Goal: Information Seeking & Learning: Learn about a topic

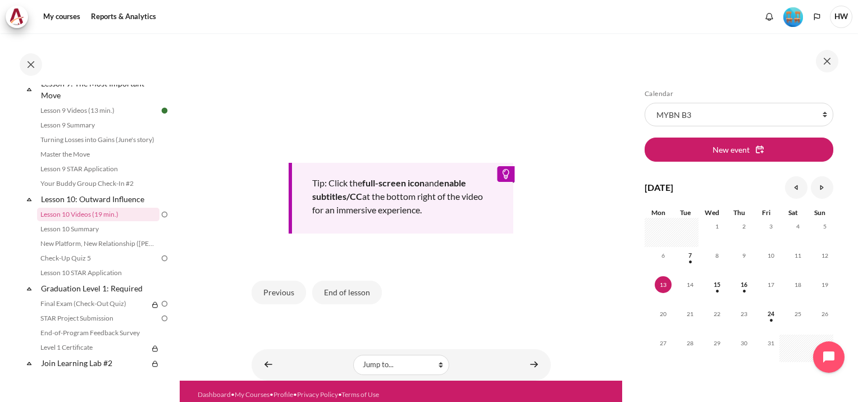
scroll to position [493, 0]
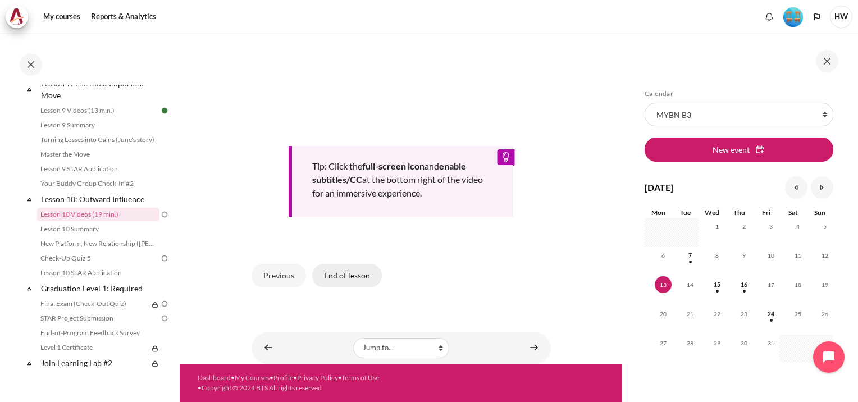
click at [347, 272] on button "End of lesson" at bounding box center [347, 276] width 70 height 24
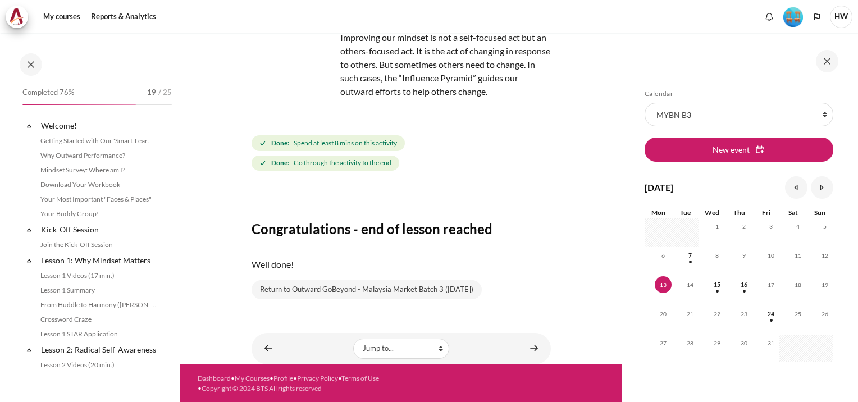
scroll to position [945, 0]
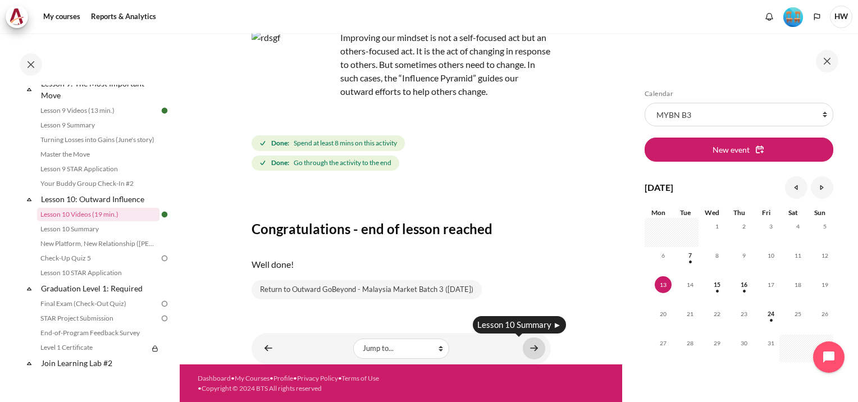
click at [528, 345] on link "Content" at bounding box center [533, 348] width 22 height 22
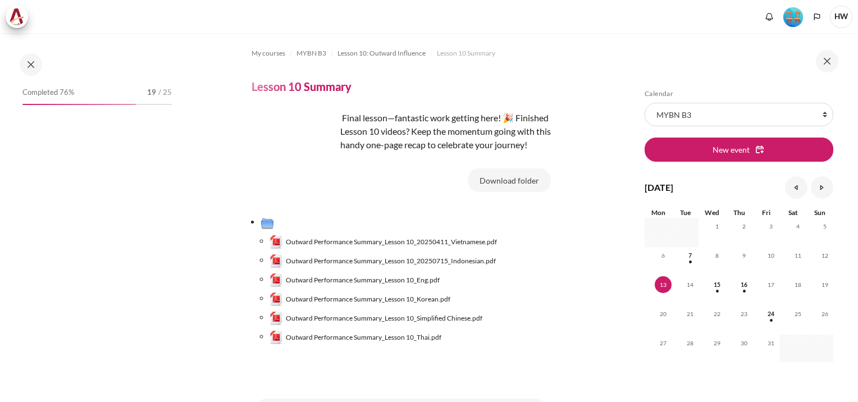
click at [511, 192] on button "Download folder" at bounding box center [508, 180] width 83 height 24
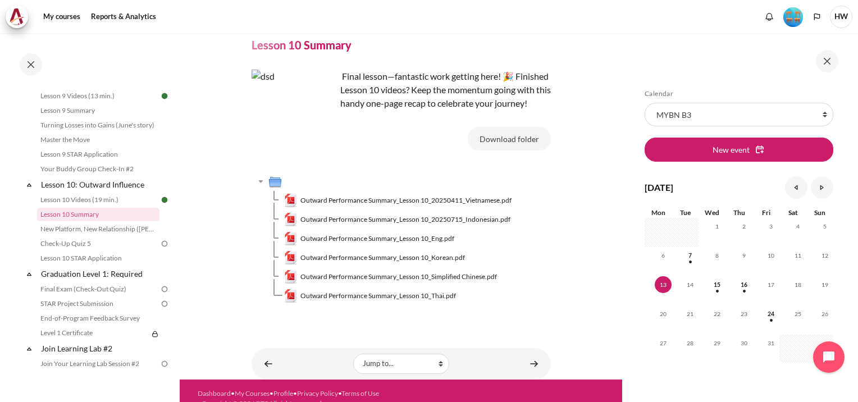
scroll to position [70, 0]
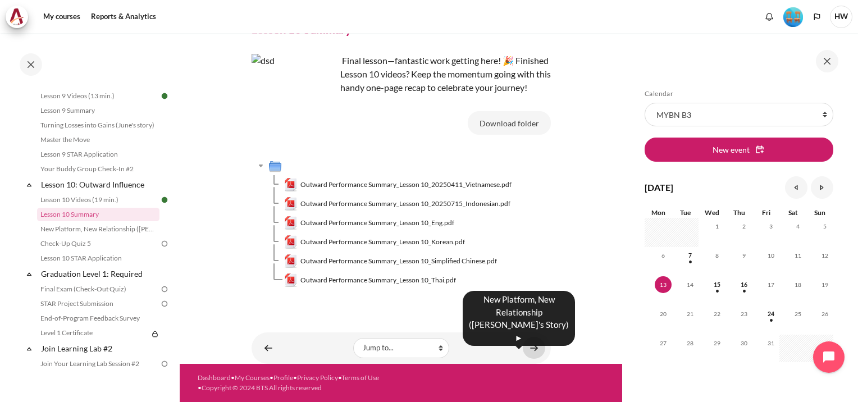
click at [532, 348] on link "Content" at bounding box center [533, 348] width 22 height 22
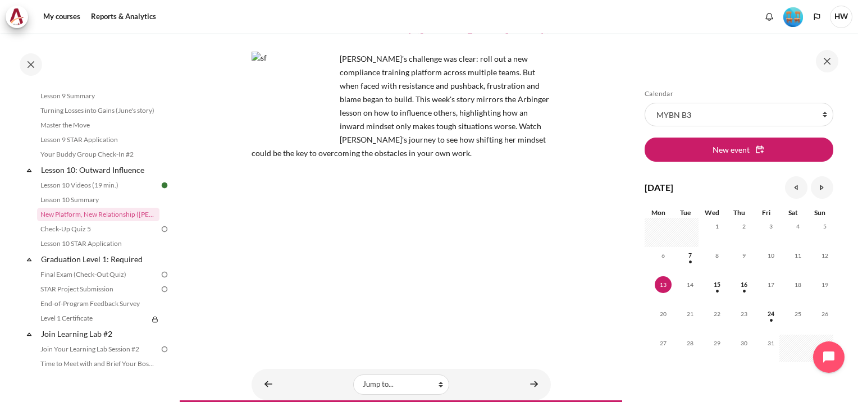
scroll to position [111, 0]
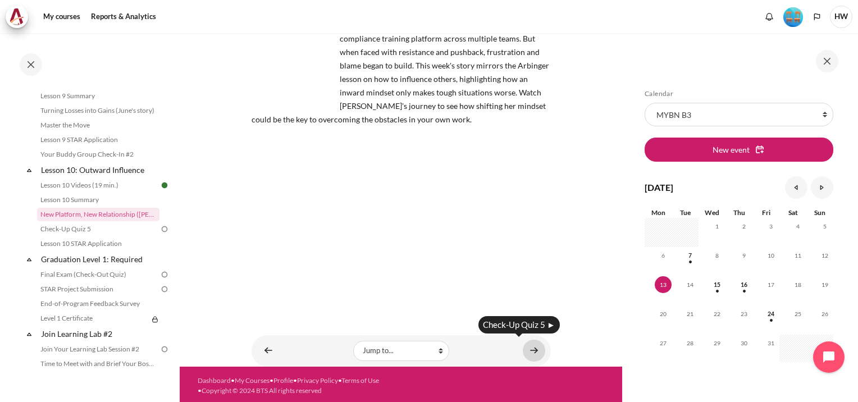
click at [526, 346] on link "Content" at bounding box center [533, 351] width 22 height 22
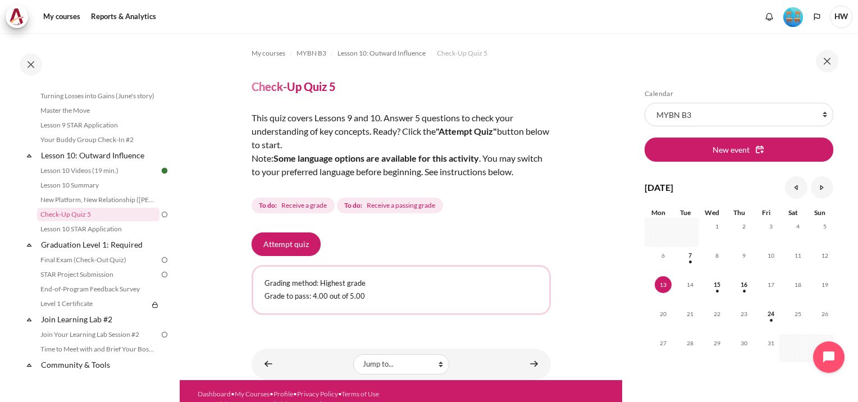
scroll to position [29, 0]
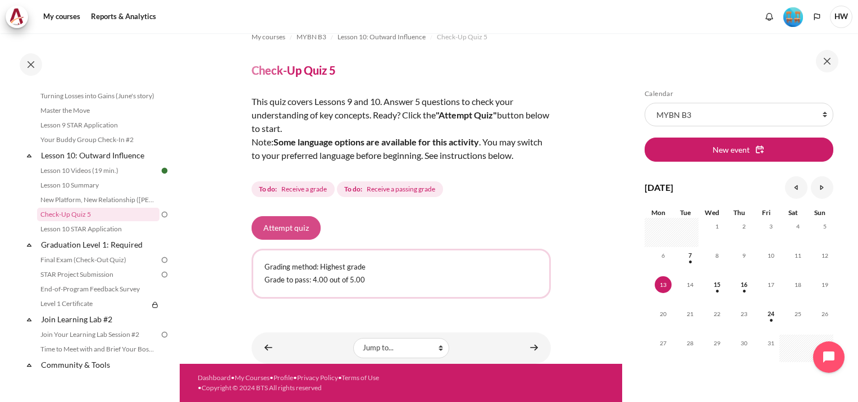
click at [282, 235] on button "Attempt quiz" at bounding box center [285, 228] width 69 height 24
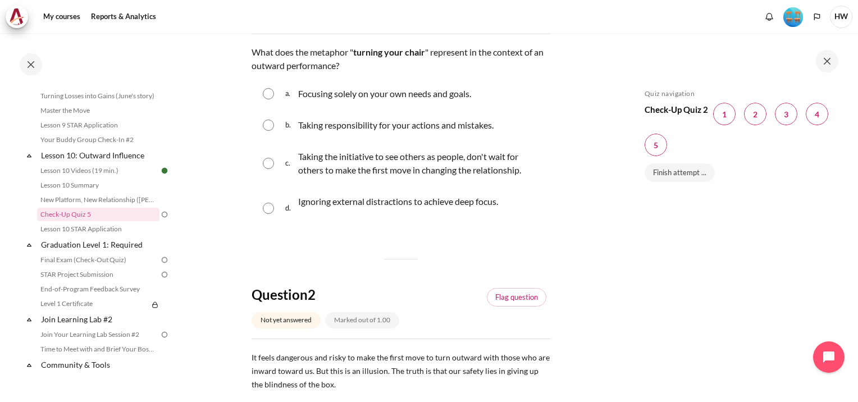
scroll to position [112, 0]
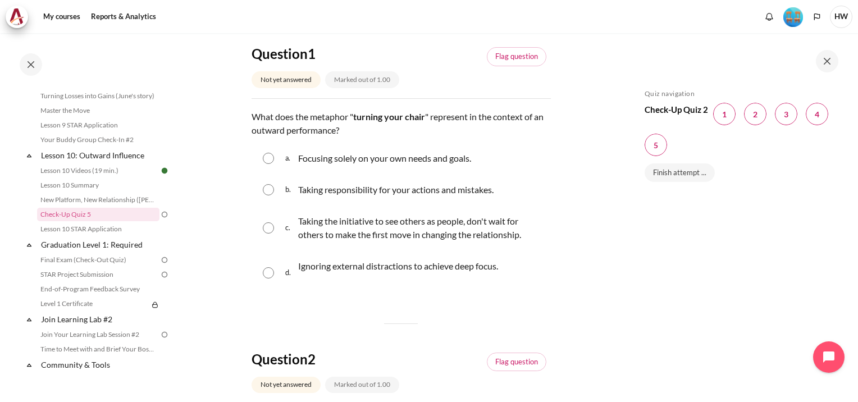
click at [265, 227] on input "Content" at bounding box center [268, 227] width 11 height 11
radio input "true"
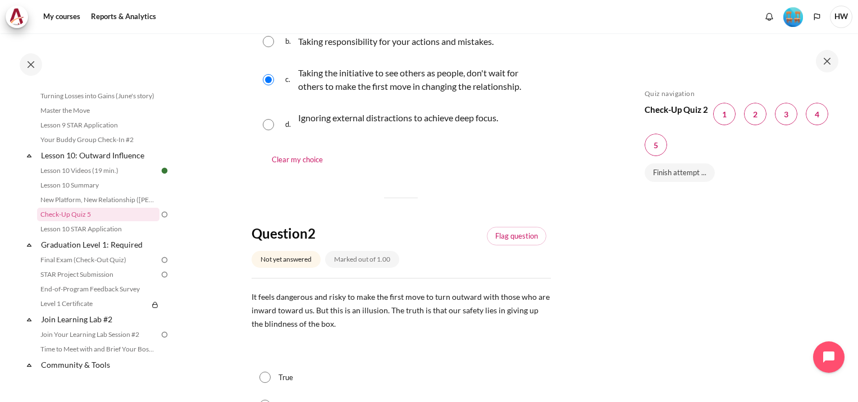
scroll to position [337, 0]
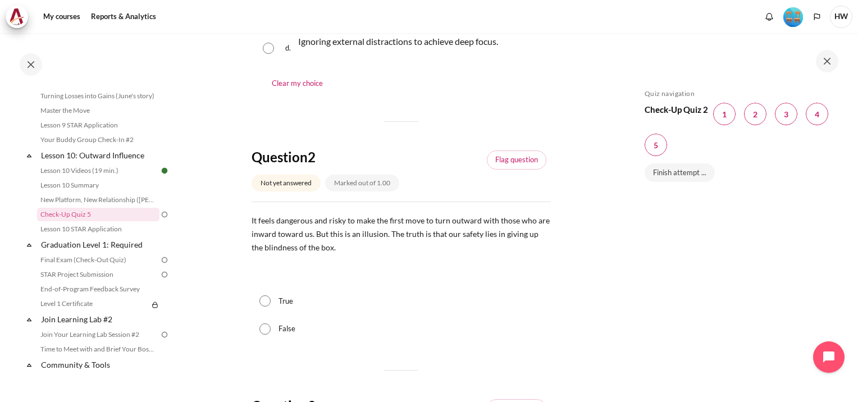
click at [261, 305] on input "True" at bounding box center [264, 300] width 11 height 11
radio input "true"
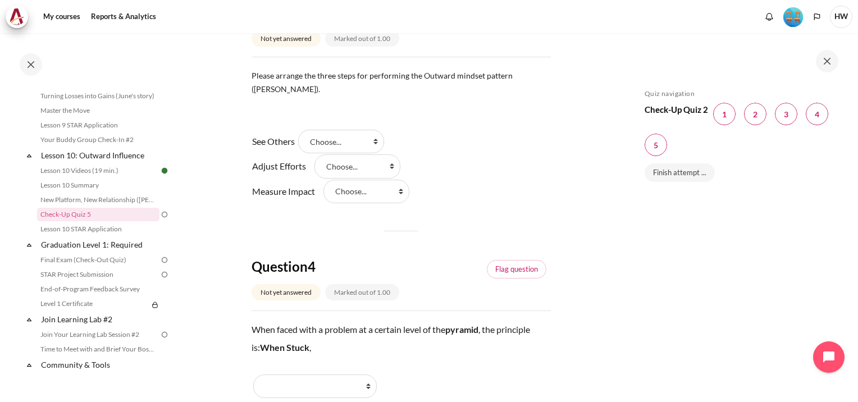
scroll to position [673, 0]
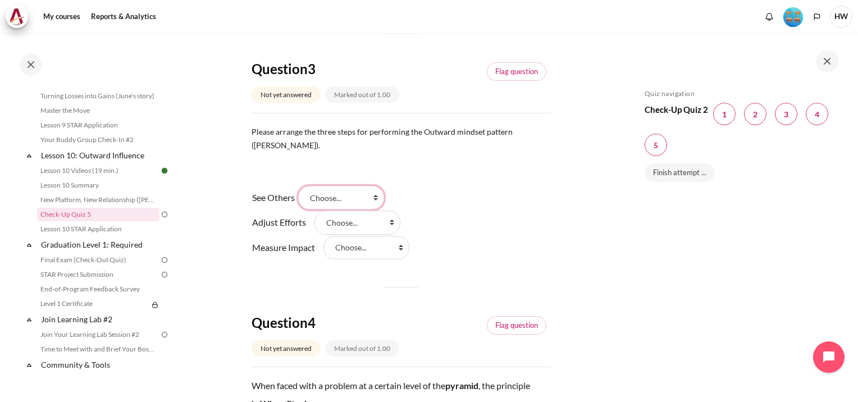
click at [383, 186] on select "Choose... Step 1 (步骤 1) Step 2 (步骤 2 ) Step 3 (步骤 3)" at bounding box center [341, 198] width 86 height 24
click at [453, 195] on div "See Others Answer 1 Question 3 Choose... Step 1 (步骤 1) Step 2 (步骤 2 ) Step 3 (步…" at bounding box center [400, 222] width 299 height 75
click at [384, 186] on select "Choose... Step 1 (步骤 1) Step 2 (步骤 2 ) Step 3 (步骤 3)" at bounding box center [341, 198] width 86 height 24
select select "1"
click at [305, 186] on select "Choose... Step 1 (步骤 1) Step 2 (步骤 2 ) Step 3 (步骤 3)" at bounding box center [341, 198] width 86 height 24
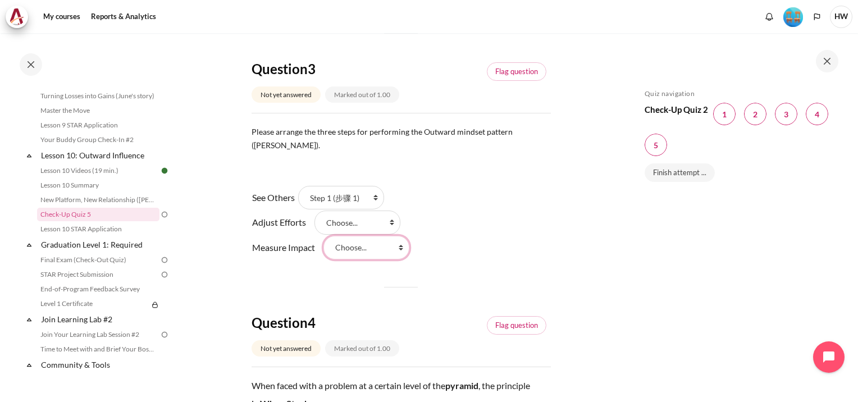
click at [402, 236] on select "Choose... Step 1 (步骤 1) Step 2 (步骤 2 ) Step 3 (步骤 3)" at bounding box center [366, 248] width 86 height 24
select select "2"
click at [323, 236] on select "Choose... Step 1 (步骤 1) Step 2 (步骤 2 ) Step 3 (步骤 3)" at bounding box center [366, 248] width 86 height 24
click at [392, 210] on select "Choose... Step 1 (步骤 1) Step 2 (步骤 2 ) Step 3 (步骤 3)" at bounding box center [357, 222] width 86 height 24
select select "3"
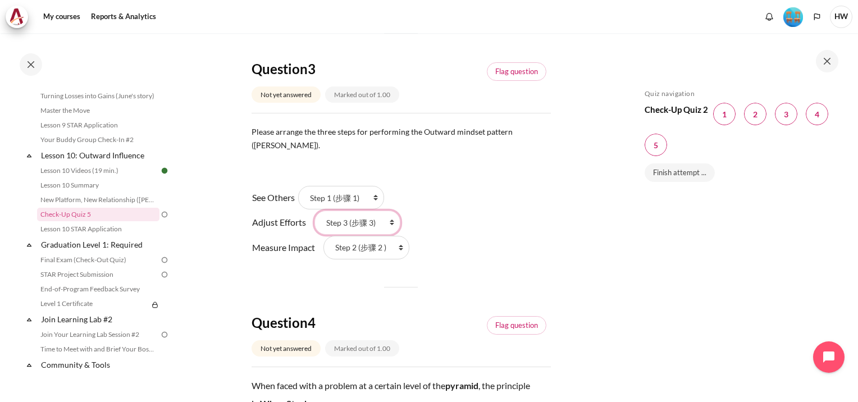
click at [314, 210] on select "Choose... Step 1 (步骤 1) Step 2 (步骤 2 ) Step 3 (步骤 3)" at bounding box center [357, 222] width 86 height 24
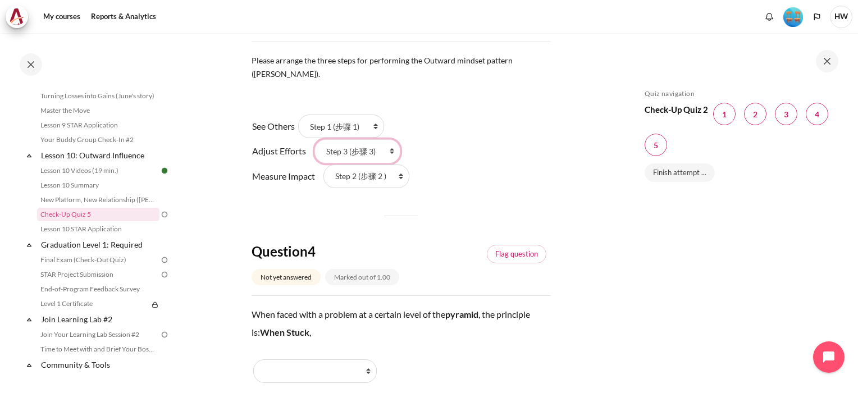
scroll to position [786, 0]
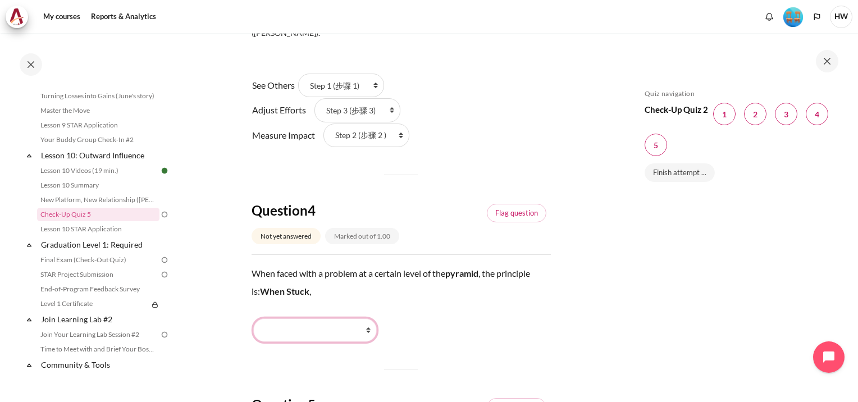
click at [370, 319] on select "Work Harder (更加努力) Stay Put (保持原位) Go Lower (向下走) Go Higher (向上走)" at bounding box center [314, 330] width 123 height 24
select select "3"
click at [253, 318] on select "Work Harder (更加努力) Stay Put (保持原位) Go Lower (向下走) Go Higher (向上走)" at bounding box center [314, 330] width 123 height 24
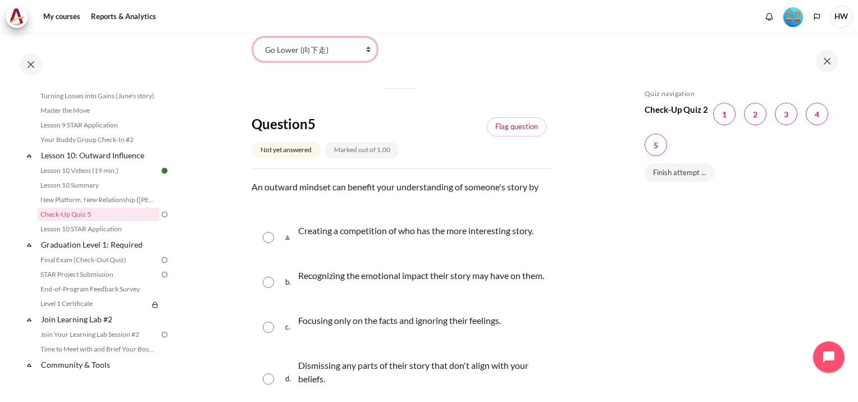
scroll to position [1217, 0]
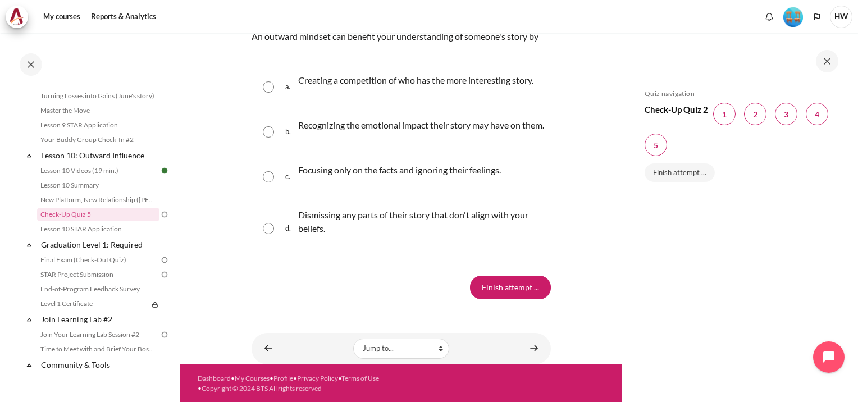
click at [265, 126] on input "Content" at bounding box center [268, 131] width 11 height 11
radio input "true"
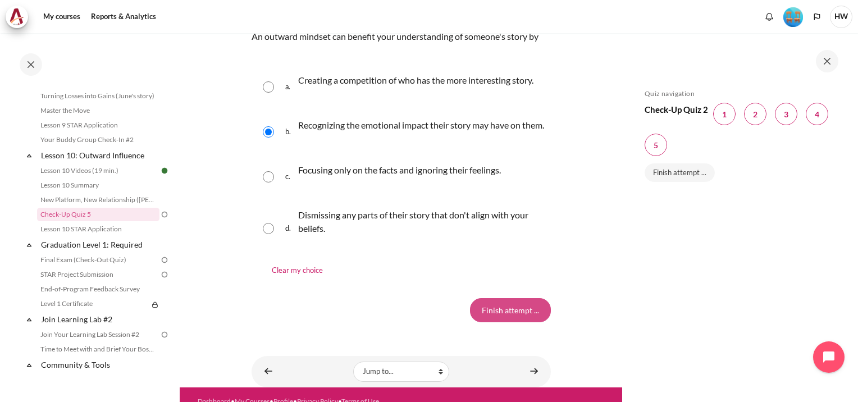
click at [508, 310] on input "Finish attempt ..." at bounding box center [510, 310] width 81 height 24
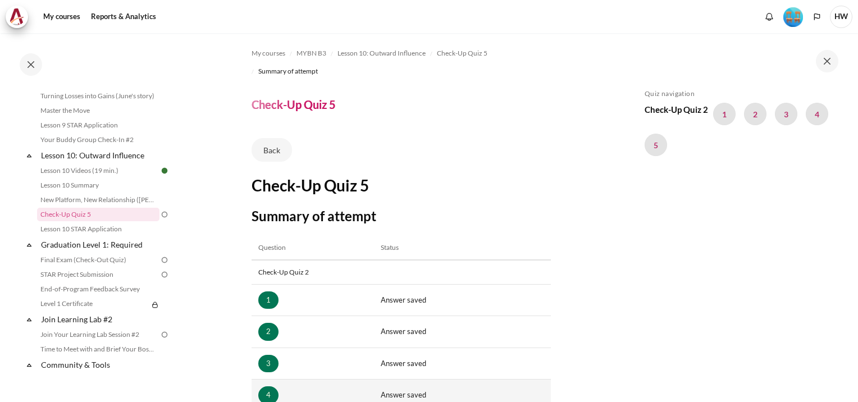
scroll to position [168, 0]
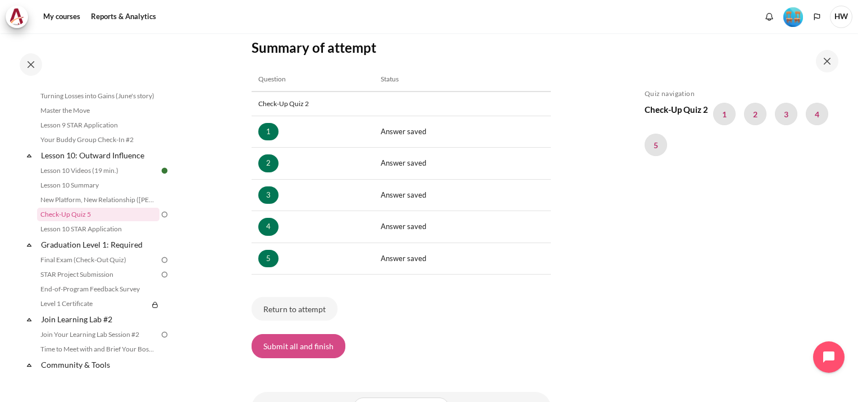
click at [300, 349] on button "Submit all and finish" at bounding box center [298, 346] width 94 height 24
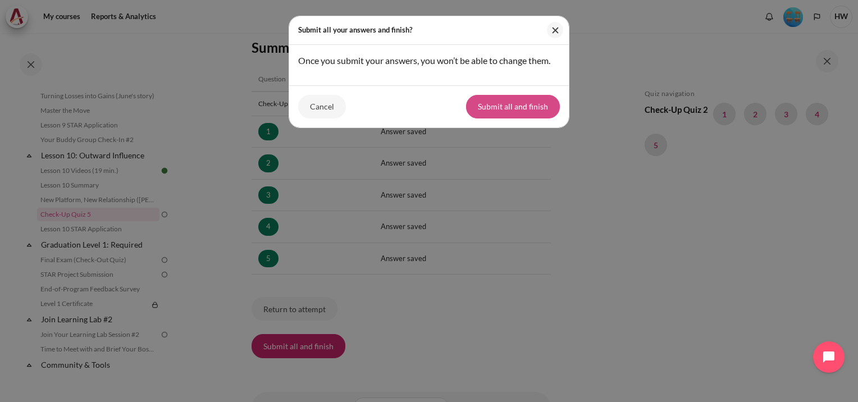
click at [520, 111] on button "Submit all and finish" at bounding box center [513, 107] width 94 height 24
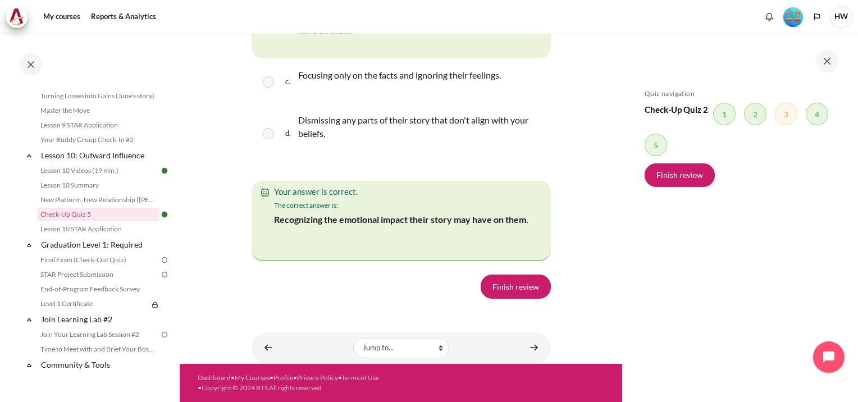
scroll to position [2278, 0]
click at [528, 287] on link "Finish review" at bounding box center [515, 286] width 70 height 24
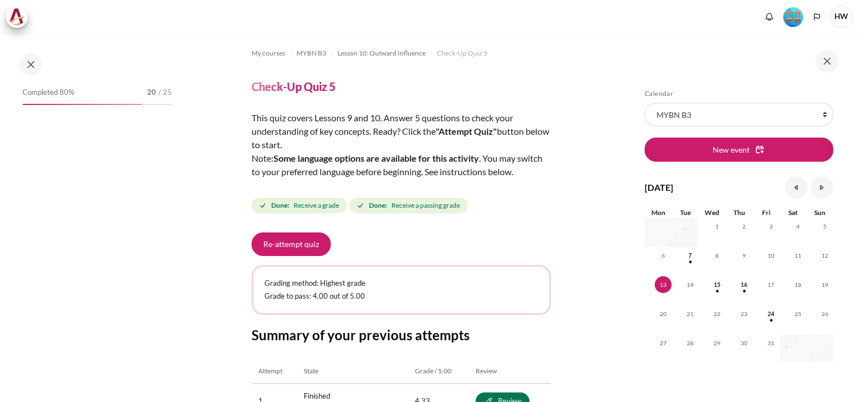
scroll to position [989, 0]
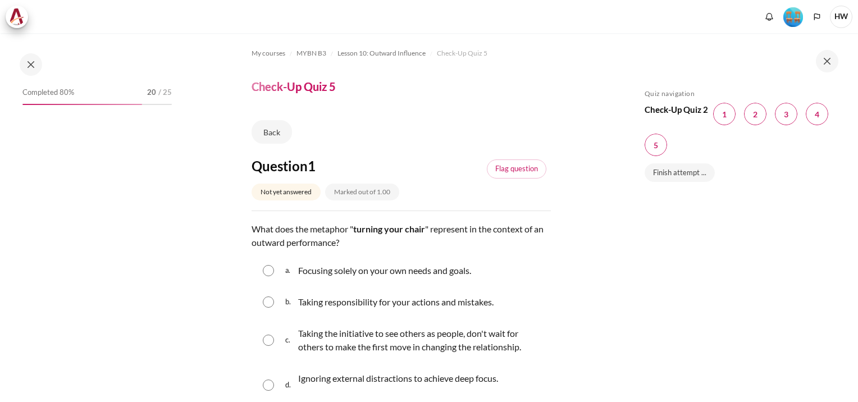
scroll to position [989, 0]
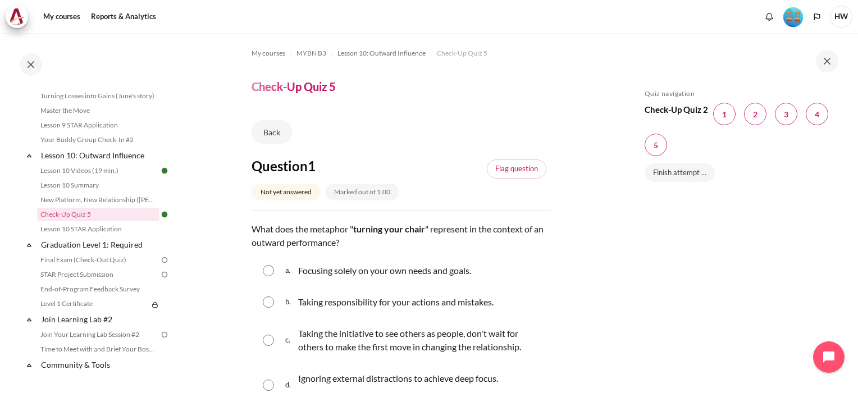
click at [272, 340] on input "Content" at bounding box center [268, 339] width 11 height 11
radio input "true"
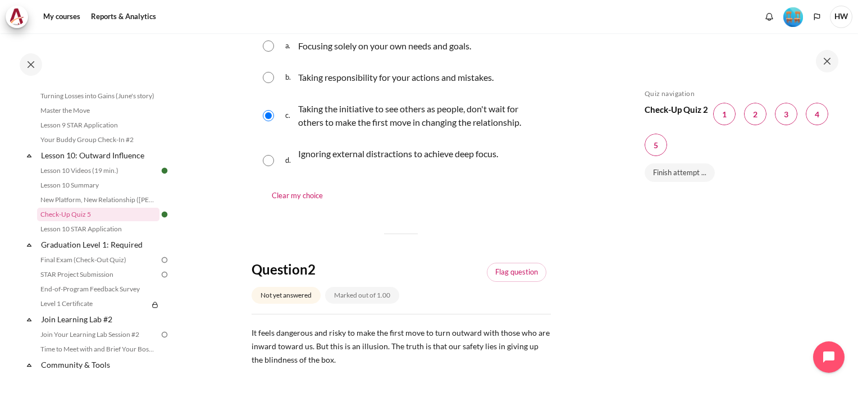
scroll to position [337, 0]
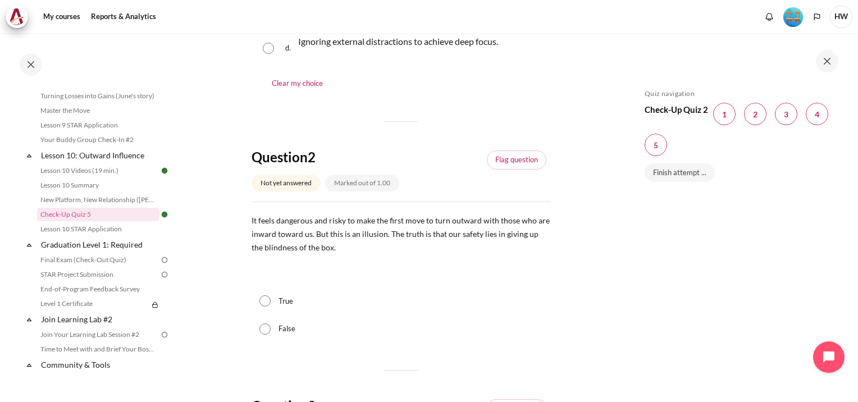
click at [268, 300] on input "True" at bounding box center [264, 300] width 11 height 11
radio input "true"
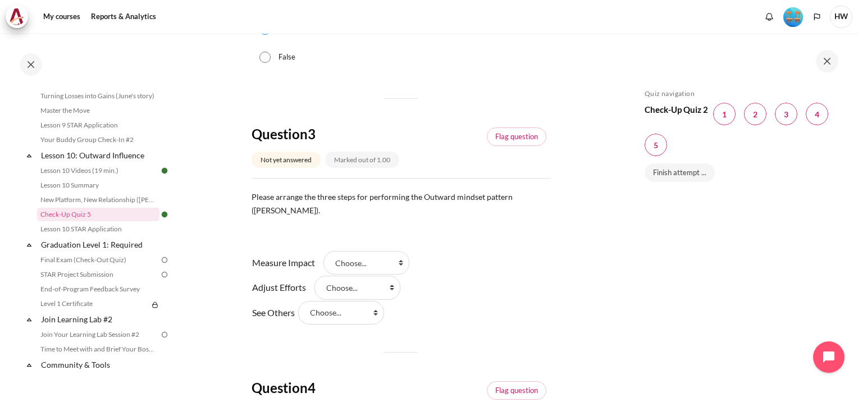
scroll to position [673, 0]
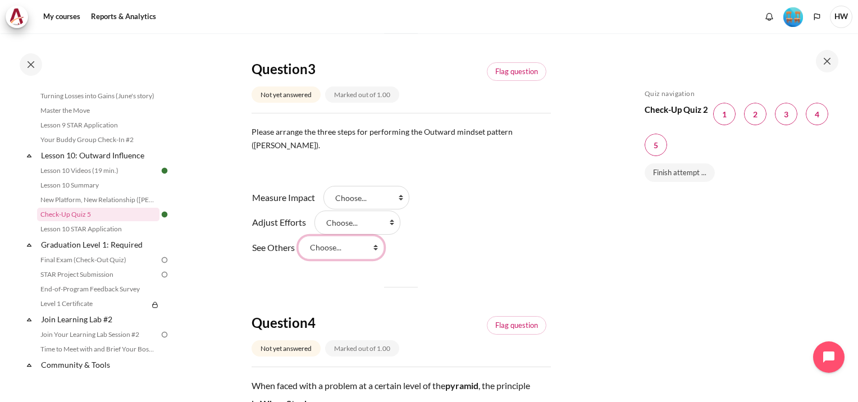
click at [384, 236] on select "Choose... Step 2 (步骤 2 ) Step 3 (步骤 3) Step 1 (步骤 1)" at bounding box center [341, 248] width 86 height 24
click at [377, 236] on select "Choose... Step 2 (步骤 2 ) Step 3 (步骤 3) Step 1 (步骤 1)" at bounding box center [341, 248] width 86 height 24
select select "3"
click at [305, 236] on select "Choose... Step 2 (步骤 2 ) Step 3 (步骤 3) Step 1 (步骤 1)" at bounding box center [341, 248] width 86 height 24
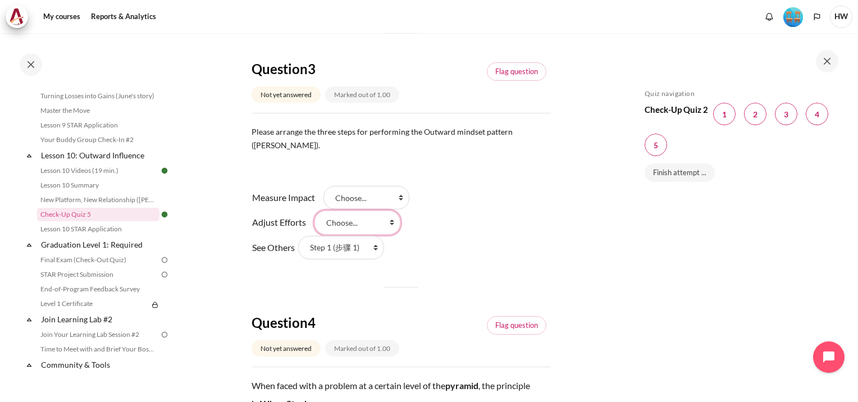
click at [388, 210] on select "Choose... Step 2 (步骤 2 ) Step 3 (步骤 3) Step 1 (步骤 1)" at bounding box center [357, 222] width 86 height 24
select select "1"
click at [314, 210] on select "Choose... Step 2 (步骤 2 ) Step 3 (步骤 3) Step 1 (步骤 1)" at bounding box center [357, 222] width 86 height 24
click at [399, 186] on select "Choose... Step 2 (步骤 2 ) Step 3 (步骤 3) Step 1 (步骤 1)" at bounding box center [366, 198] width 86 height 24
select select "2"
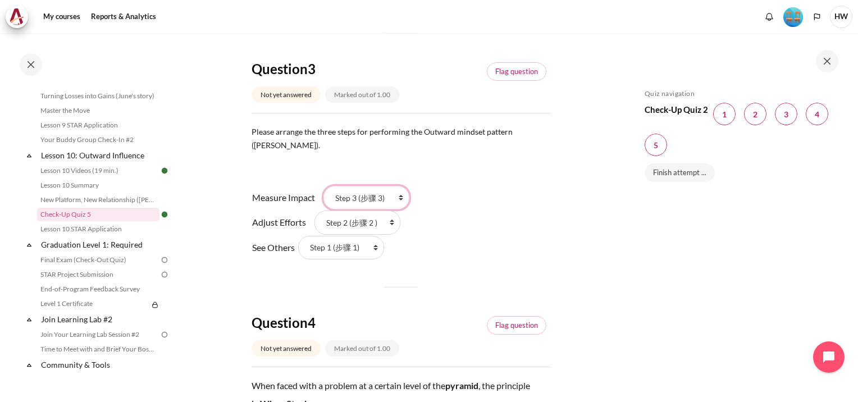
click at [323, 186] on select "Choose... Step 2 (步骤 2 ) Step 3 (步骤 3) Step 1 (步骤 1)" at bounding box center [366, 198] width 86 height 24
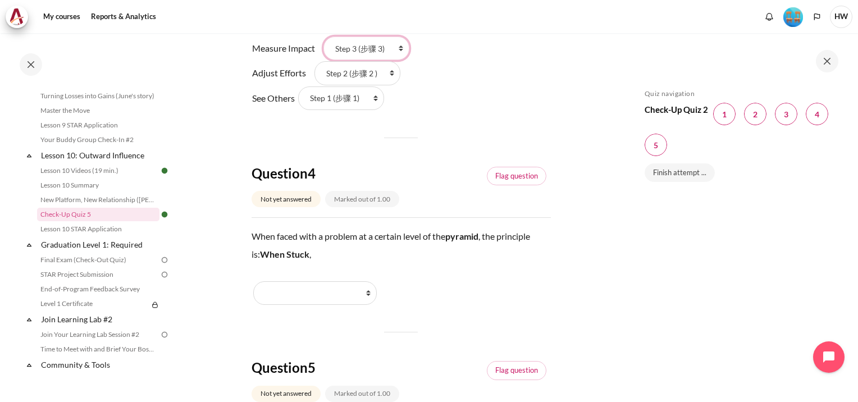
scroll to position [898, 0]
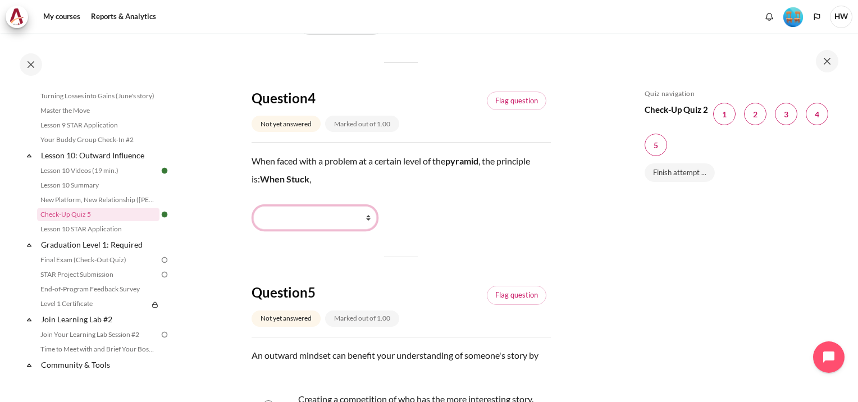
click at [368, 206] on select "Go Higher (向上走) Go Lower (向下走) Work Harder (更加努力) Stay Put (保持原位)" at bounding box center [314, 218] width 123 height 24
select select "2"
click at [253, 206] on select "Go Higher (向上走) Go Lower (向下走) Work Harder (更加努力) Stay Put (保持原位)" at bounding box center [314, 218] width 123 height 24
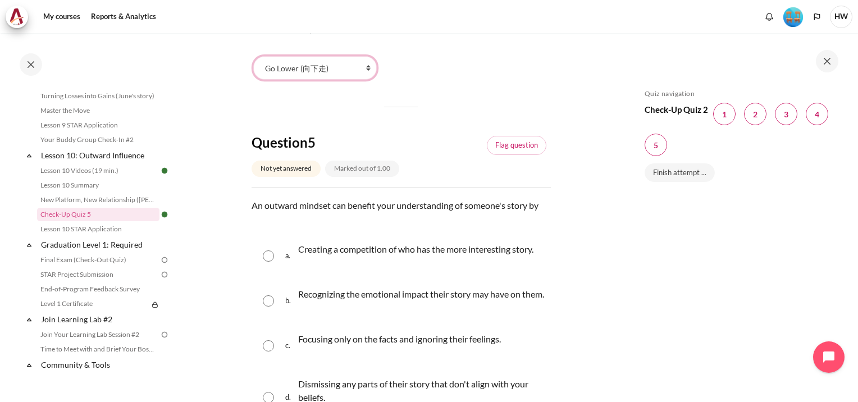
scroll to position [1066, 0]
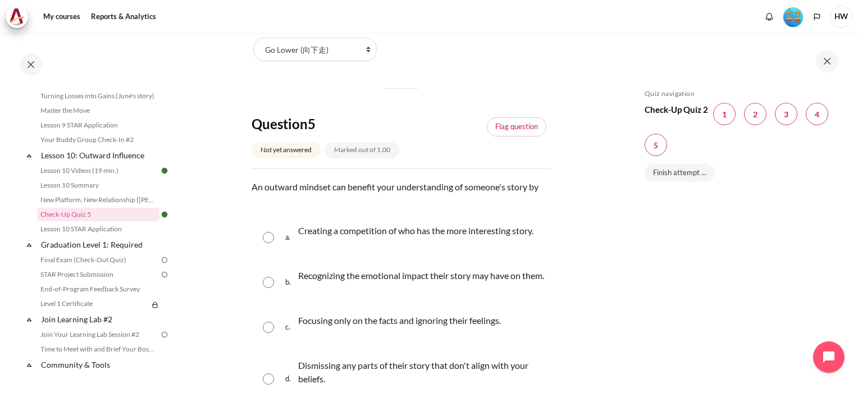
click at [268, 278] on input "Content" at bounding box center [268, 282] width 11 height 11
radio input "true"
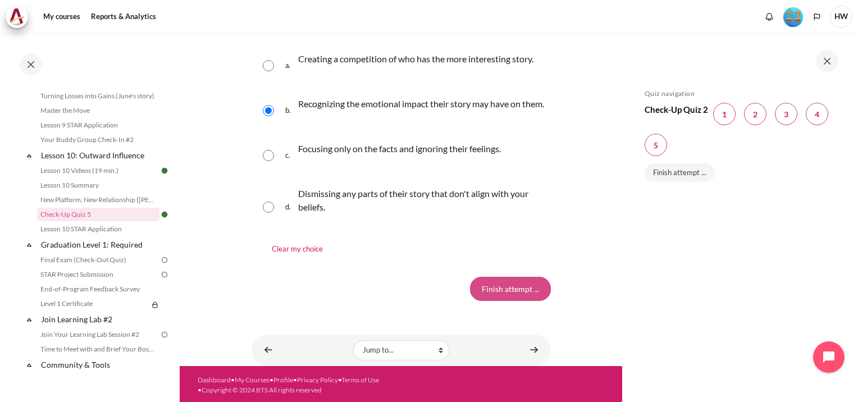
scroll to position [1240, 0]
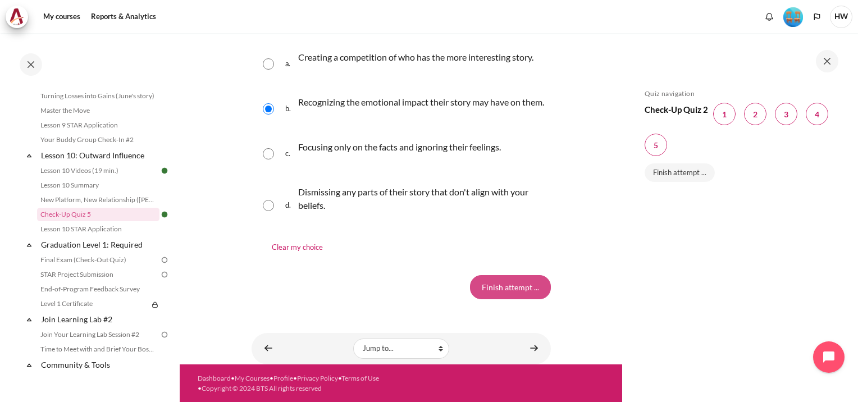
click at [501, 290] on input "Finish attempt ..." at bounding box center [510, 287] width 81 height 24
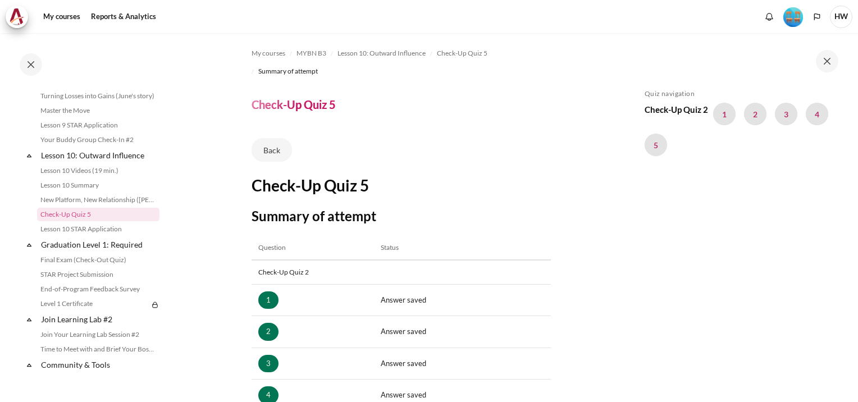
scroll to position [226, 0]
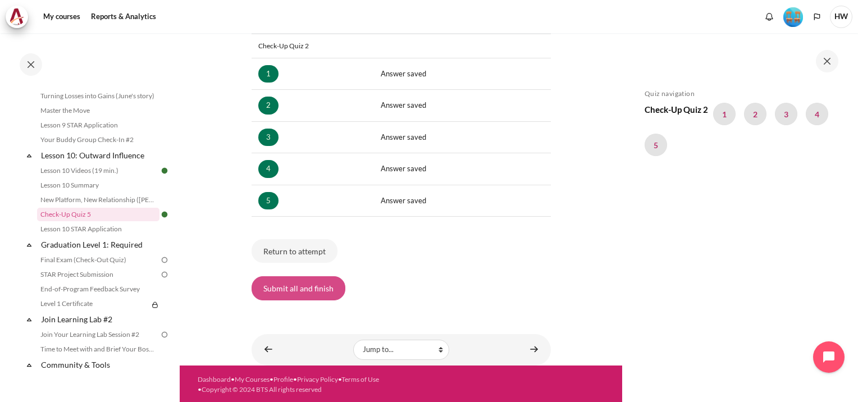
click at [279, 285] on button "Submit all and finish" at bounding box center [298, 288] width 94 height 24
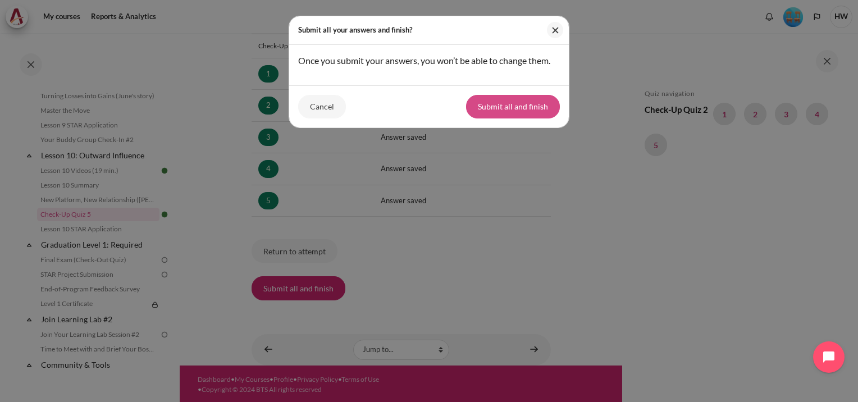
click at [507, 107] on button "Submit all and finish" at bounding box center [513, 107] width 94 height 24
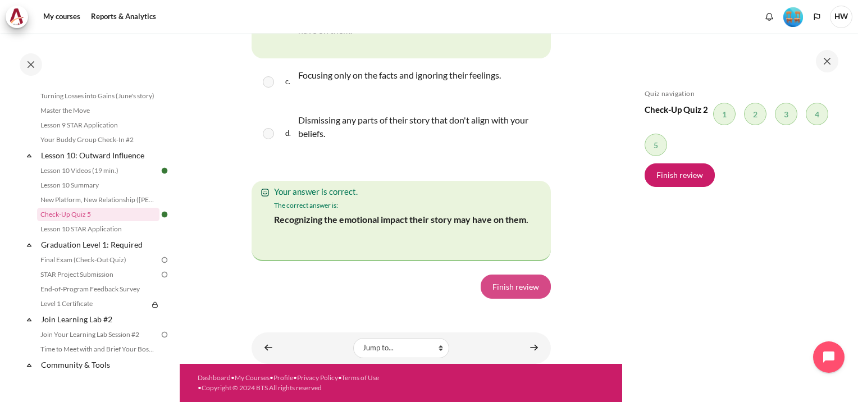
scroll to position [2268, 0]
click at [512, 292] on link "Finish review" at bounding box center [515, 286] width 70 height 24
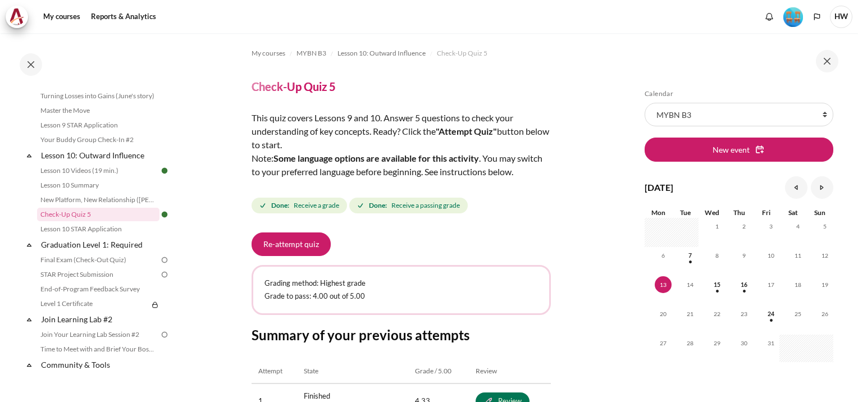
scroll to position [207, 0]
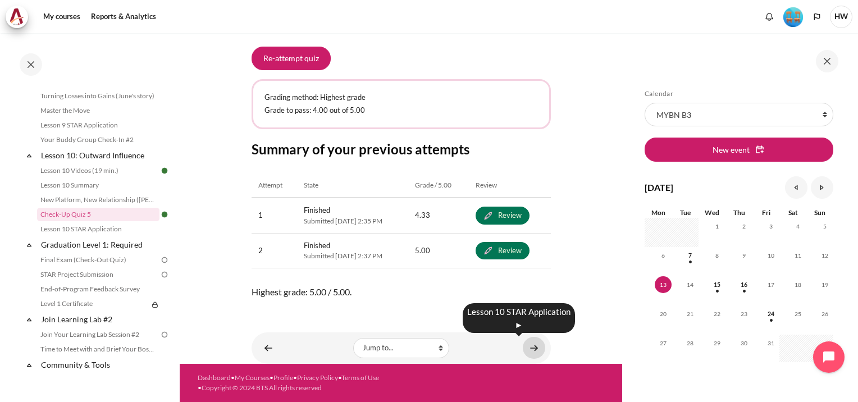
click at [528, 348] on link "Content" at bounding box center [533, 348] width 22 height 22
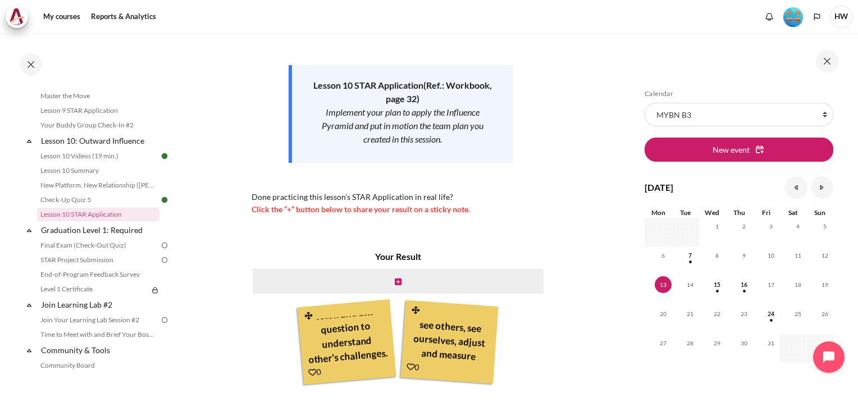
scroll to position [224, 0]
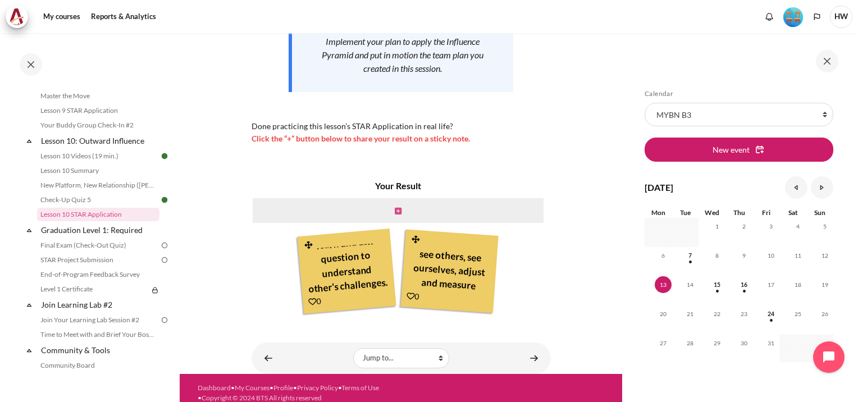
click at [395, 207] on icon "Content" at bounding box center [398, 211] width 7 height 8
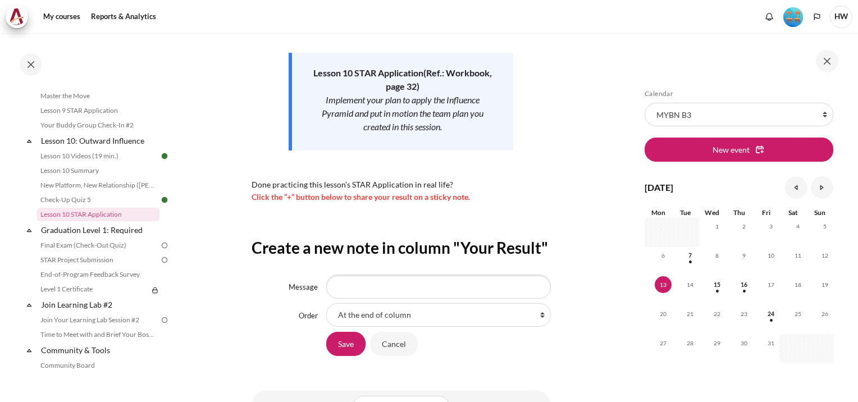
scroll to position [245, 0]
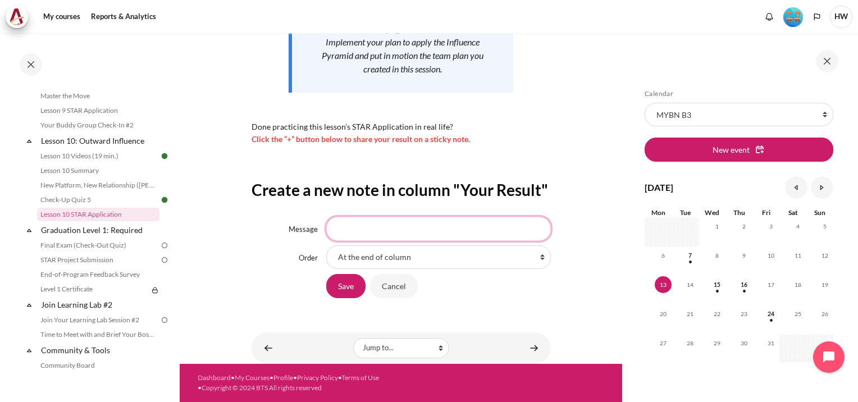
click at [442, 225] on input "Message" at bounding box center [438, 229] width 224 height 24
type input "Never see a situation from one side/pov. It will be clearer if we take one step…"
click at [340, 286] on input "Save" at bounding box center [345, 286] width 39 height 24
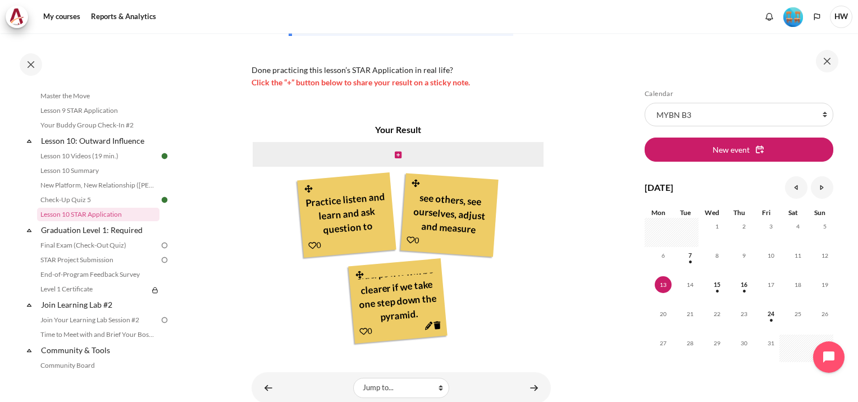
scroll to position [320, 0]
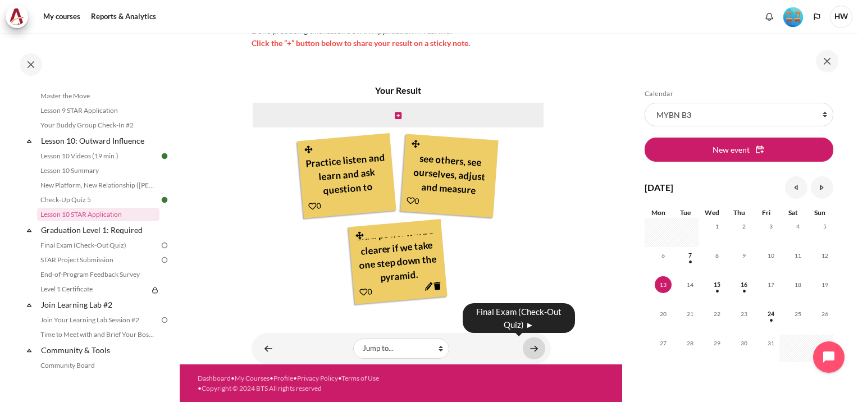
click at [529, 348] on link "Content" at bounding box center [533, 348] width 22 height 22
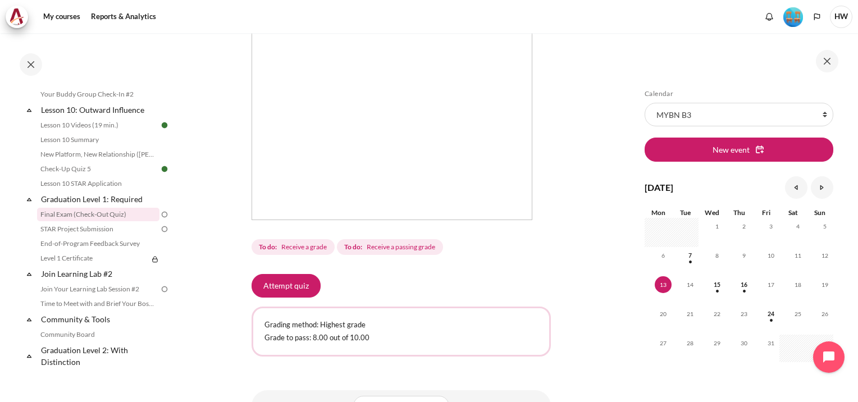
scroll to position [337, 0]
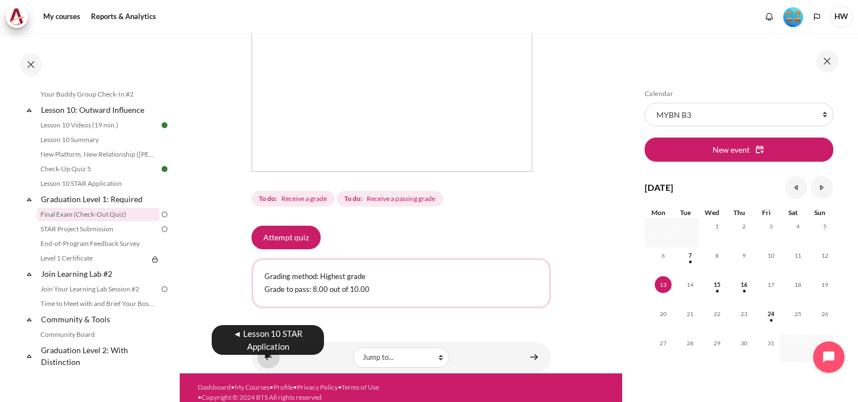
click at [267, 368] on link "Content" at bounding box center [268, 357] width 22 height 22
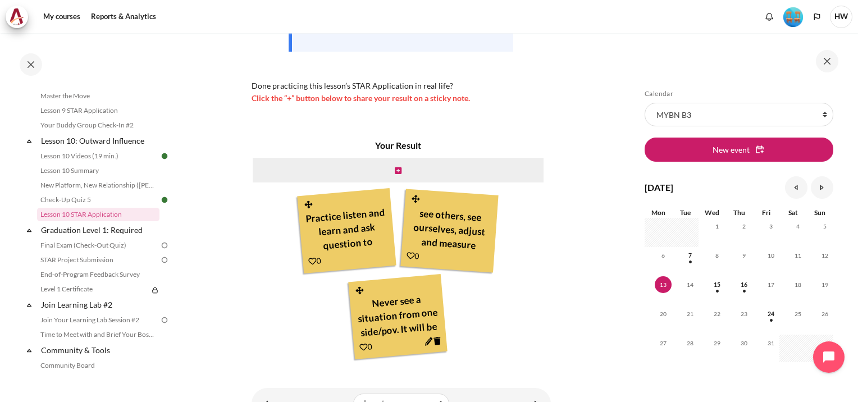
scroll to position [320, 0]
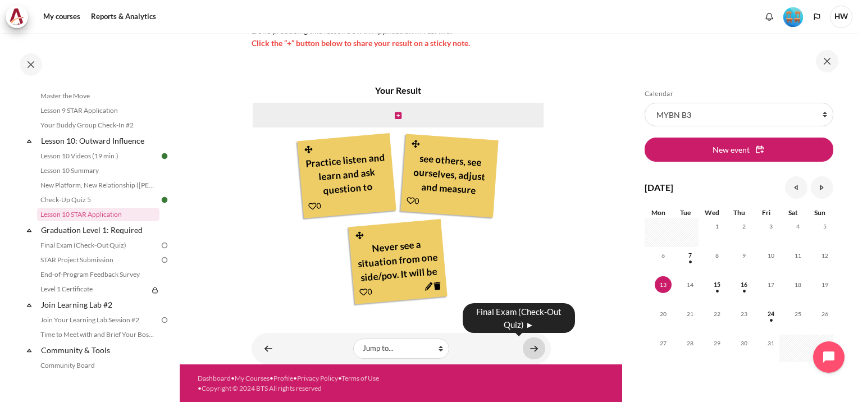
click at [522, 349] on link "Content" at bounding box center [533, 348] width 22 height 22
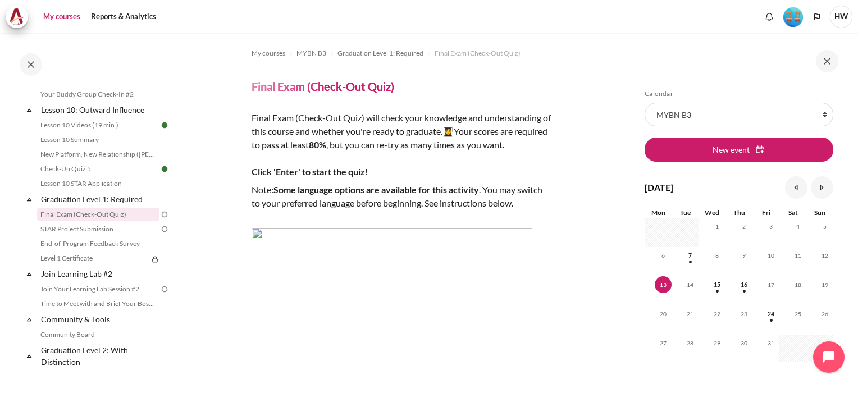
click at [65, 18] on link "My courses" at bounding box center [61, 17] width 45 height 22
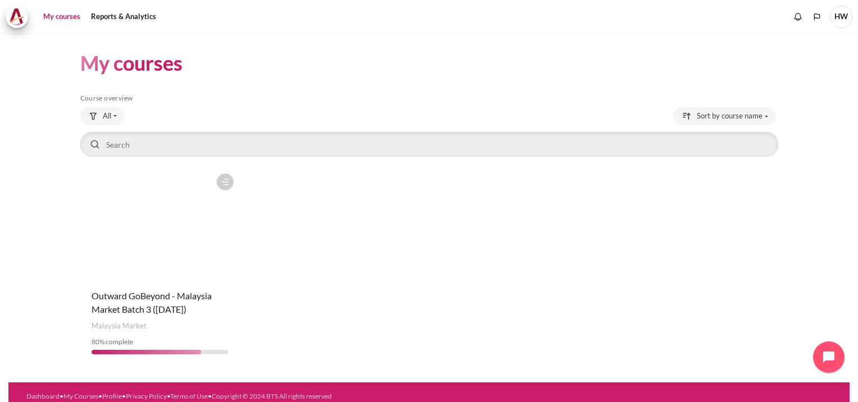
click at [166, 212] on figure "Content" at bounding box center [159, 224] width 159 height 112
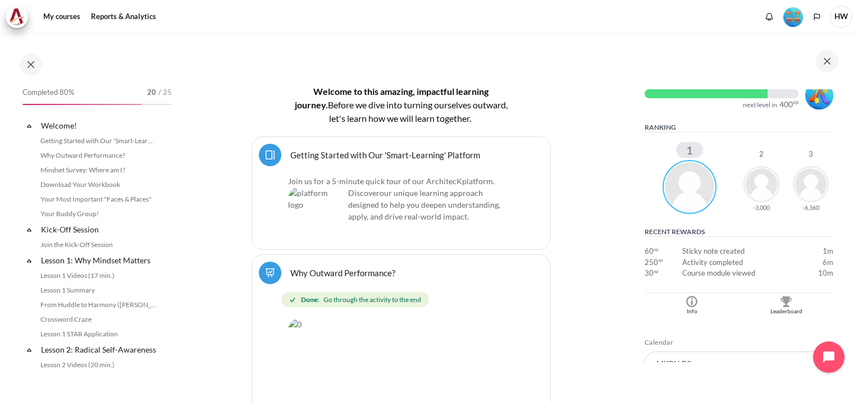
scroll to position [256, 0]
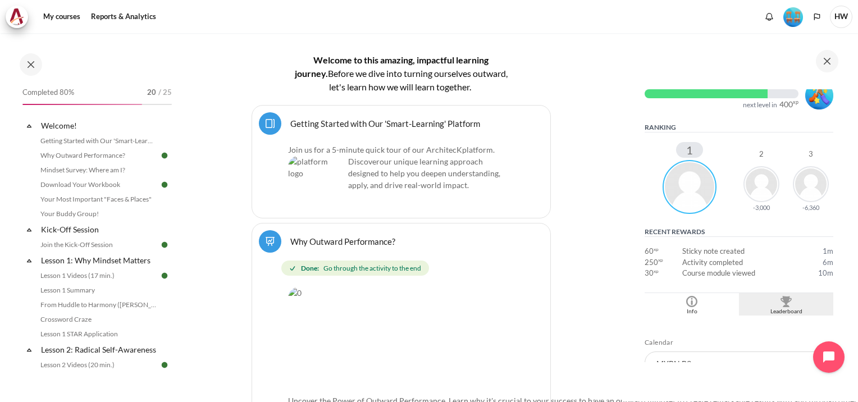
click at [782, 307] on div "Leaderboard" at bounding box center [785, 311] width 89 height 9
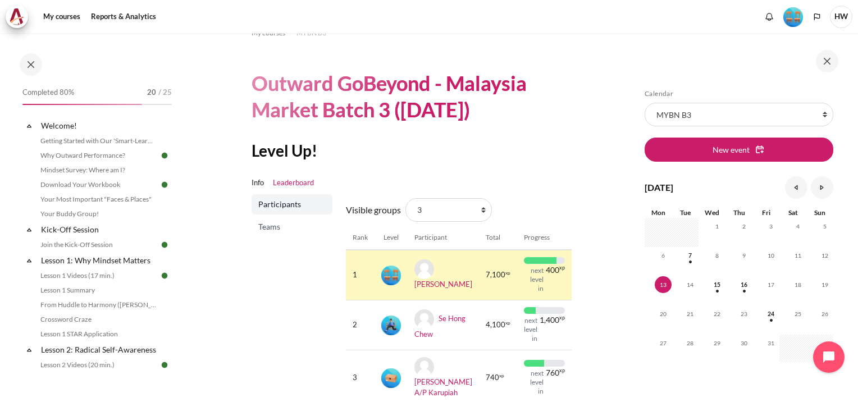
scroll to position [56, 0]
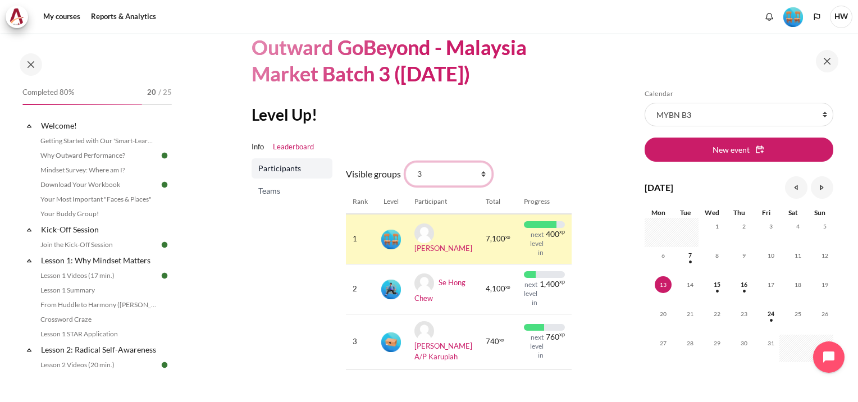
click at [480, 172] on select "All participants 3 1 2 3 4" at bounding box center [448, 174] width 86 height 24
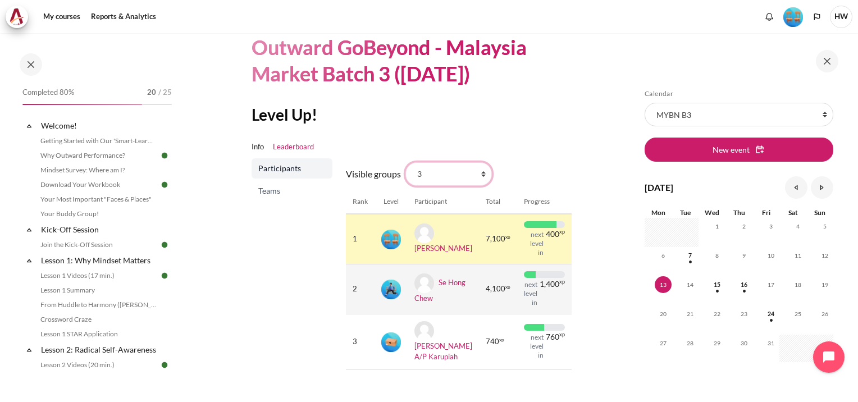
select select "4964"
click at [405, 162] on select "All participants 3 1 2 3 4" at bounding box center [448, 174] width 86 height 24
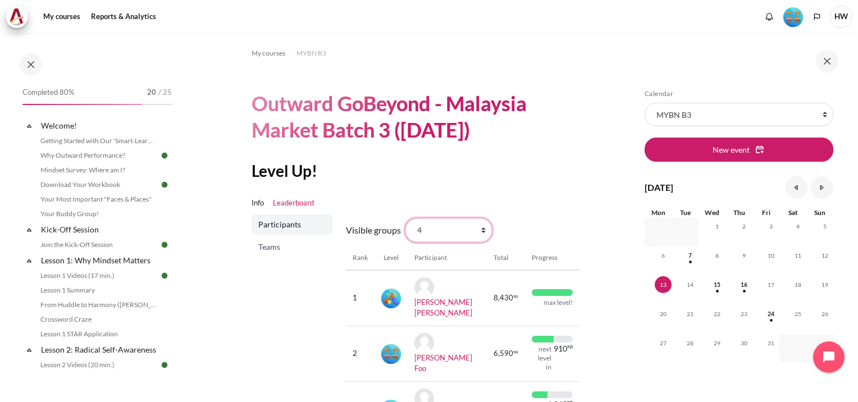
click at [480, 228] on select "All participants 3 1 2 3 4" at bounding box center [448, 230] width 86 height 24
select select "4979"
click at [405, 218] on select "All participants 3 1 2 3 4" at bounding box center [448, 230] width 86 height 24
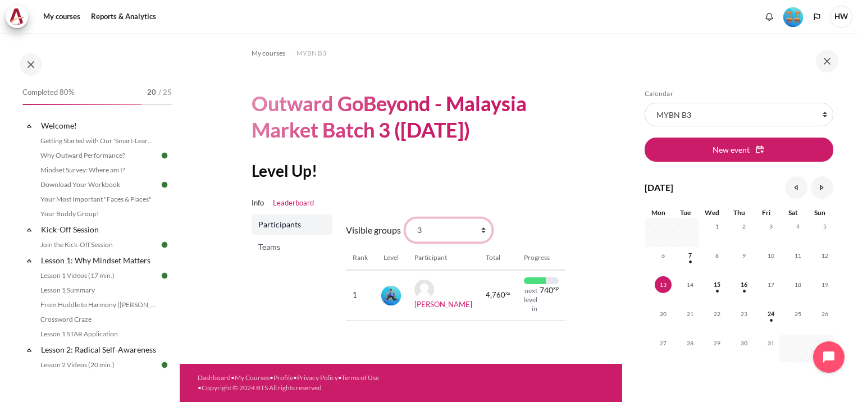
click at [480, 226] on select "All participants 3 1 2 3 4" at bounding box center [448, 230] width 86 height 24
select select "4962"
click at [405, 218] on select "All participants 3 1 2 3 4" at bounding box center [448, 230] width 86 height 24
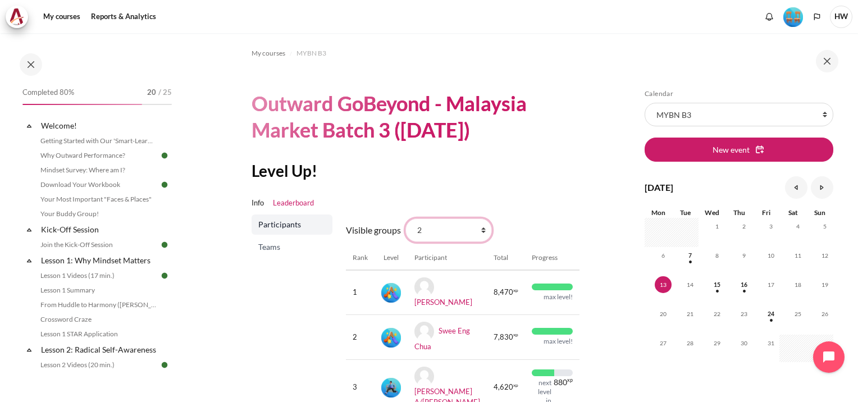
click at [482, 227] on select "All participants 3 1 2 3 4" at bounding box center [448, 230] width 86 height 24
select select "4961"
click at [405, 218] on select "All participants 3 1 2 3 4" at bounding box center [448, 230] width 86 height 24
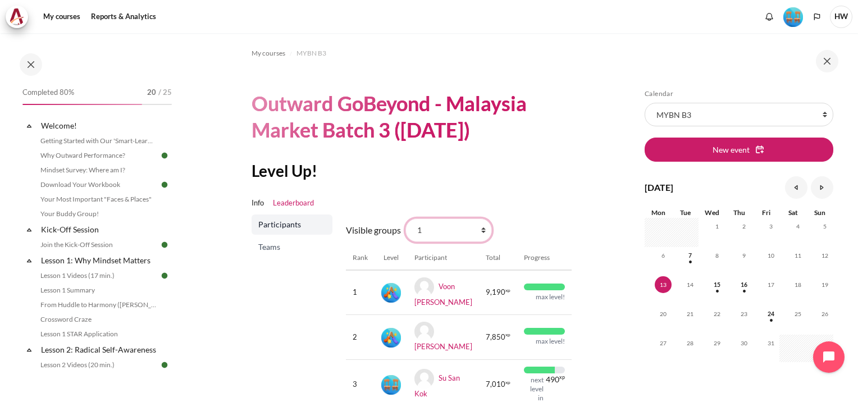
click at [483, 227] on select "All participants 3 1 2 3 4" at bounding box center [448, 230] width 86 height 24
select select "4963"
click at [405, 218] on select "All participants 3 1 2 3 4" at bounding box center [448, 230] width 86 height 24
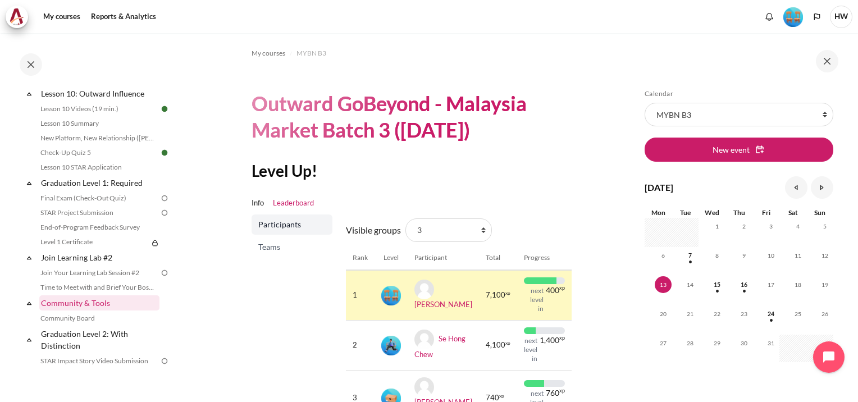
scroll to position [1122, 0]
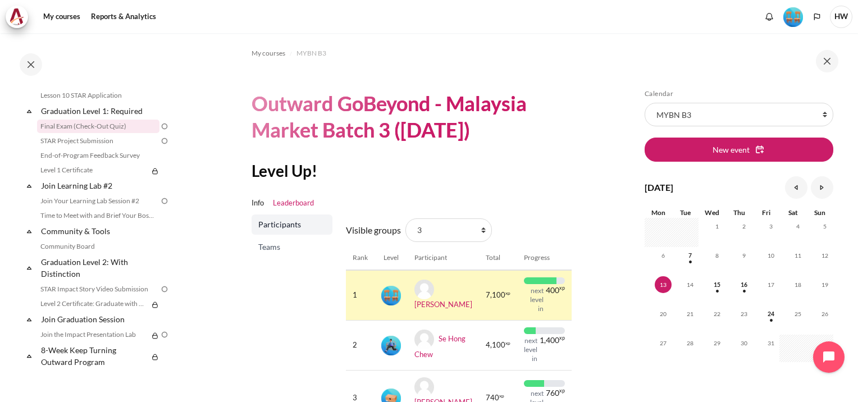
click at [76, 133] on link "Final Exam (Check-Out Quiz)" at bounding box center [98, 126] width 122 height 13
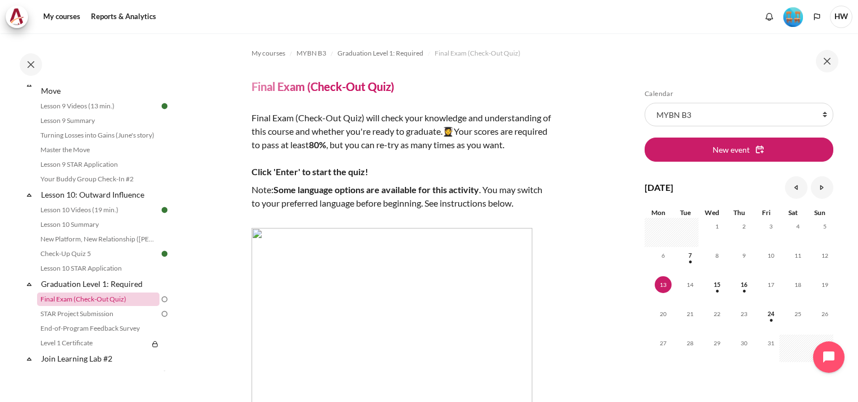
scroll to position [866, 0]
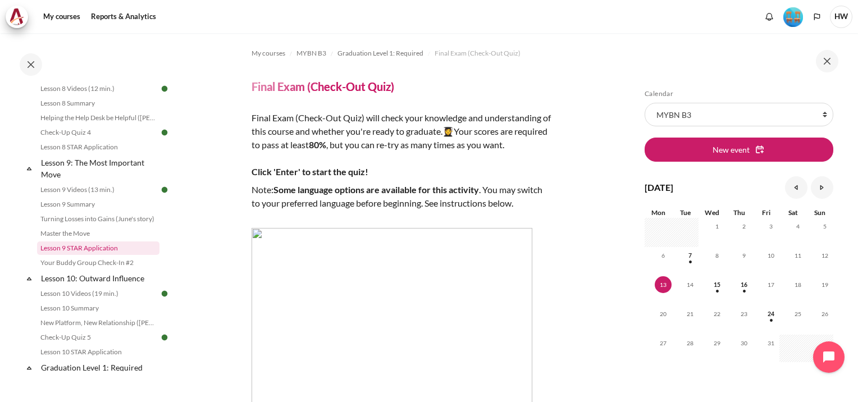
click at [93, 255] on link "Lesson 9 STAR Application" at bounding box center [98, 247] width 122 height 13
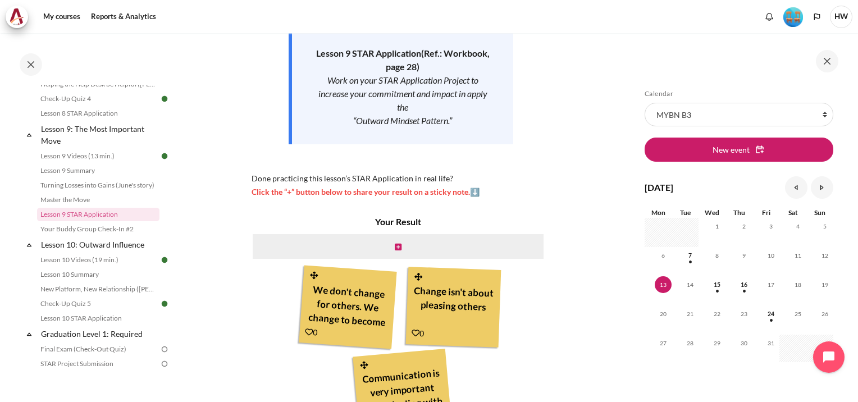
scroll to position [147, 0]
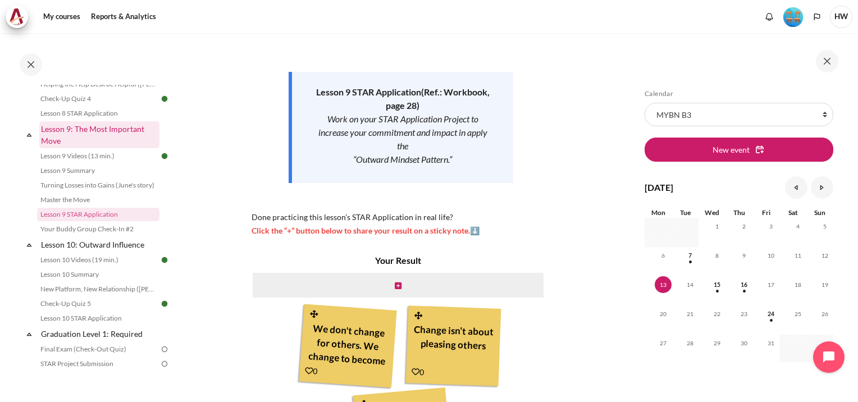
click at [72, 144] on link "Lesson 9: The Most Important Move" at bounding box center [99, 134] width 120 height 27
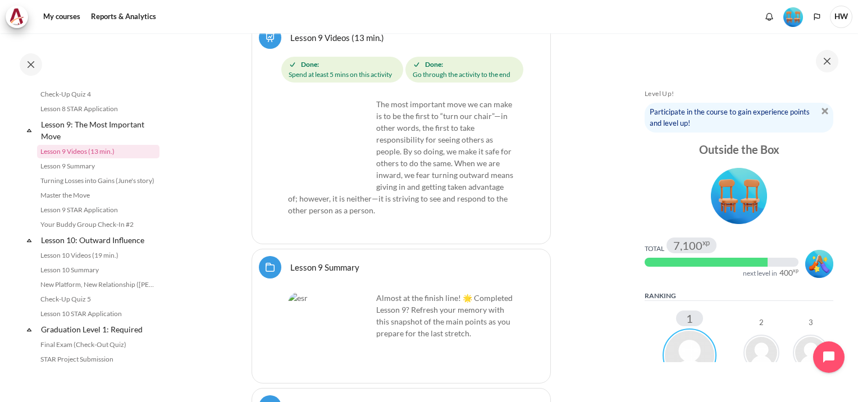
scroll to position [11571, 0]
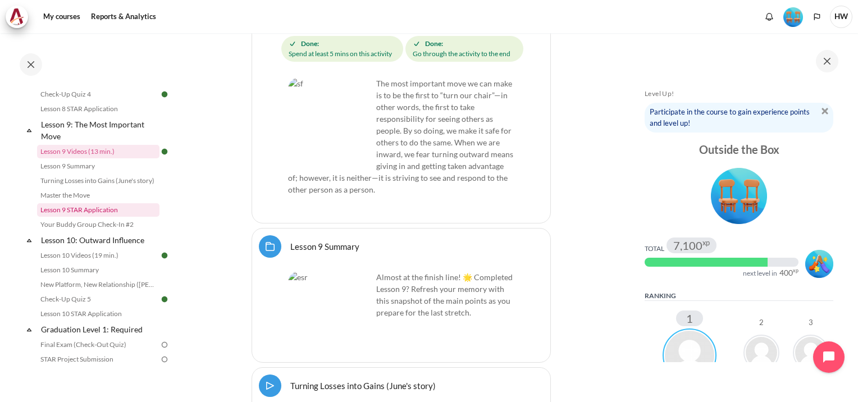
click at [76, 217] on link "Lesson 9 STAR Application" at bounding box center [98, 209] width 122 height 13
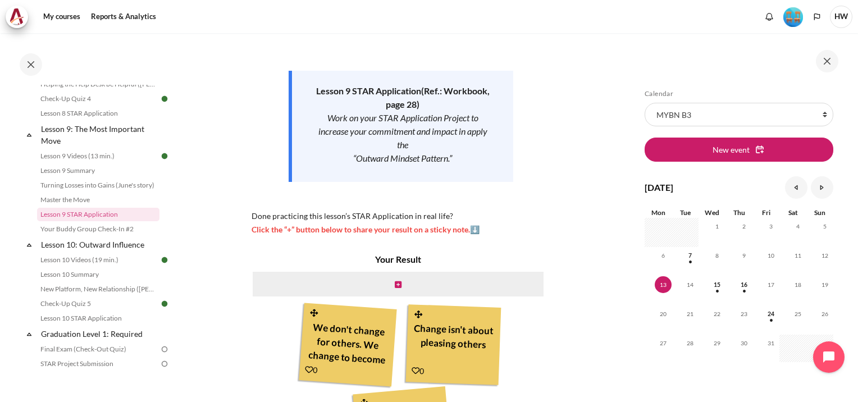
scroll to position [281, 0]
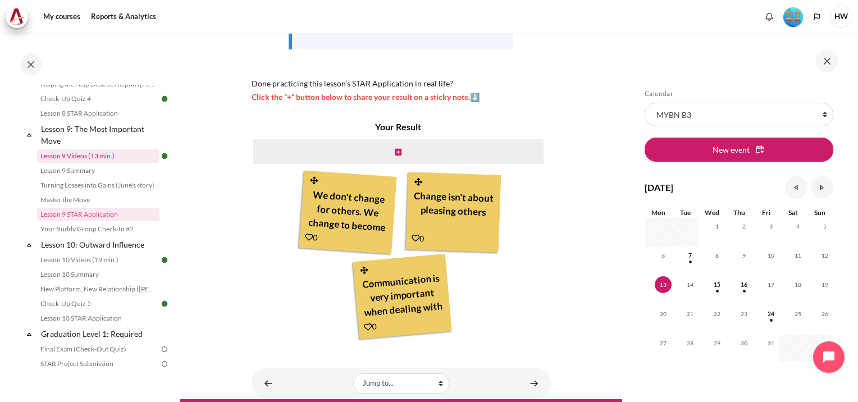
click at [76, 163] on link "Lesson 9 Videos (13 min.)" at bounding box center [98, 155] width 122 height 13
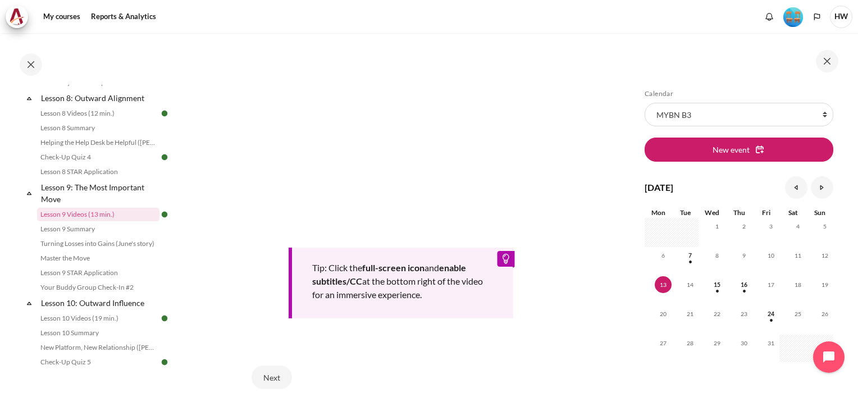
scroll to position [513, 0]
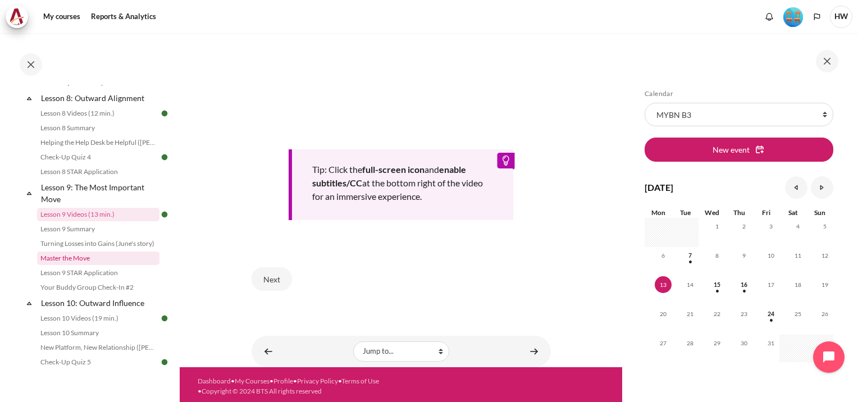
click at [62, 265] on link "Master the Move" at bounding box center [98, 257] width 122 height 13
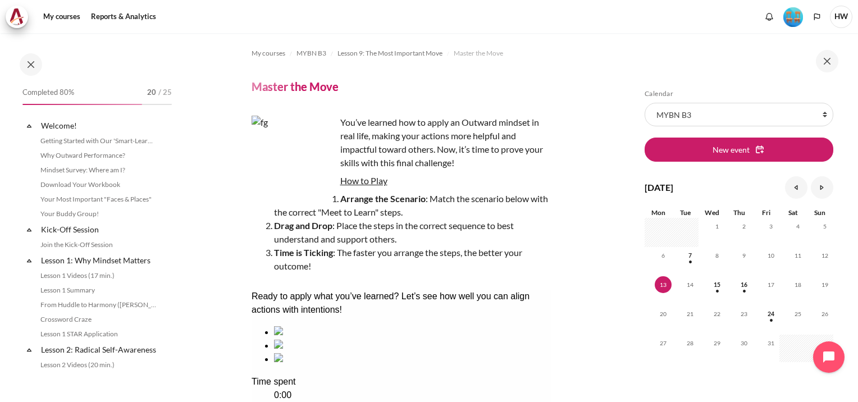
scroll to position [884, 0]
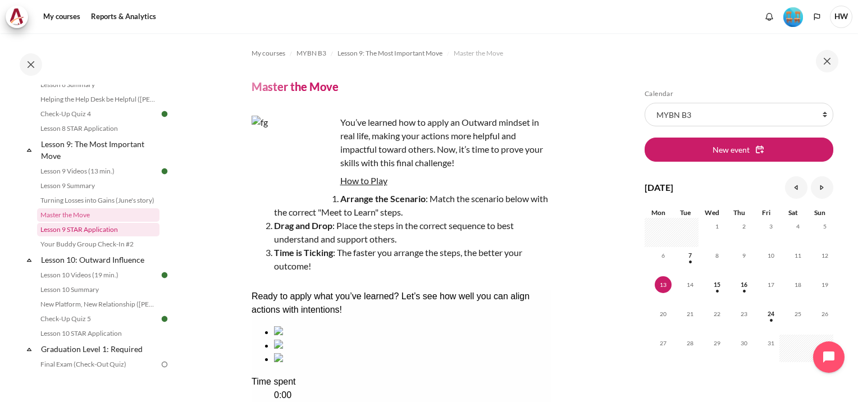
click at [77, 236] on link "Lesson 9 STAR Application" at bounding box center [98, 229] width 122 height 13
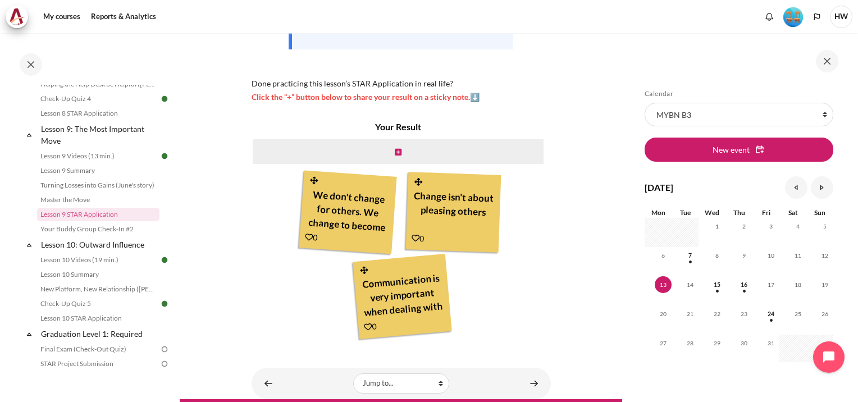
scroll to position [40, 0]
click at [395, 150] on icon "Content" at bounding box center [398, 152] width 7 height 8
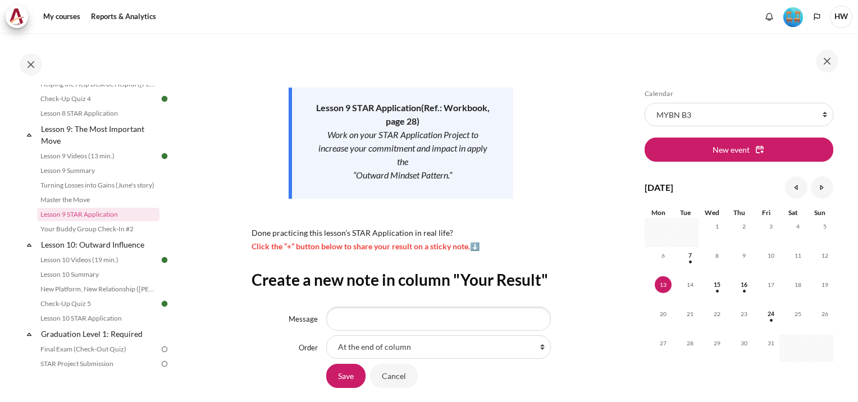
scroll to position [168, 0]
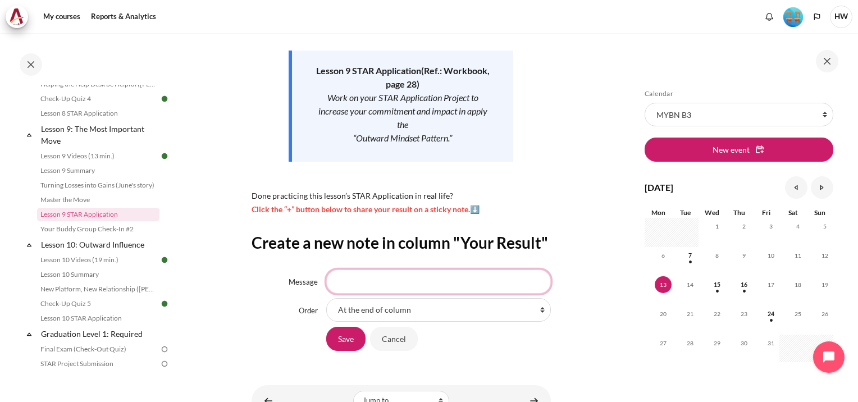
click at [388, 293] on input "Message" at bounding box center [438, 281] width 224 height 24
type input "I"
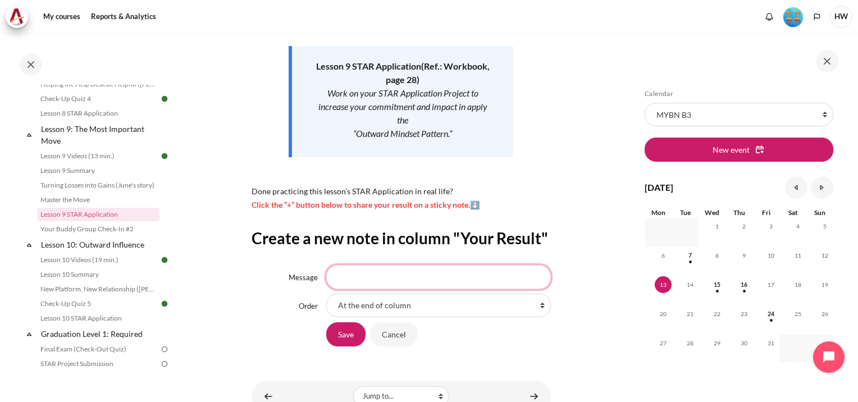
scroll to position [241, 0]
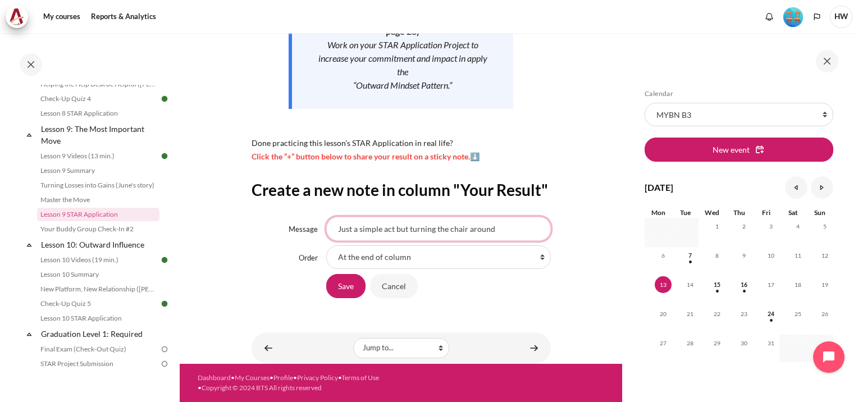
click at [405, 229] on input "Just a simple act but turning the chair around" at bounding box center [438, 229] width 224 height 24
type input "Just a simple act by turning the chair around"
drag, startPoint x: 497, startPoint y: 224, endPoint x: 274, endPoint y: 173, distance: 228.4
click at [274, 180] on div "Create a new note in column "Your Result" Message Just a simple act by turning …" at bounding box center [400, 239] width 299 height 119
click at [458, 230] on input "Message" at bounding box center [438, 229] width 224 height 24
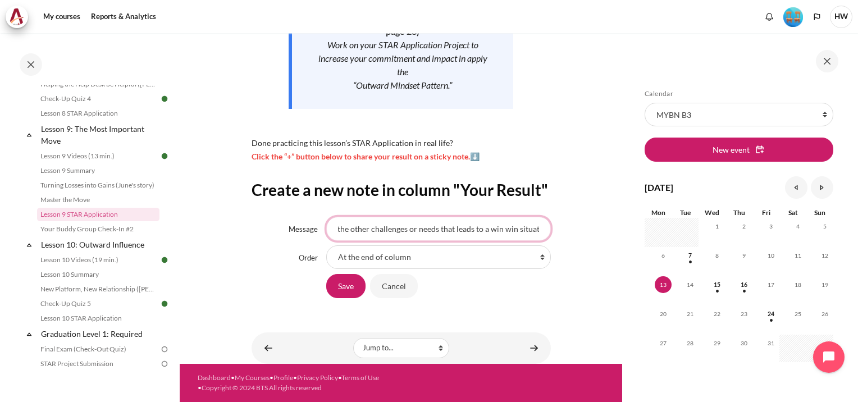
scroll to position [0, 137]
type input "Turn the chair around to understand the other challenges or needs that leads to…"
click at [342, 280] on input "Save" at bounding box center [345, 286] width 39 height 24
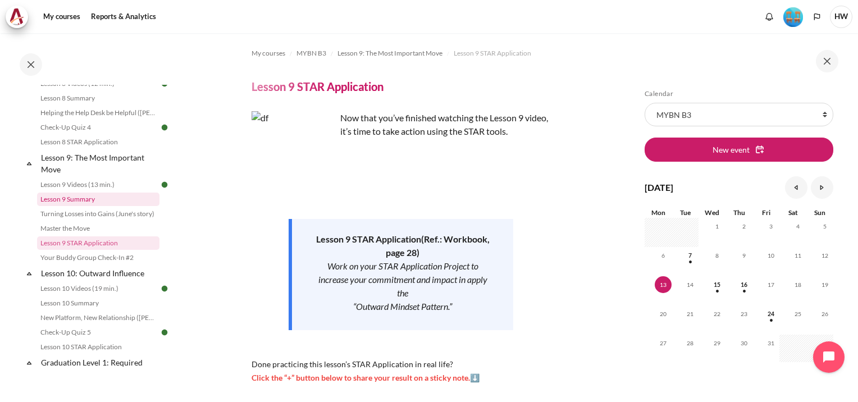
scroll to position [843, 0]
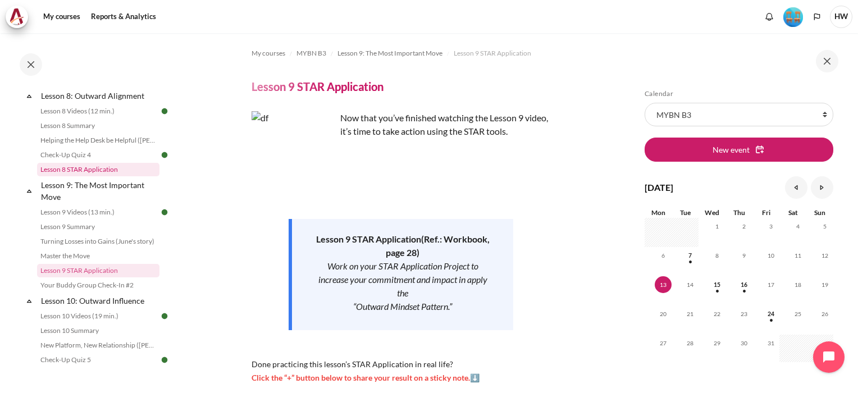
click at [105, 176] on link "Lesson 8 STAR Application" at bounding box center [98, 169] width 122 height 13
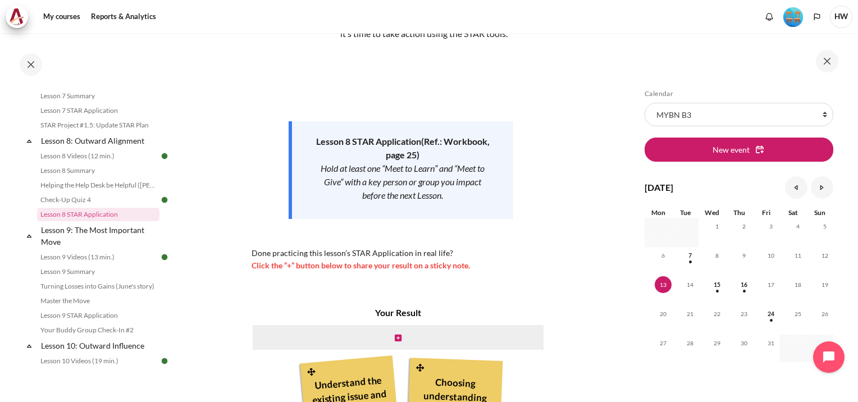
scroll to position [56, 0]
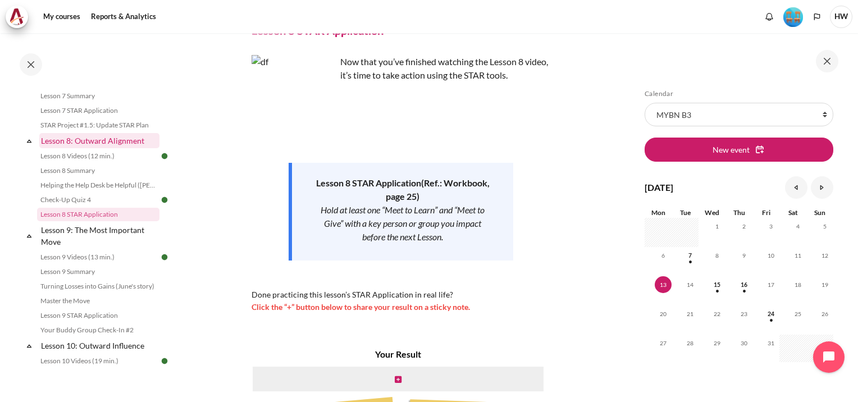
click at [81, 148] on link "Lesson 8: Outward Alignment" at bounding box center [99, 140] width 120 height 15
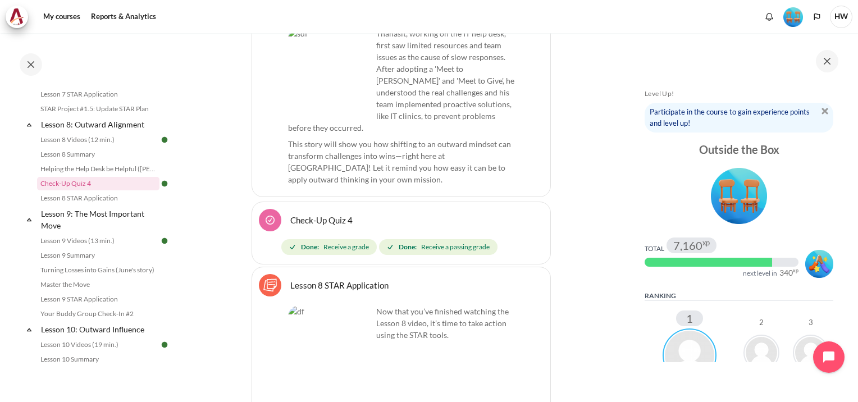
scroll to position [10936, 0]
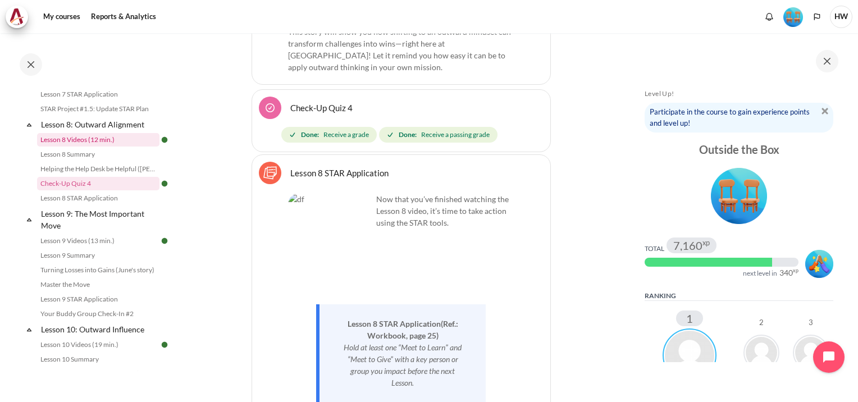
click at [100, 146] on link "Lesson 8 Videos (12 min.)" at bounding box center [98, 139] width 122 height 13
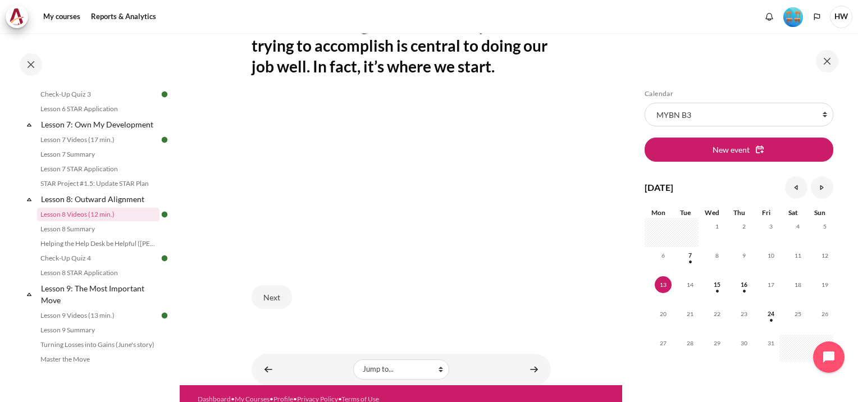
scroll to position [375, 0]
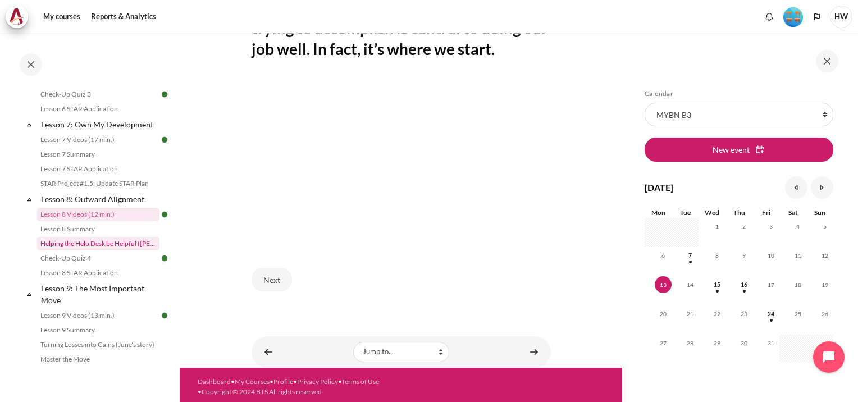
click at [90, 250] on link "Helping the Help Desk be Helpful ([PERSON_NAME]'s Story)" at bounding box center [98, 243] width 122 height 13
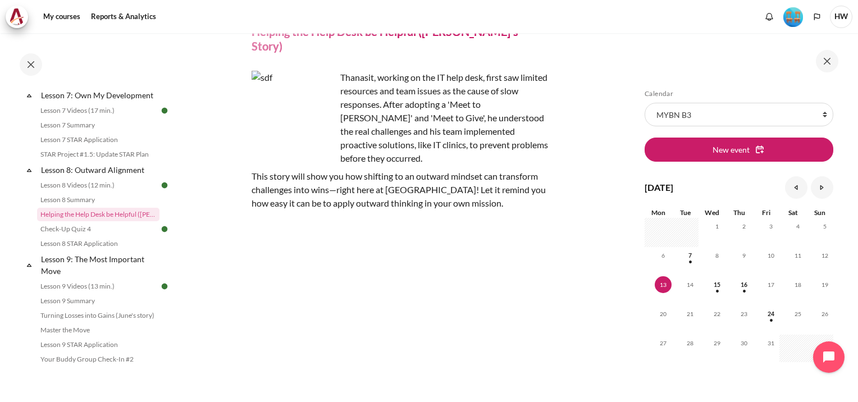
scroll to position [128, 0]
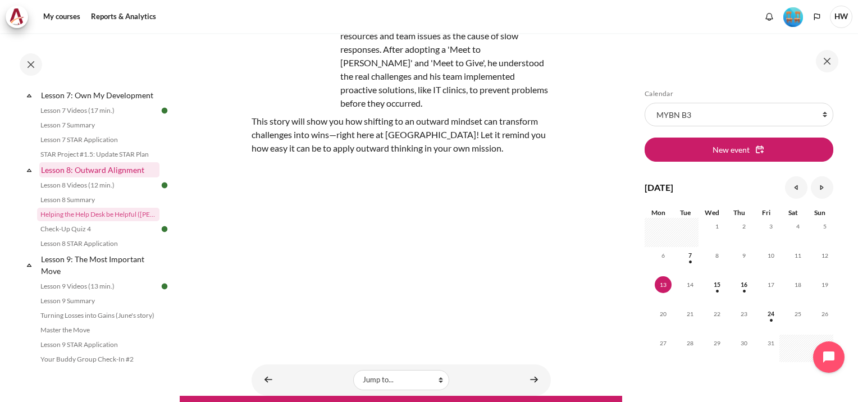
click at [112, 177] on link "Lesson 8: Outward Alignment" at bounding box center [99, 169] width 120 height 15
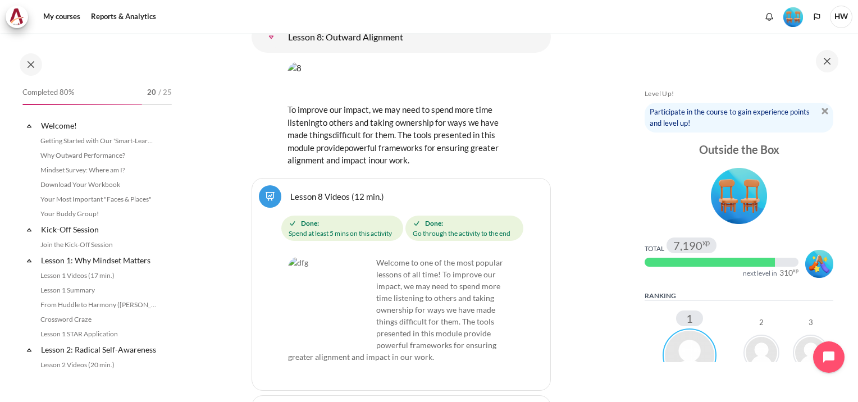
scroll to position [815, 0]
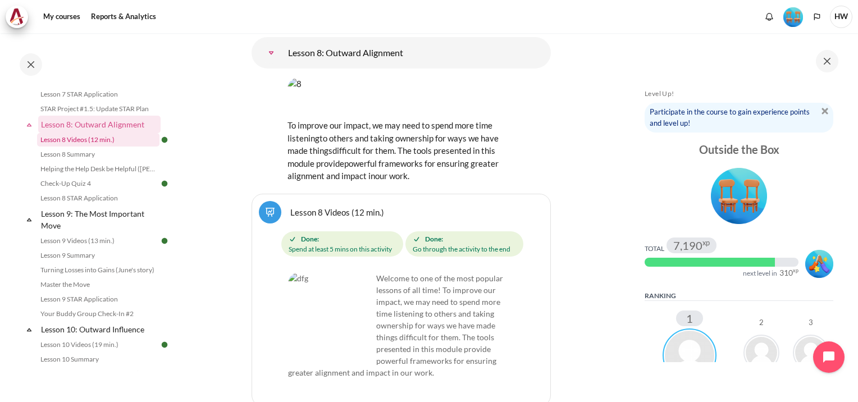
click at [88, 146] on link "Lesson 8 Videos (12 min.)" at bounding box center [98, 139] width 122 height 13
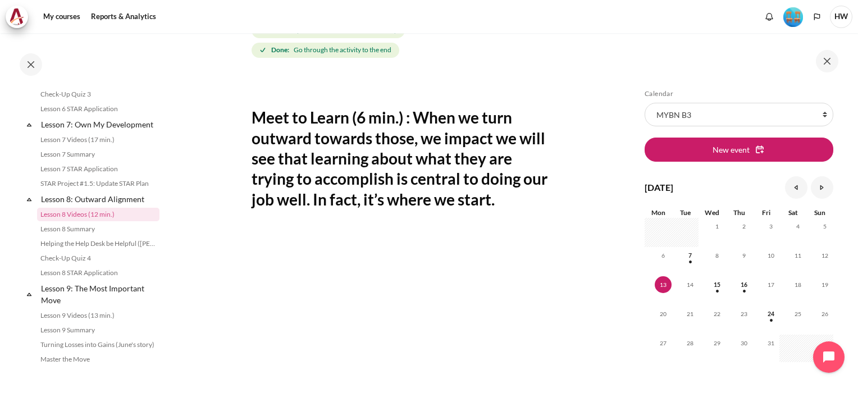
scroll to position [281, 0]
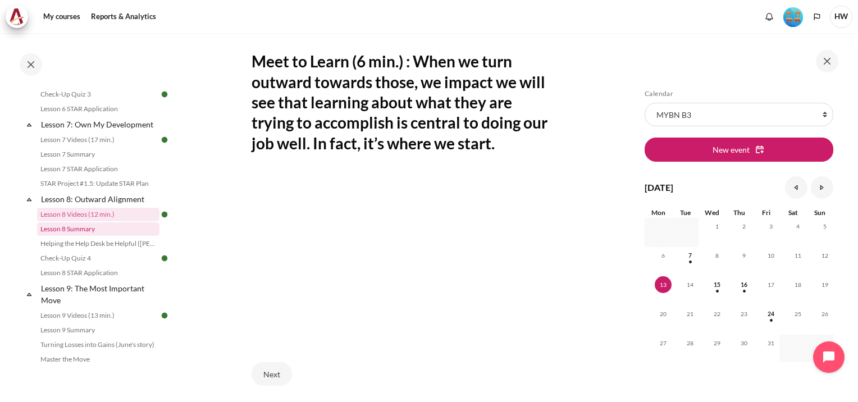
click at [80, 236] on link "Lesson 8 Summary" at bounding box center [98, 228] width 122 height 13
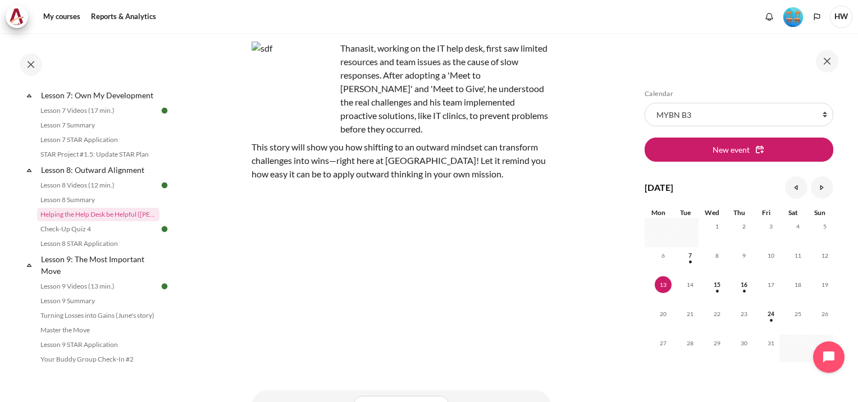
scroll to position [112, 0]
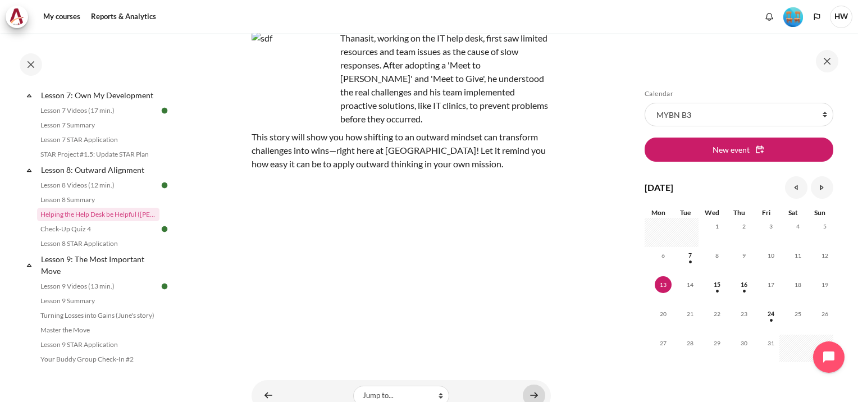
click at [525, 384] on link "Content" at bounding box center [533, 395] width 22 height 22
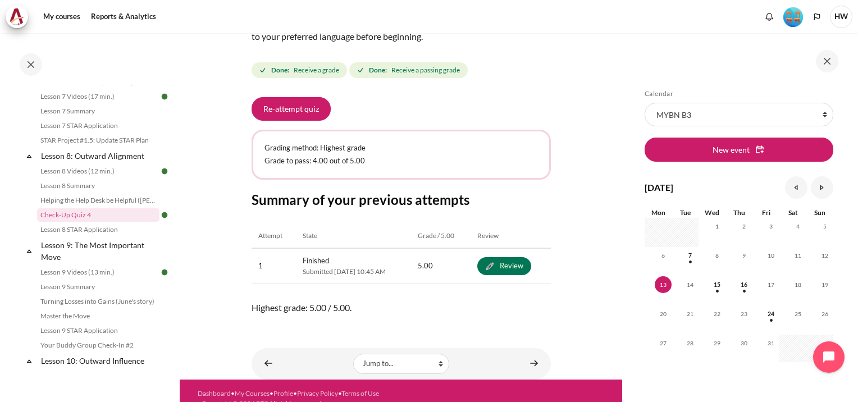
scroll to position [171, 0]
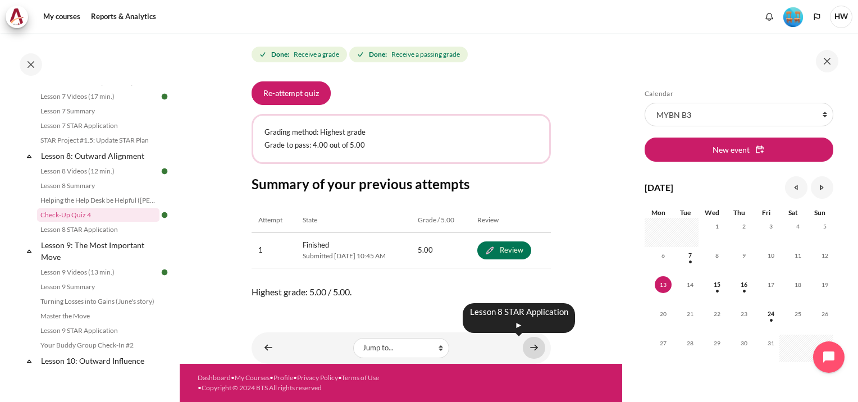
click at [529, 345] on link "Content" at bounding box center [533, 348] width 22 height 22
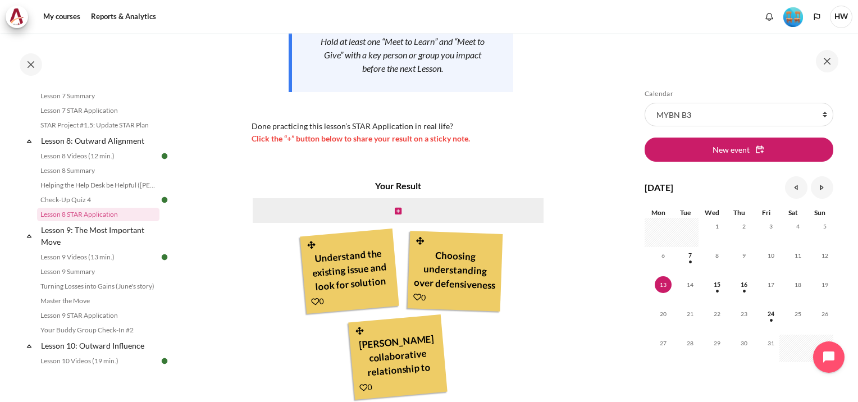
scroll to position [27, 0]
click at [395, 211] on icon "Content" at bounding box center [398, 211] width 7 height 8
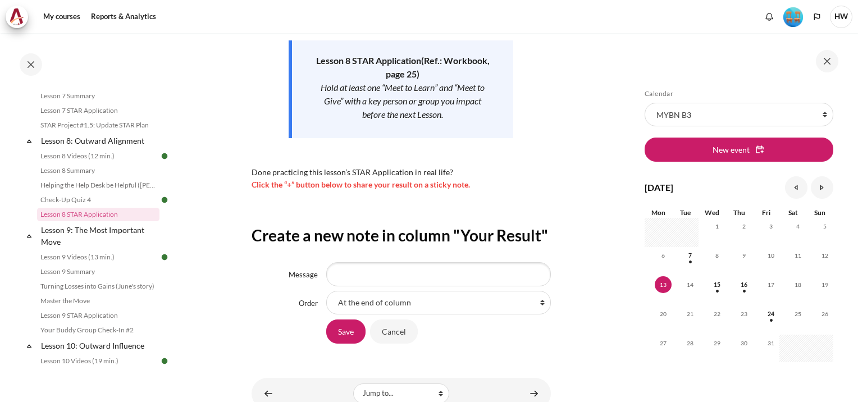
scroll to position [245, 0]
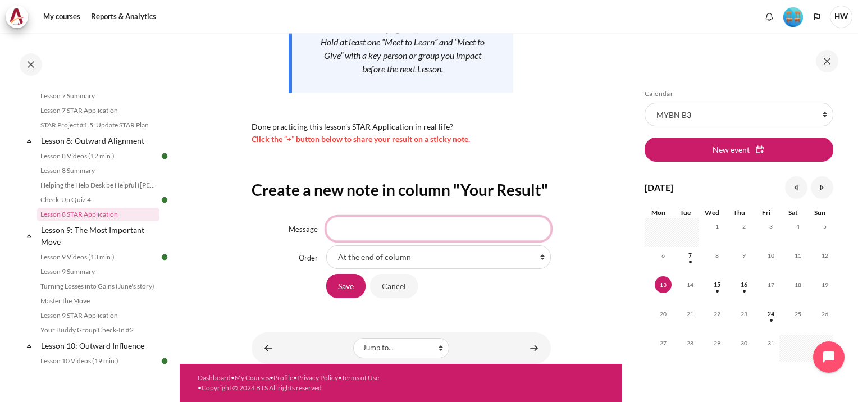
click at [409, 223] on input "Message" at bounding box center [438, 229] width 224 height 24
type input "E"
type input "F"
type input "Everyone will have a negative thought on the other person until you become curi…"
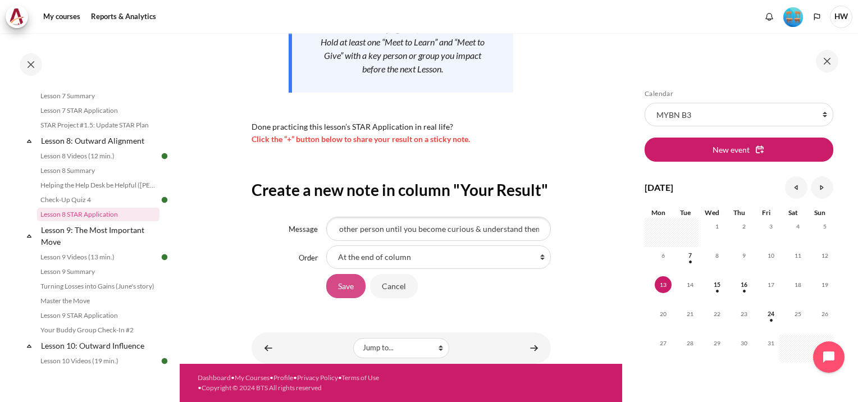
scroll to position [0, 0]
click at [357, 287] on input "Save" at bounding box center [345, 286] width 39 height 24
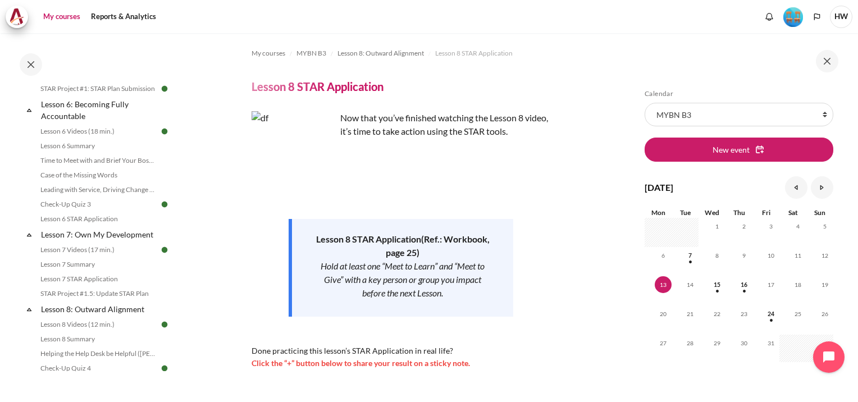
click at [77, 18] on link "My courses" at bounding box center [61, 17] width 45 height 22
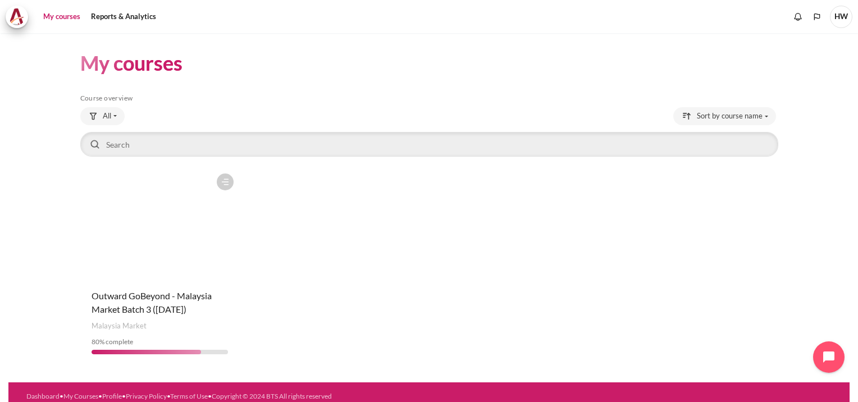
click at [162, 176] on figure "Content" at bounding box center [159, 224] width 159 height 112
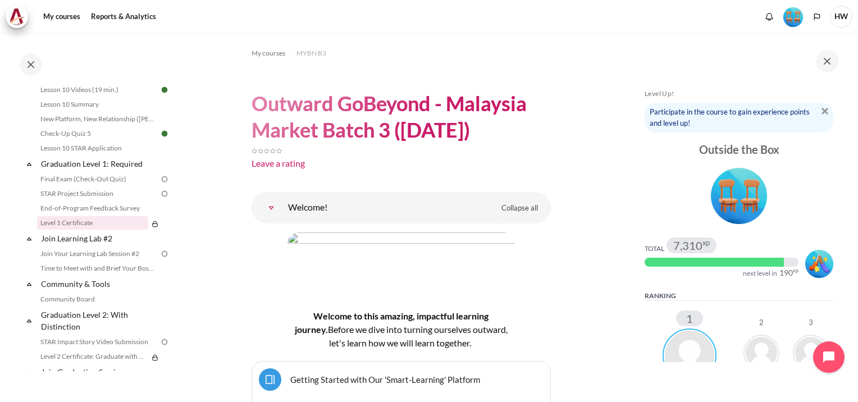
scroll to position [1024, 0]
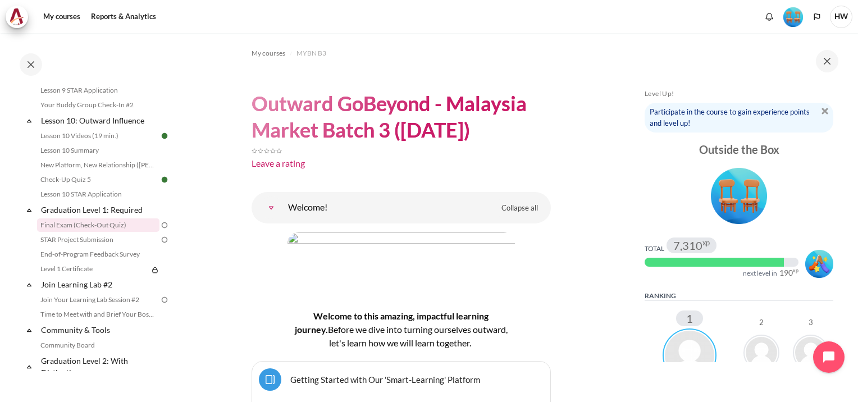
click at [108, 232] on link "Final Exam (Check-Out Quiz)" at bounding box center [98, 224] width 122 height 13
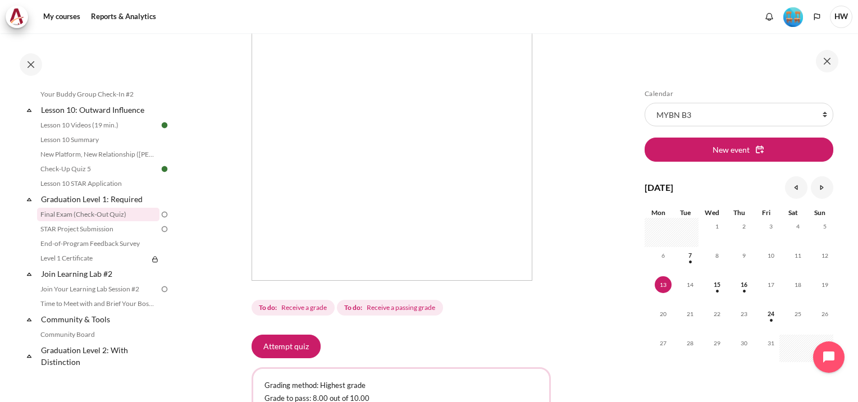
scroll to position [359, 0]
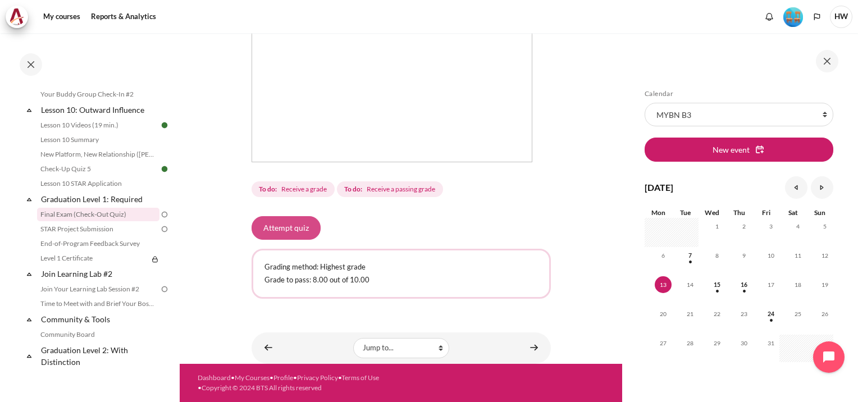
click at [286, 228] on button "Attempt quiz" at bounding box center [285, 228] width 69 height 24
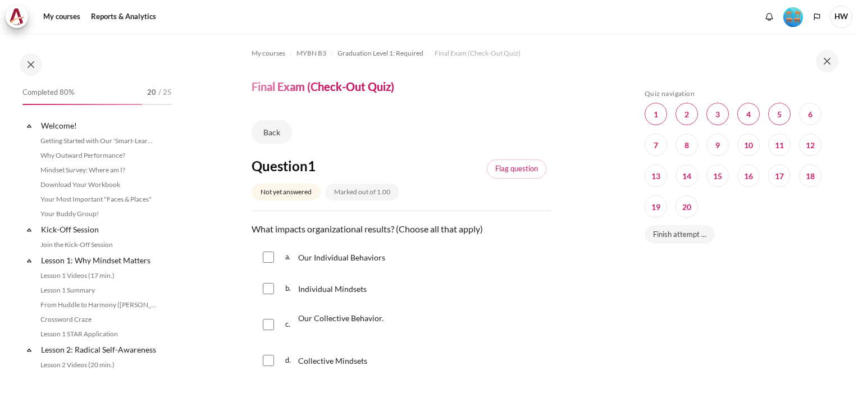
scroll to position [1034, 0]
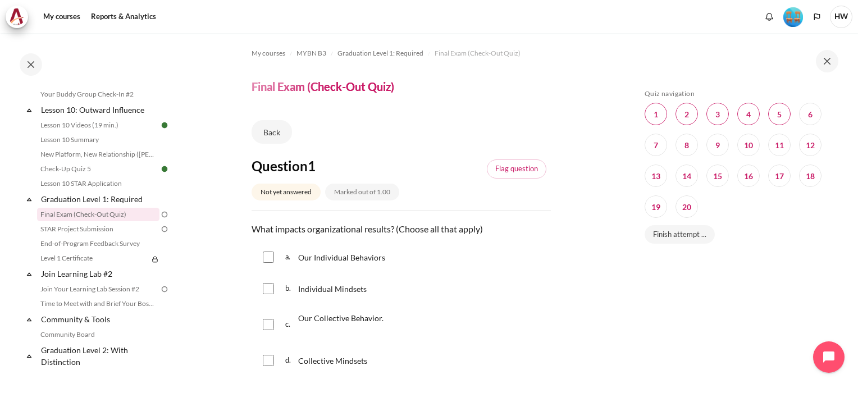
click at [265, 324] on input "Content" at bounding box center [268, 324] width 11 height 11
checkbox input "true"
click at [270, 289] on input "Content" at bounding box center [268, 288] width 11 height 11
checkbox input "true"
click at [264, 365] on input "Content" at bounding box center [268, 360] width 11 height 11
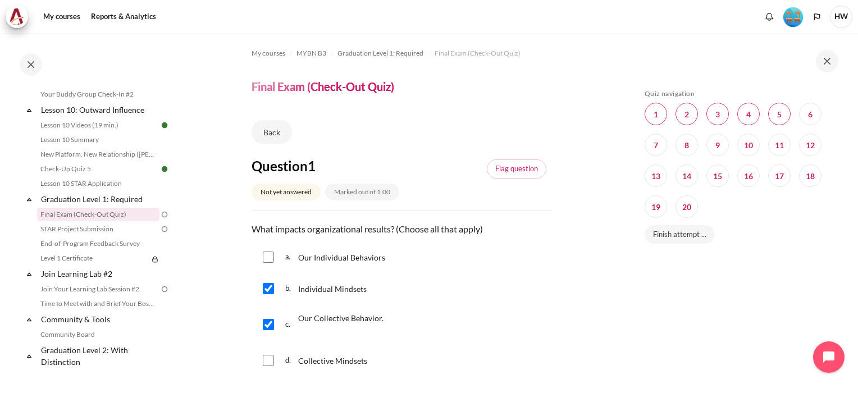
checkbox input "true"
click at [267, 258] on input "Content" at bounding box center [268, 256] width 11 height 11
checkbox input "true"
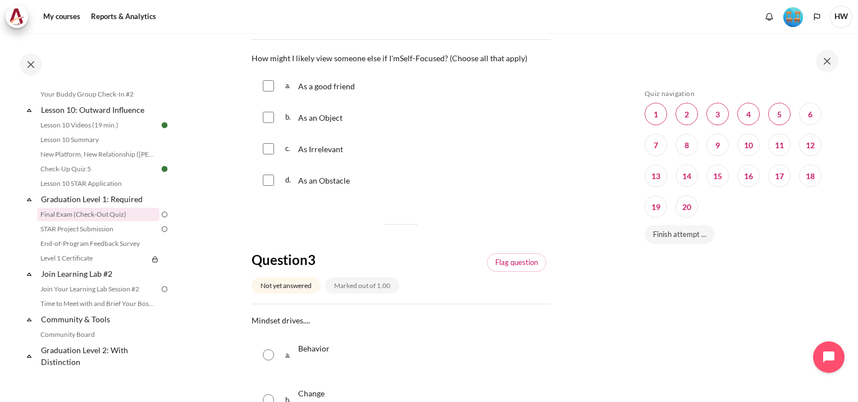
scroll to position [393, 0]
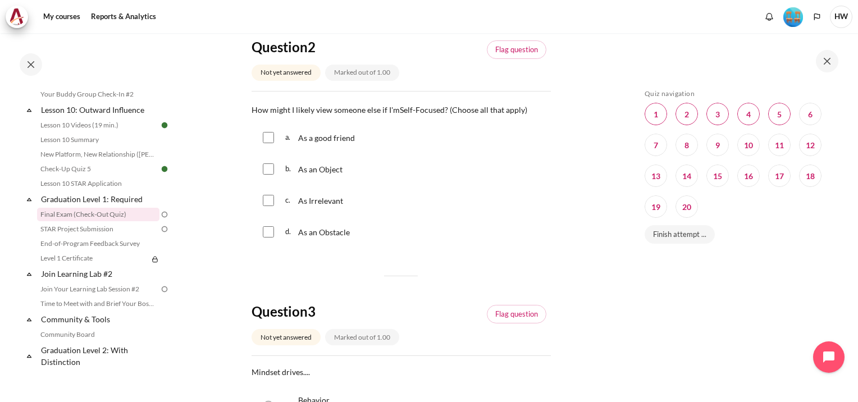
click at [270, 170] on input "Content" at bounding box center [268, 168] width 11 height 11
checkbox input "true"
click at [270, 233] on input "Content" at bounding box center [268, 231] width 11 height 11
checkbox input "true"
click at [260, 208] on div "c. As Irrelevant" at bounding box center [400, 200] width 299 height 29
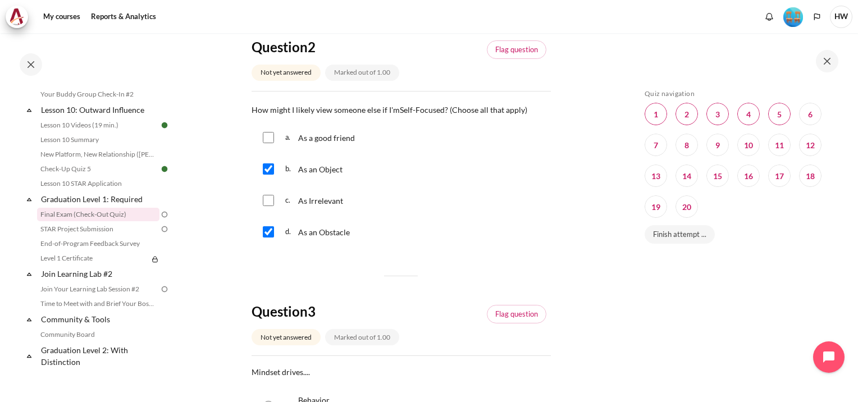
click at [268, 203] on input "Content" at bounding box center [268, 200] width 11 height 11
checkbox input "true"
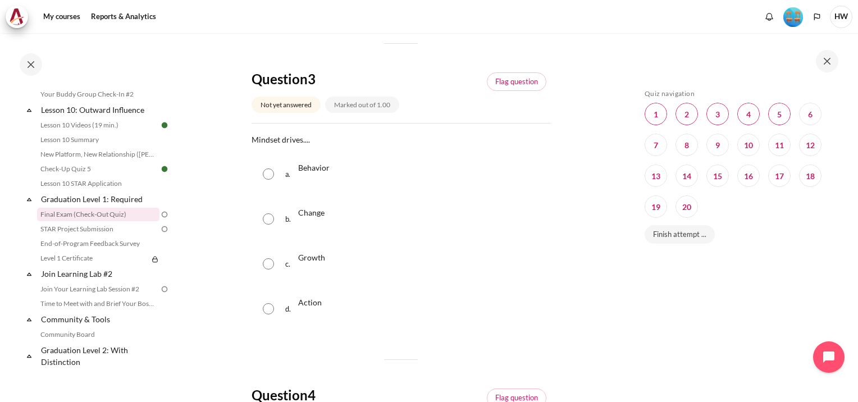
scroll to position [673, 0]
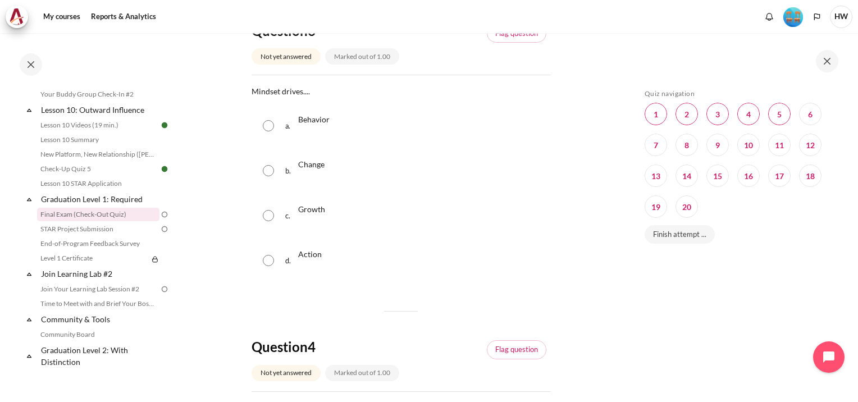
click at [267, 127] on input "Content" at bounding box center [268, 125] width 11 height 11
radio input "true"
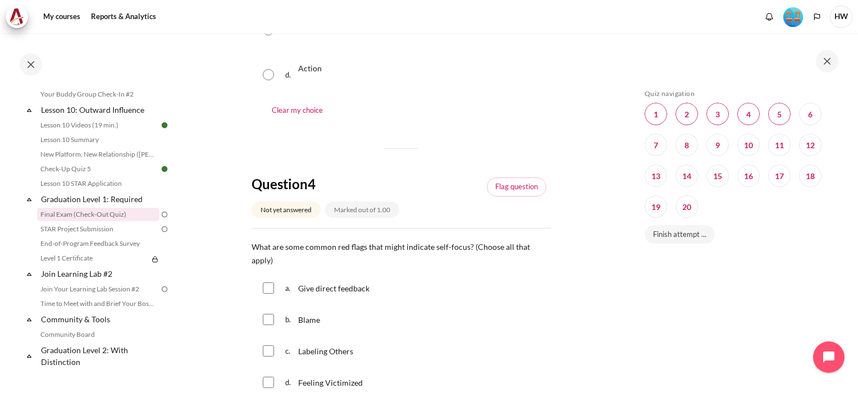
scroll to position [898, 0]
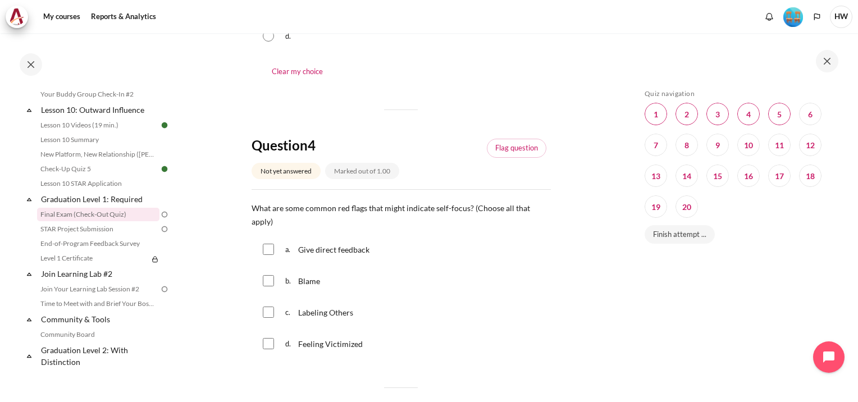
click at [262, 282] on div "b. Blame" at bounding box center [400, 280] width 299 height 29
click at [264, 285] on input "Content" at bounding box center [268, 280] width 11 height 11
checkbox input "true"
click at [269, 310] on input "Content" at bounding box center [268, 311] width 11 height 11
checkbox input "true"
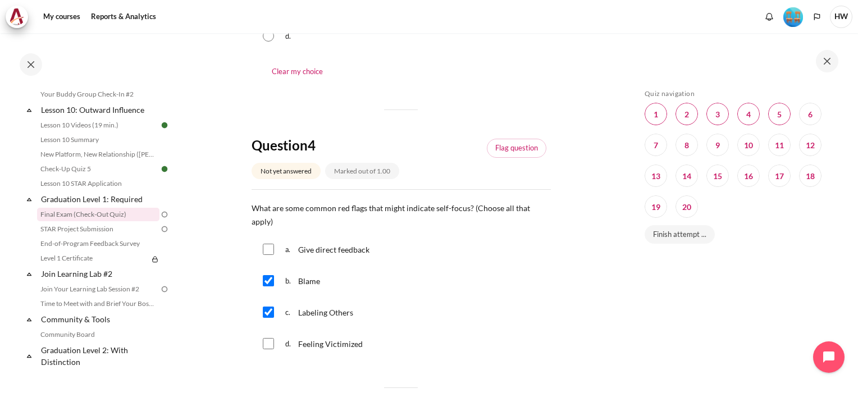
click at [269, 344] on input "Content" at bounding box center [268, 343] width 11 height 11
checkbox input "true"
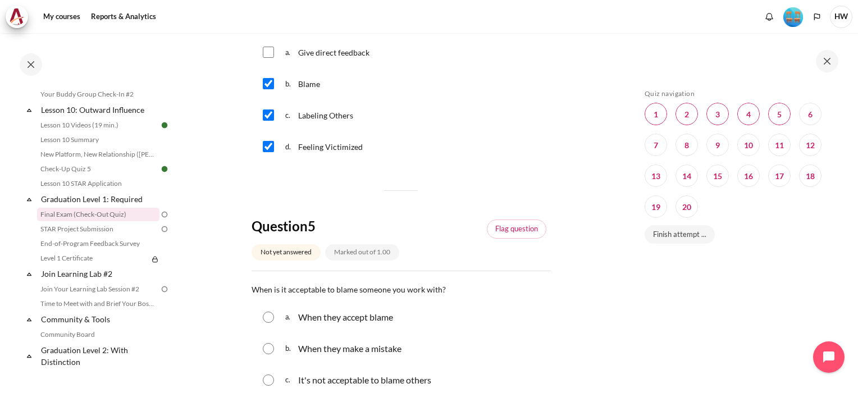
scroll to position [1179, 0]
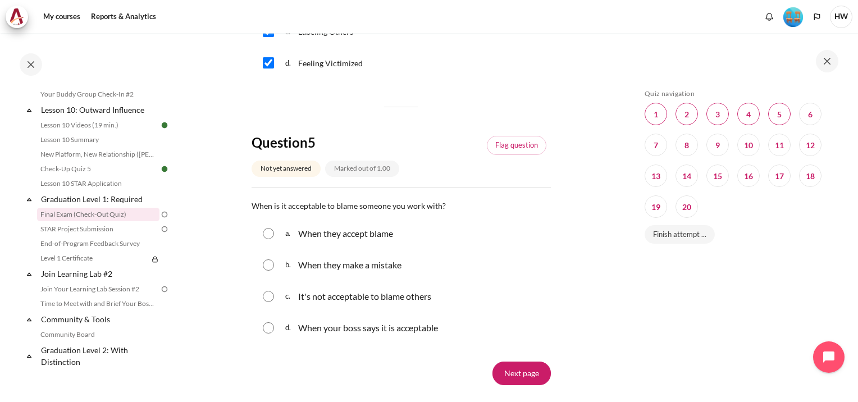
click at [269, 298] on input "Content" at bounding box center [268, 296] width 11 height 11
radio input "true"
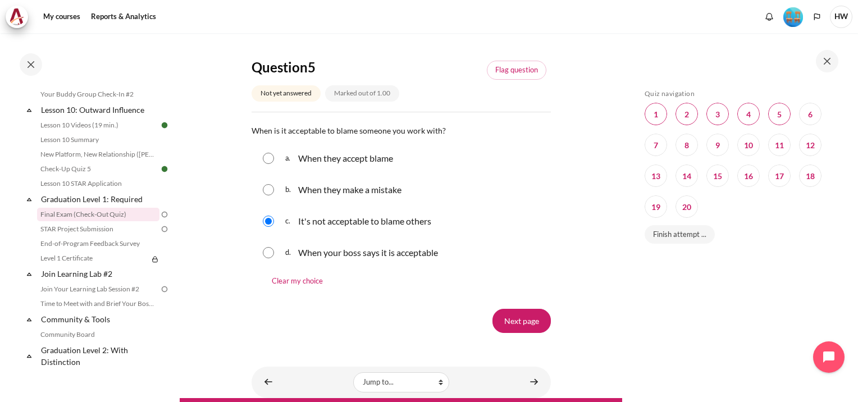
scroll to position [1289, 0]
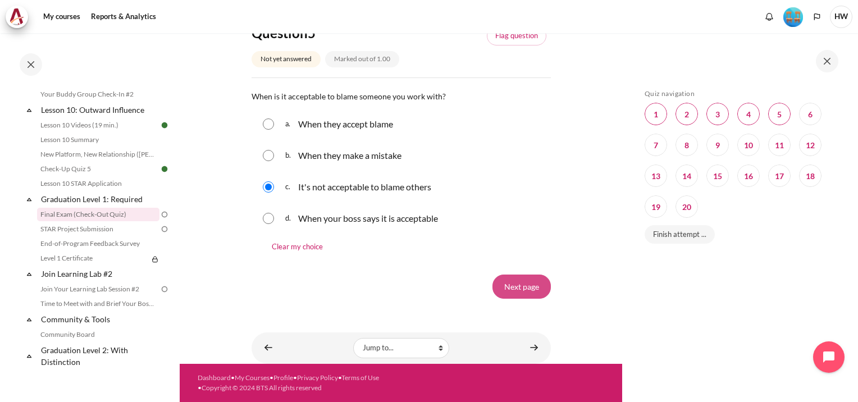
click at [521, 288] on input "Next page" at bounding box center [521, 286] width 58 height 24
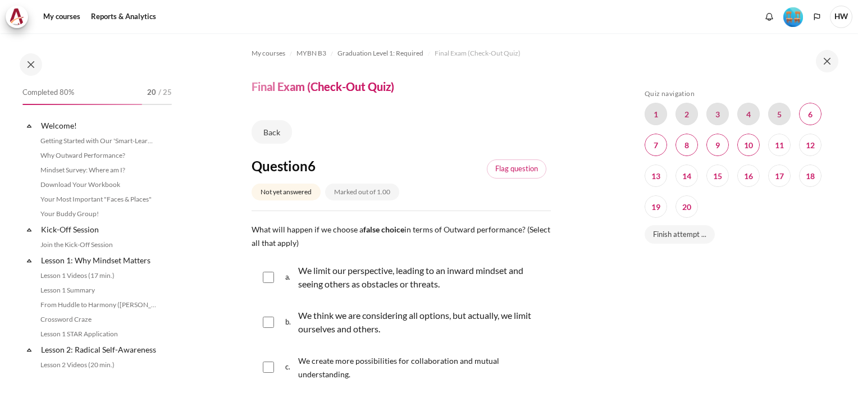
scroll to position [168, 0]
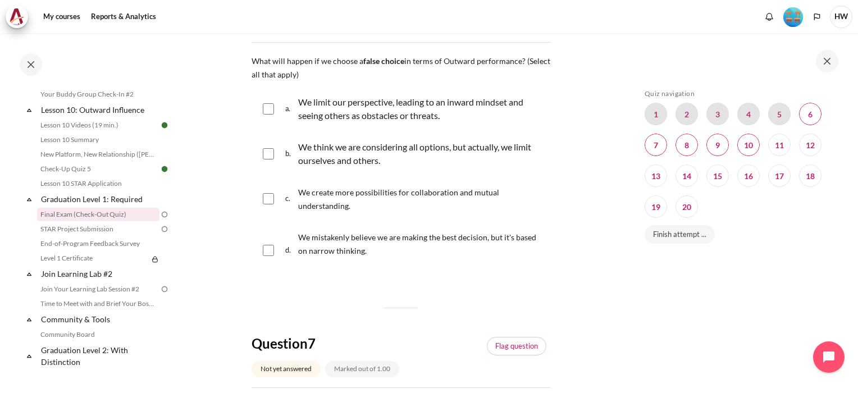
click at [268, 108] on input "Content" at bounding box center [268, 108] width 11 height 11
checkbox input "true"
click at [264, 157] on input "Content" at bounding box center [268, 153] width 11 height 11
checkbox input "true"
click at [272, 250] on input "Content" at bounding box center [268, 250] width 11 height 11
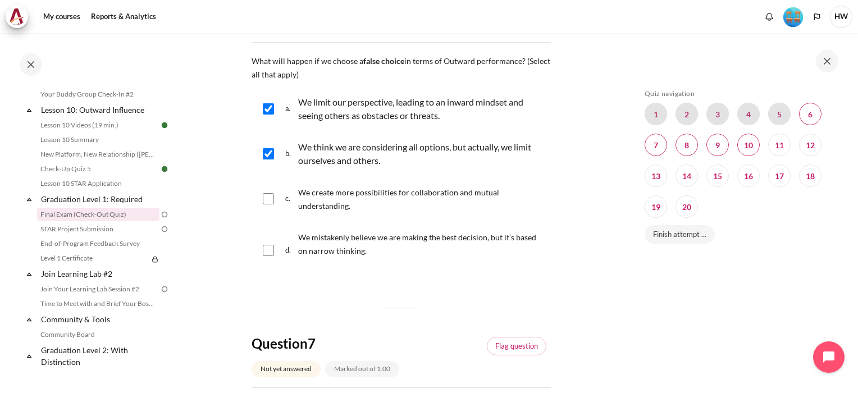
checkbox input "true"
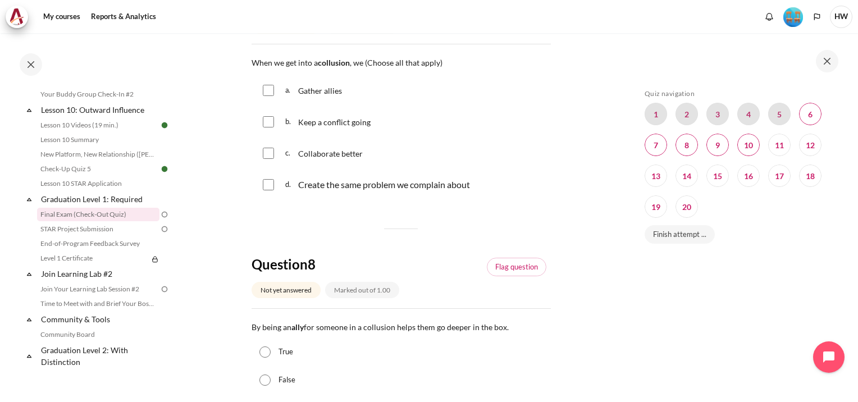
scroll to position [449, 0]
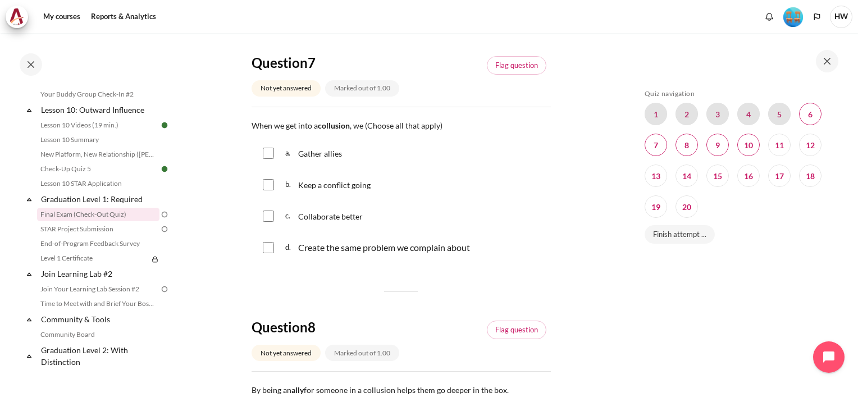
click at [267, 151] on input "Content" at bounding box center [268, 153] width 11 height 11
checkbox input "true"
click at [264, 182] on input "Content" at bounding box center [268, 184] width 11 height 11
checkbox input "true"
click at [267, 248] on input "Content" at bounding box center [268, 247] width 11 height 11
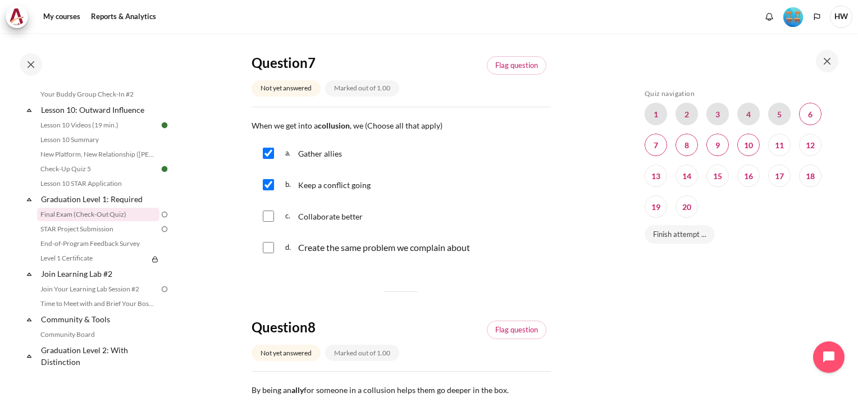
checkbox input "true"
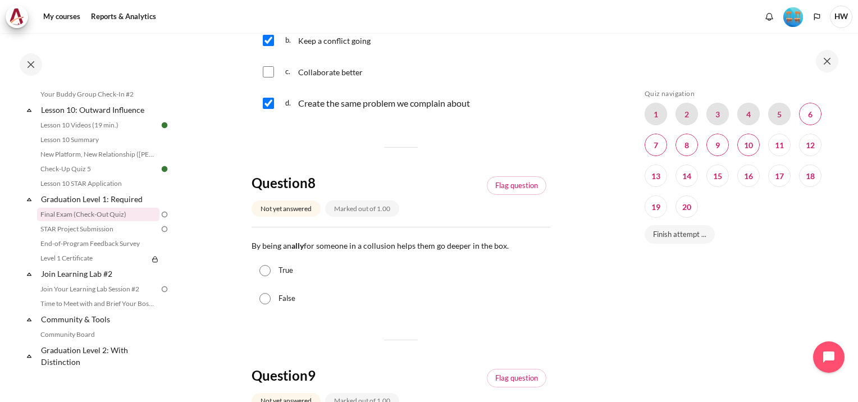
scroll to position [673, 0]
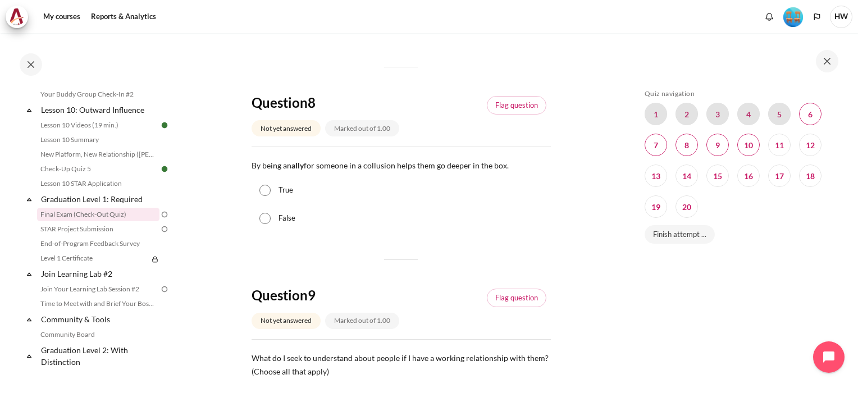
click at [265, 192] on input "True" at bounding box center [264, 190] width 11 height 11
radio input "true"
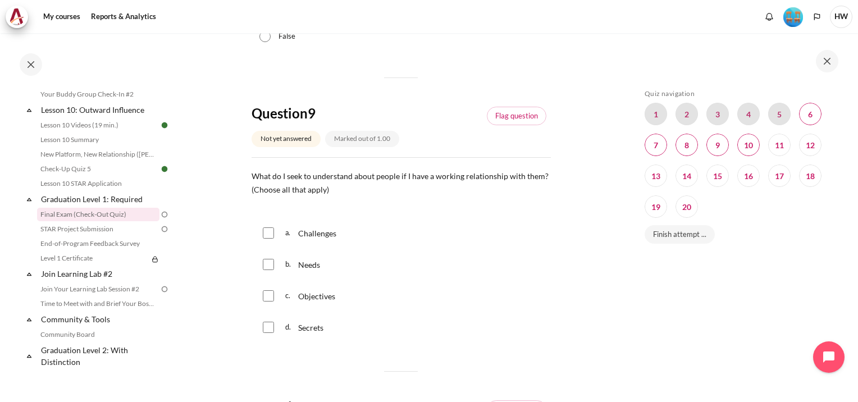
scroll to position [954, 0]
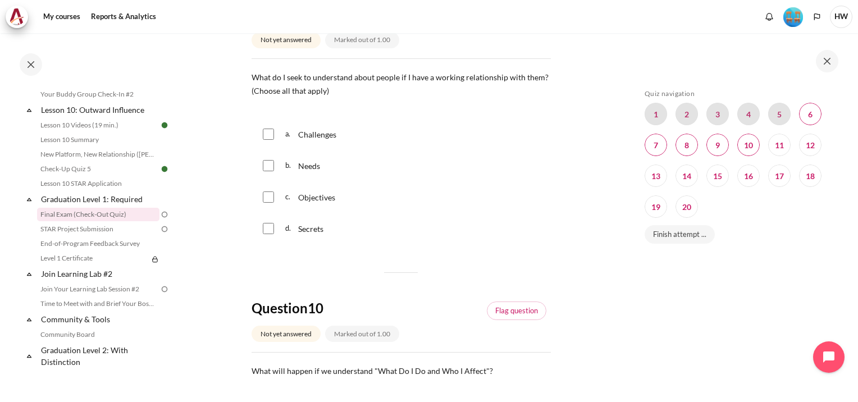
click at [268, 173] on div "b. Needs" at bounding box center [400, 165] width 299 height 29
click at [263, 171] on input "Content" at bounding box center [268, 165] width 11 height 11
checkbox input "true"
click at [268, 195] on input "Content" at bounding box center [268, 196] width 11 height 11
checkbox input "true"
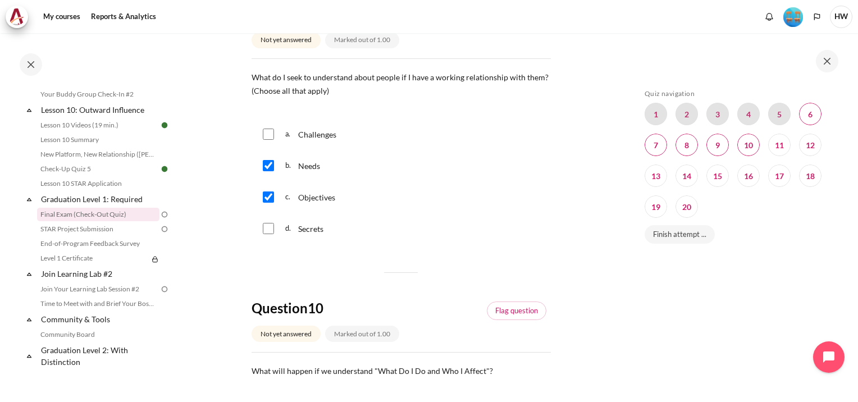
click at [264, 133] on input "Content" at bounding box center [268, 134] width 11 height 11
checkbox input "true"
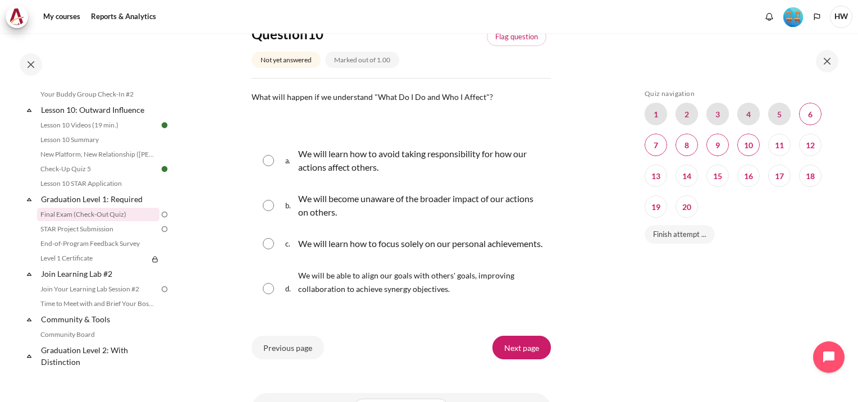
scroll to position [1291, 0]
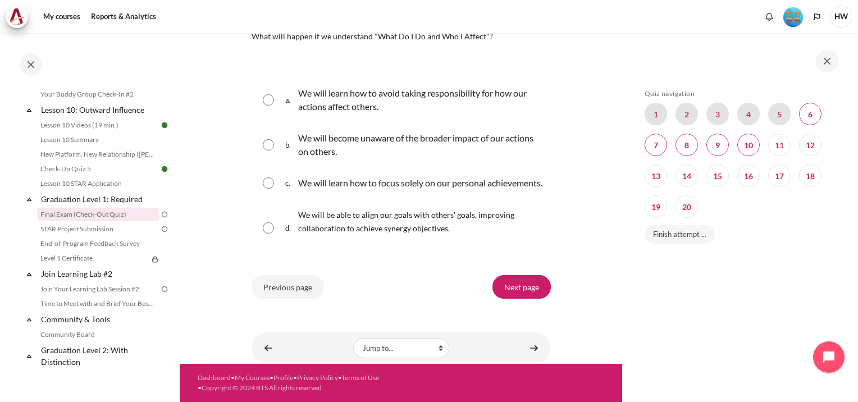
click at [265, 233] on input "Content" at bounding box center [268, 227] width 11 height 11
radio input "true"
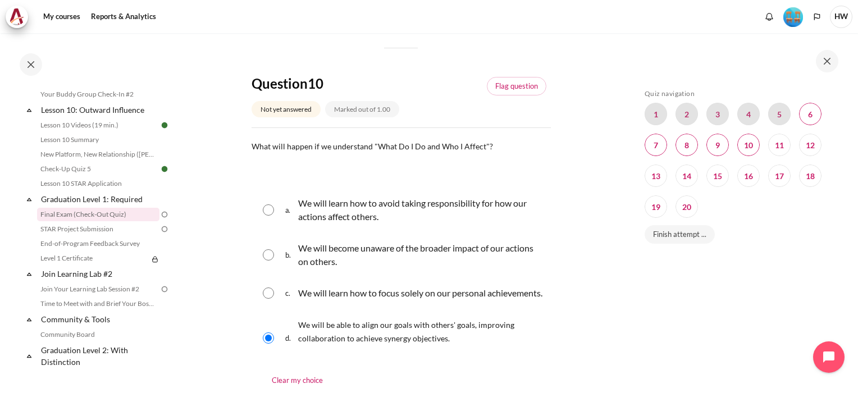
scroll to position [1326, 0]
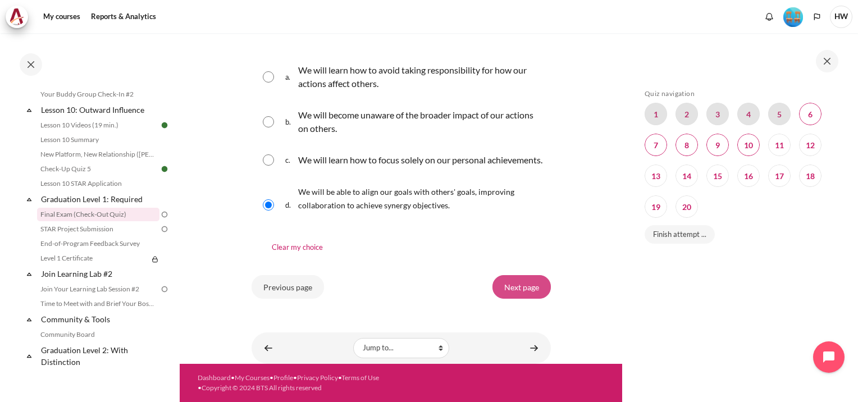
click at [522, 281] on input "Next page" at bounding box center [521, 287] width 58 height 24
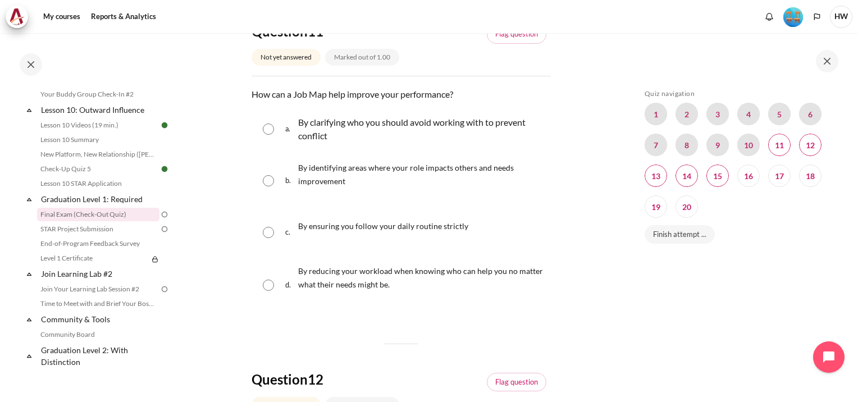
scroll to position [168, 0]
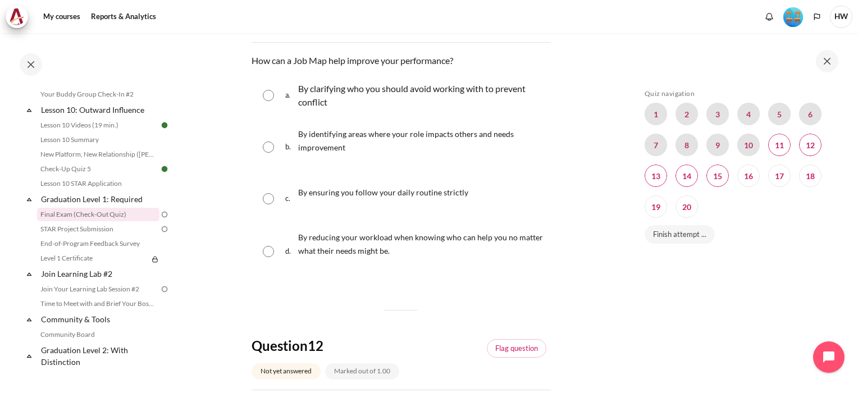
click at [269, 147] on input "Content" at bounding box center [268, 146] width 11 height 11
radio input "true"
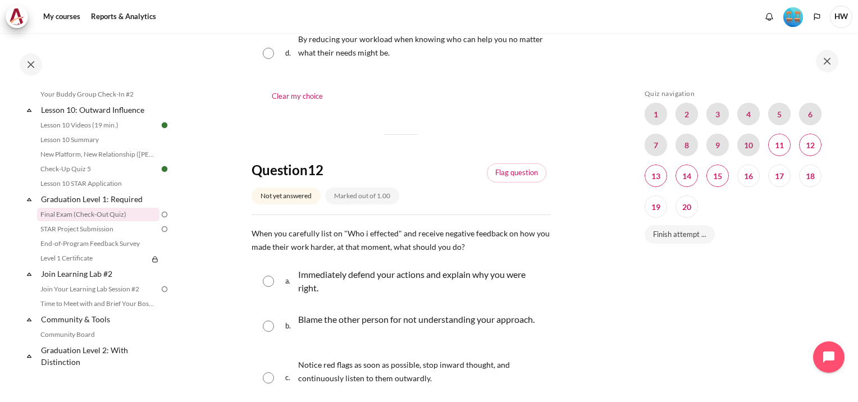
scroll to position [505, 0]
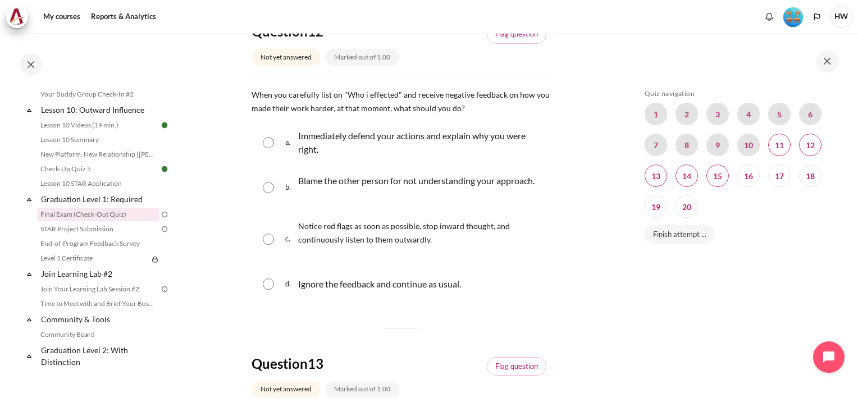
click at [267, 245] on input "Content" at bounding box center [268, 238] width 11 height 11
radio input "true"
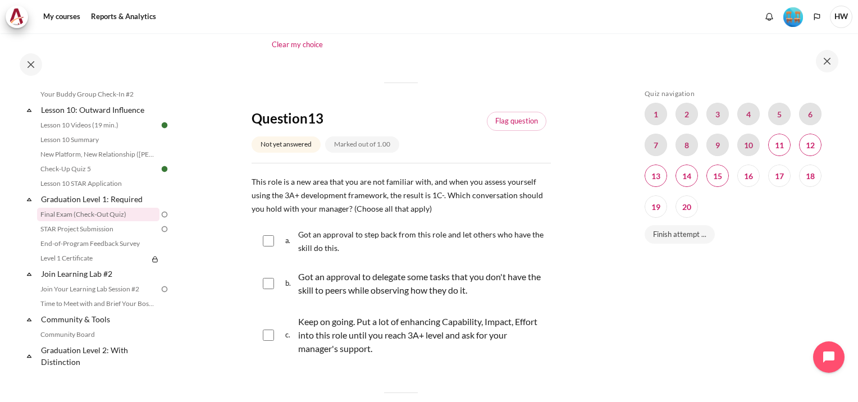
scroll to position [842, 0]
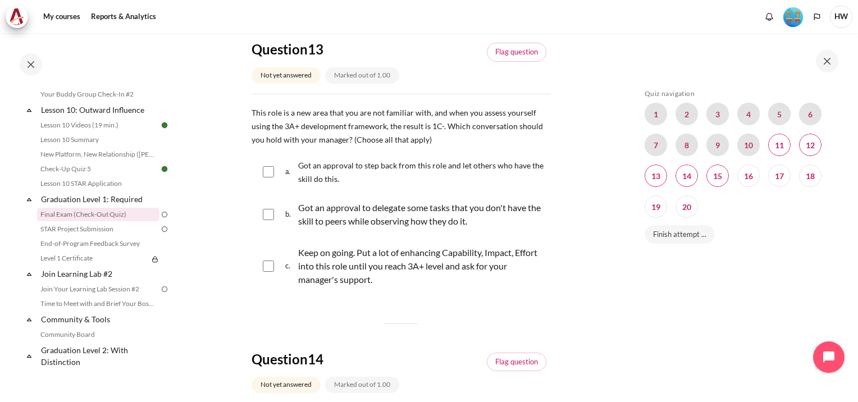
click at [273, 278] on div "c. Keep on going. Put a lot of enhancing Capability, Impact, Effort into this r…" at bounding box center [400, 266] width 299 height 56
click at [269, 272] on input "Content" at bounding box center [268, 265] width 11 height 11
checkbox input "true"
click at [270, 220] on input "Content" at bounding box center [268, 214] width 11 height 11
checkbox input "true"
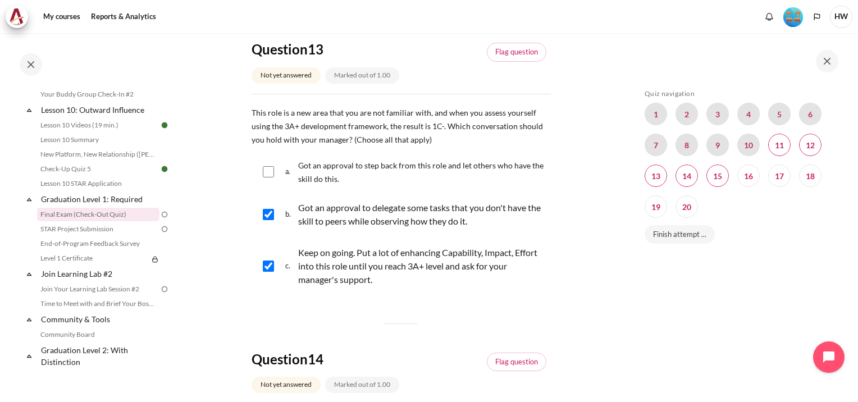
click at [272, 177] on input "Content" at bounding box center [268, 171] width 11 height 11
checkbox input "true"
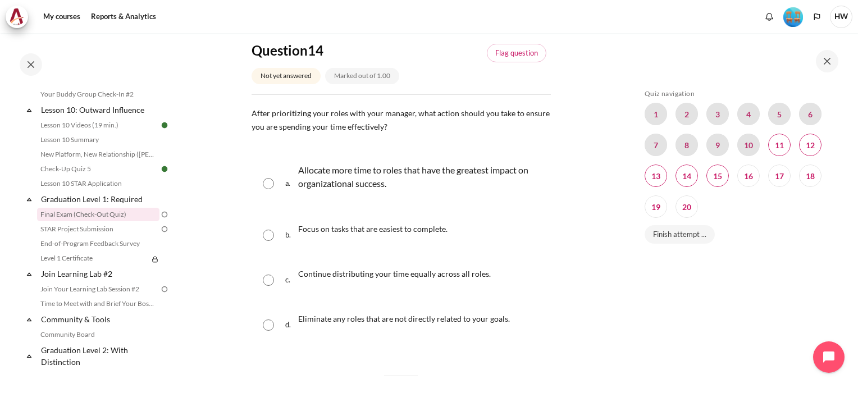
scroll to position [1235, 0]
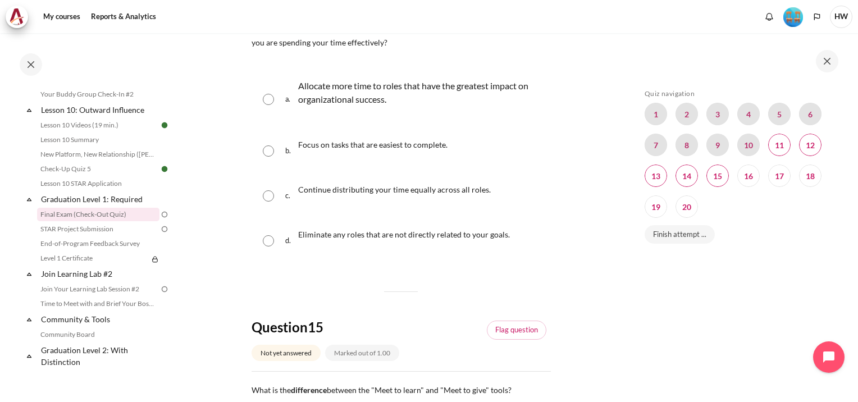
click at [265, 105] on input "Content" at bounding box center [268, 99] width 11 height 11
radio input "true"
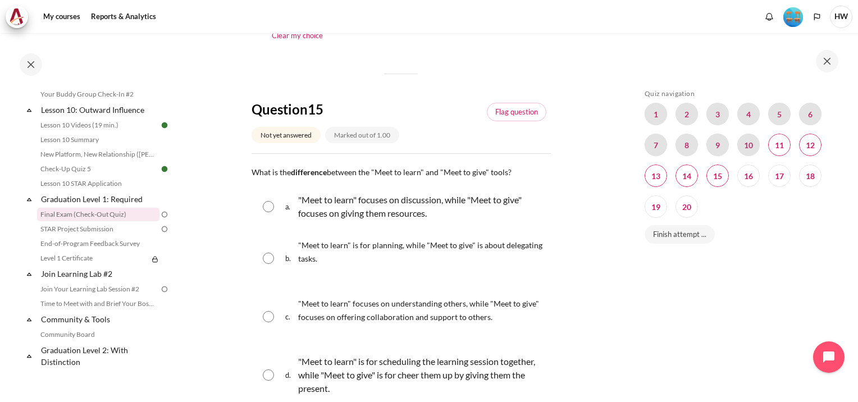
scroll to position [1515, 0]
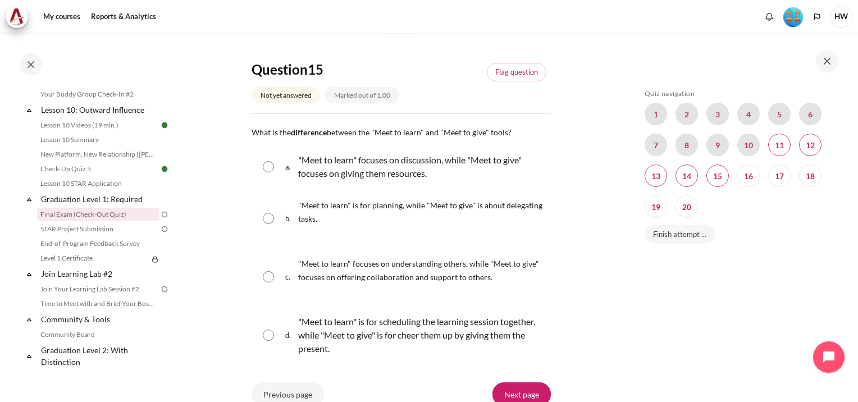
click at [265, 282] on input "Content" at bounding box center [268, 276] width 11 height 11
radio input "true"
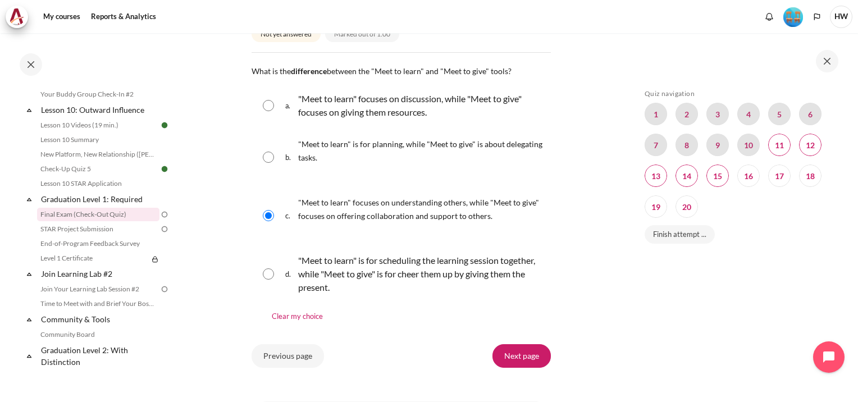
scroll to position [1662, 0]
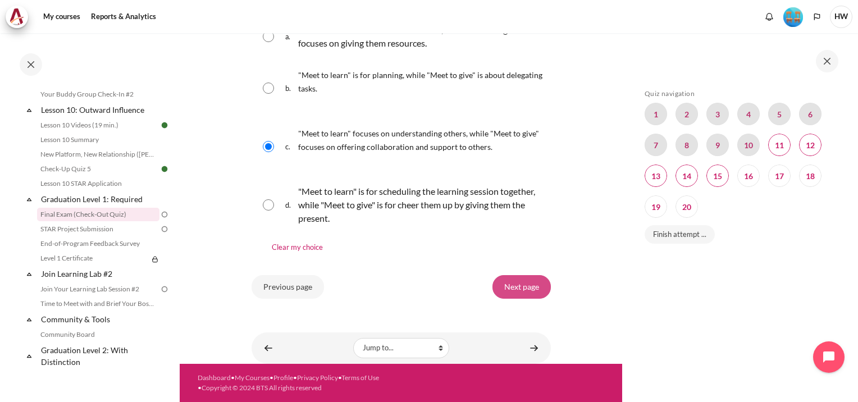
click at [515, 290] on input "Next page" at bounding box center [521, 287] width 58 height 24
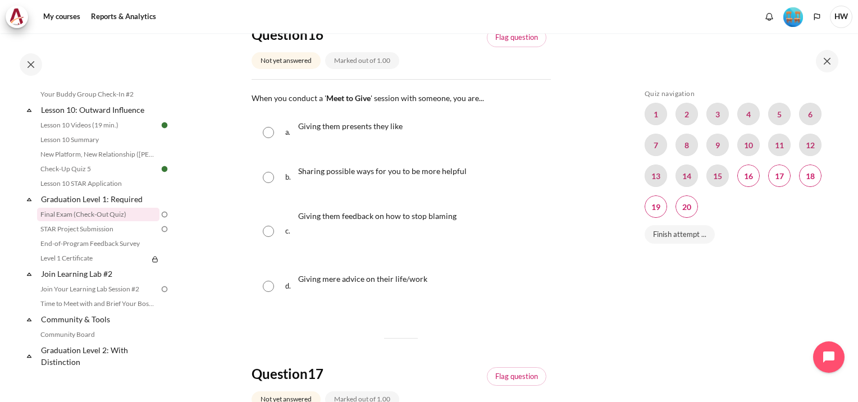
scroll to position [168, 0]
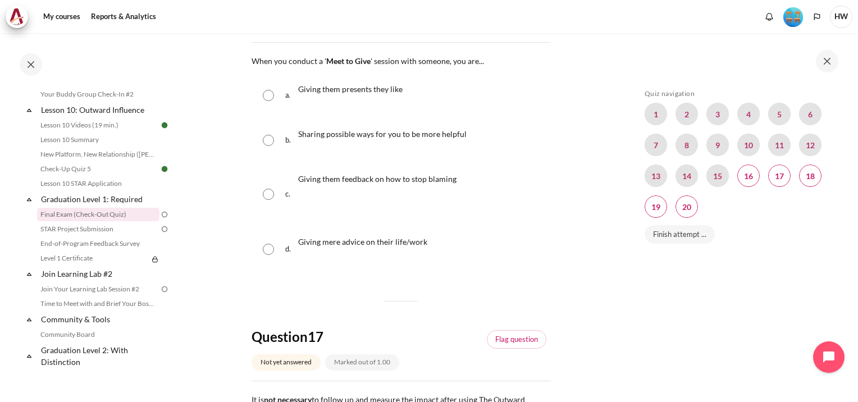
click at [271, 139] on input "Content" at bounding box center [268, 140] width 11 height 11
radio input "true"
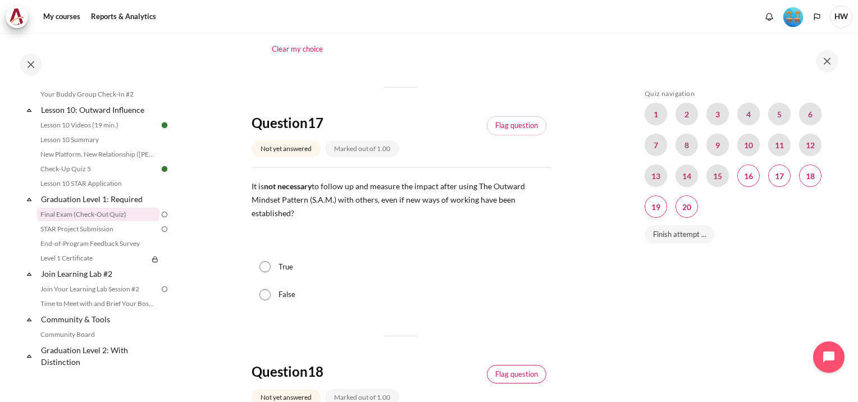
scroll to position [449, 0]
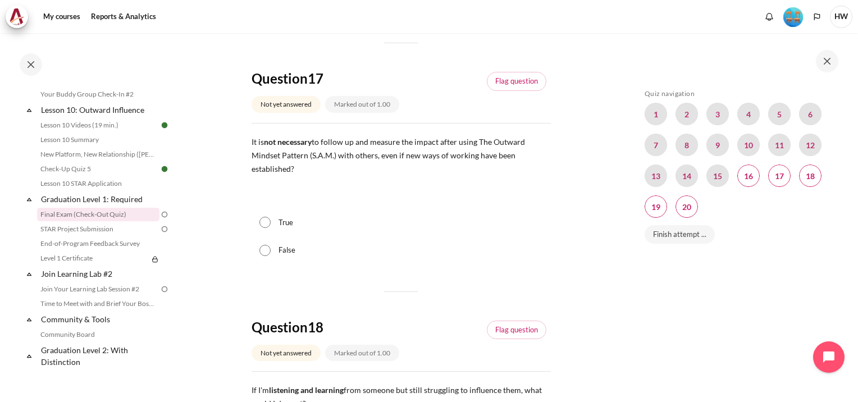
click at [272, 251] on div "False" at bounding box center [400, 250] width 299 height 28
click at [268, 251] on input "False" at bounding box center [264, 250] width 11 height 11
radio input "true"
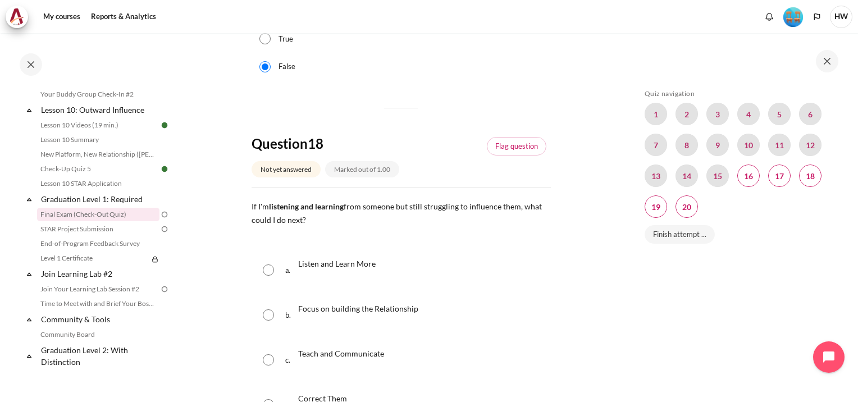
scroll to position [673, 0]
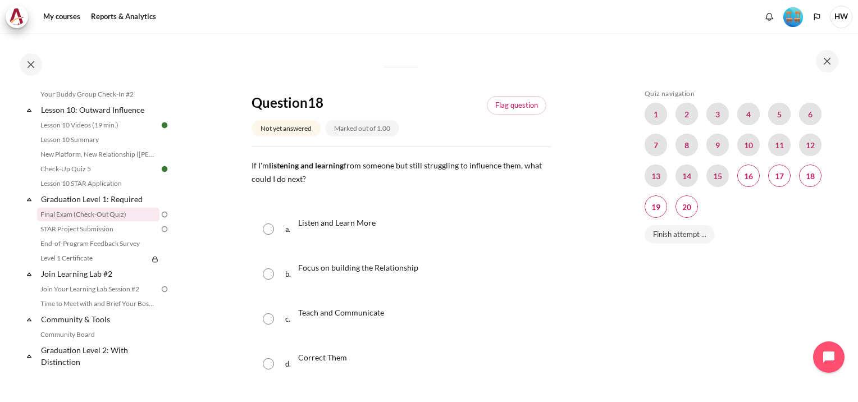
click at [267, 276] on input "Content" at bounding box center [268, 273] width 11 height 11
radio input "true"
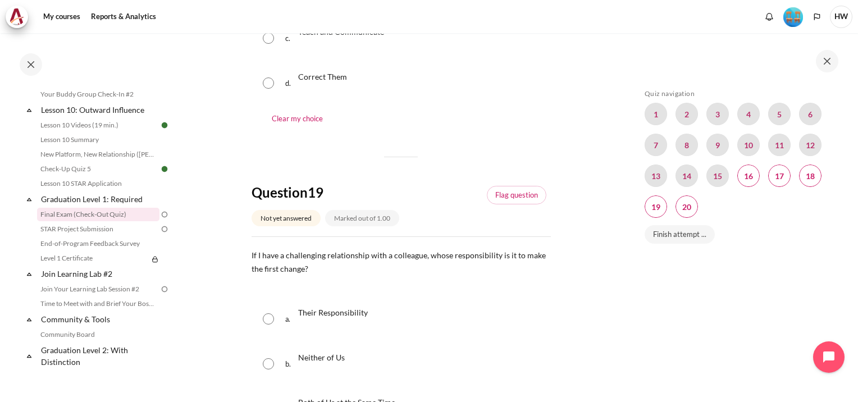
scroll to position [1179, 0]
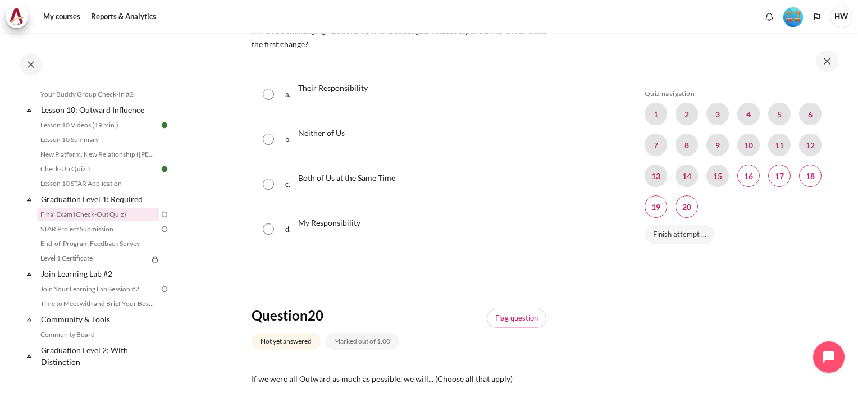
click at [267, 235] on input "Content" at bounding box center [268, 228] width 11 height 11
radio input "true"
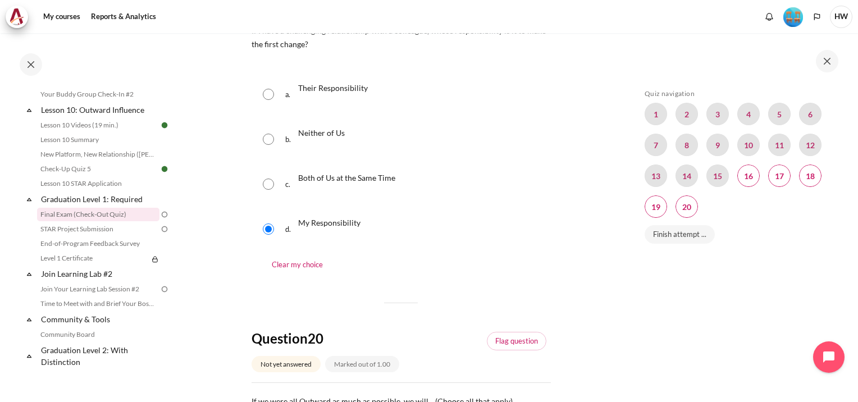
scroll to position [1403, 0]
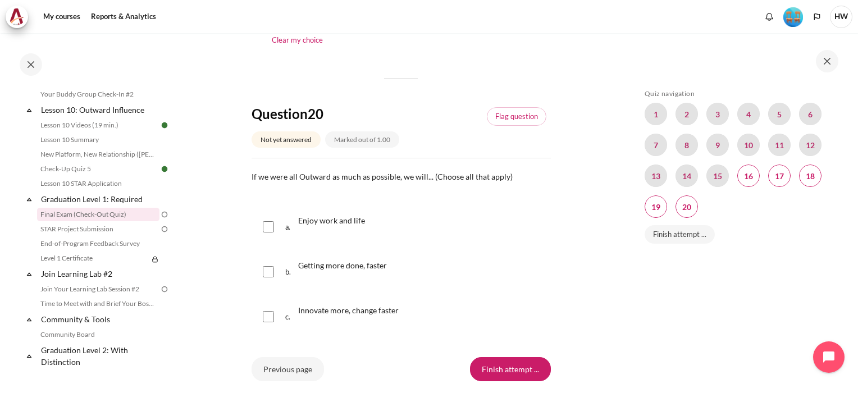
click at [268, 232] on input "Content" at bounding box center [268, 226] width 11 height 11
checkbox input "true"
click at [268, 276] on input "Content" at bounding box center [268, 271] width 11 height 11
checkbox input "true"
click at [267, 320] on input "Content" at bounding box center [268, 316] width 11 height 11
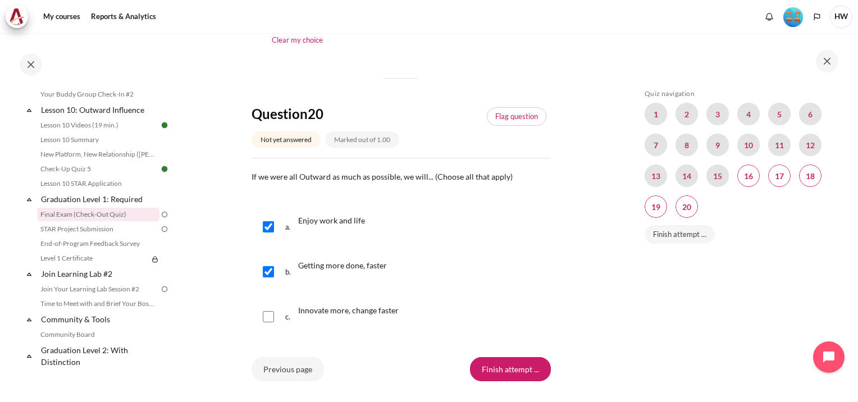
checkbox input "true"
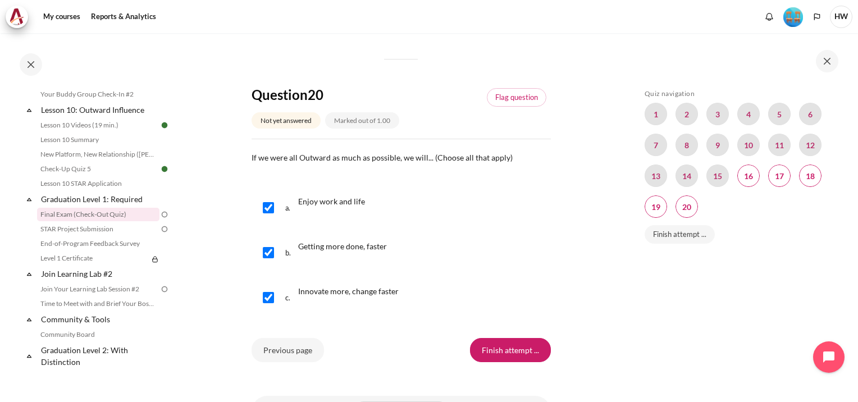
scroll to position [1488, 0]
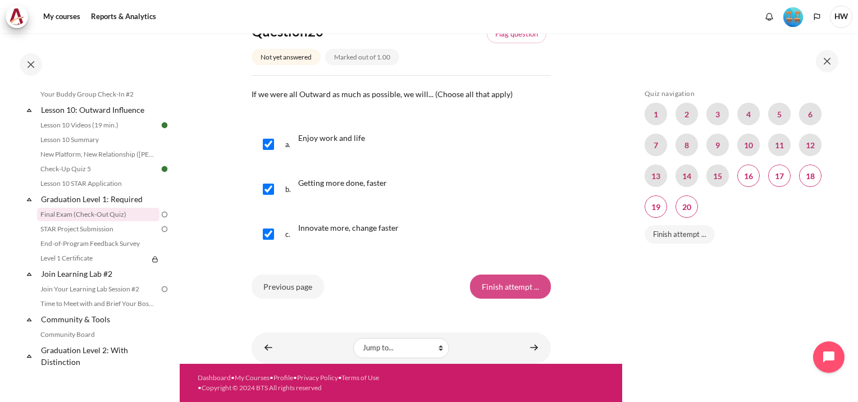
click at [521, 290] on input "Finish attempt ..." at bounding box center [510, 286] width 81 height 24
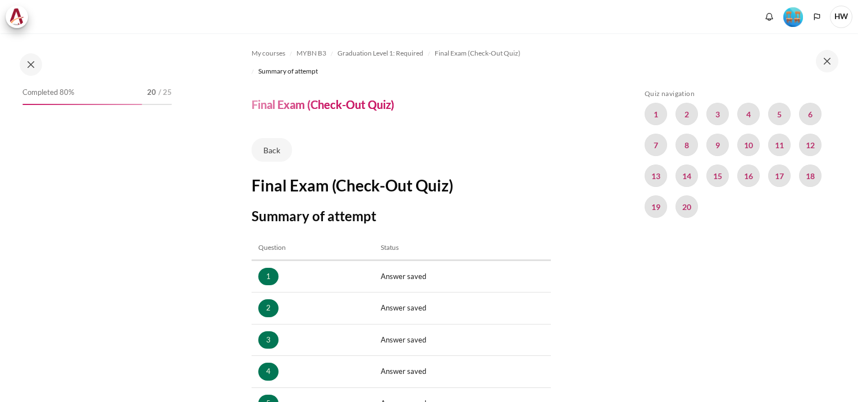
scroll to position [676, 0]
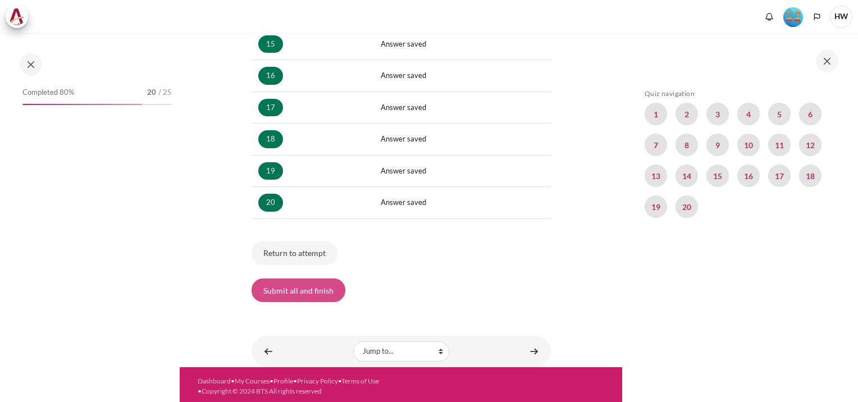
click at [306, 283] on button "Submit all and finish" at bounding box center [298, 290] width 94 height 24
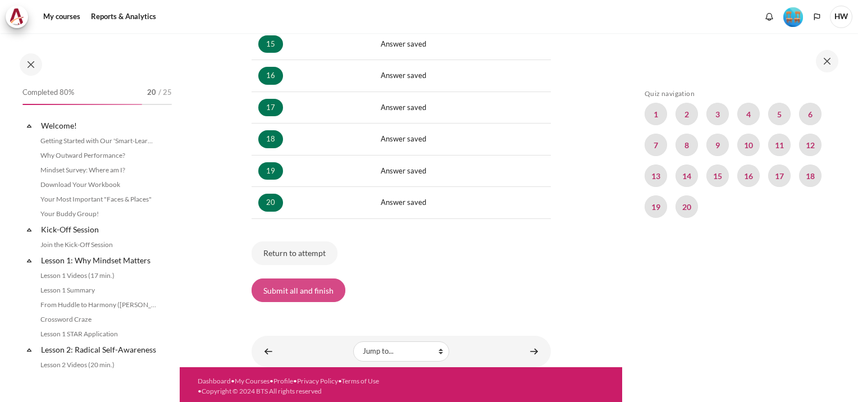
scroll to position [1034, 0]
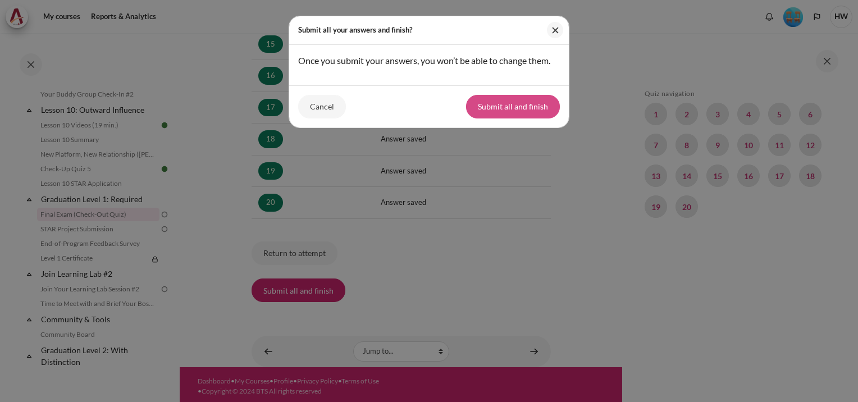
click at [512, 117] on button "Submit all and finish" at bounding box center [513, 107] width 94 height 24
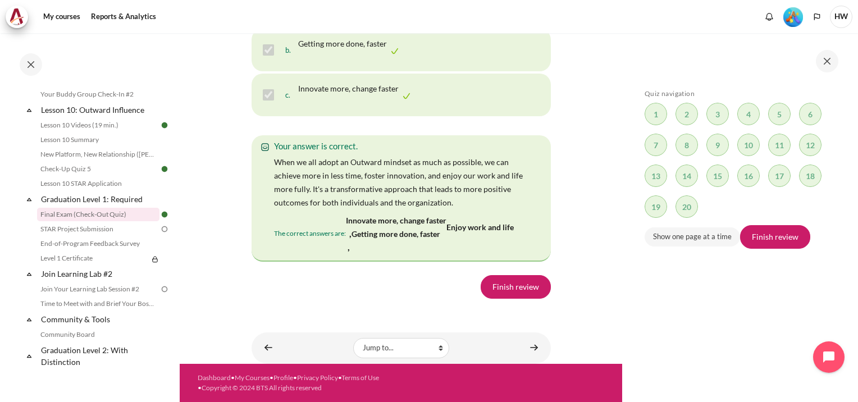
scroll to position [9708, 0]
click at [528, 288] on link "Finish review" at bounding box center [515, 287] width 70 height 24
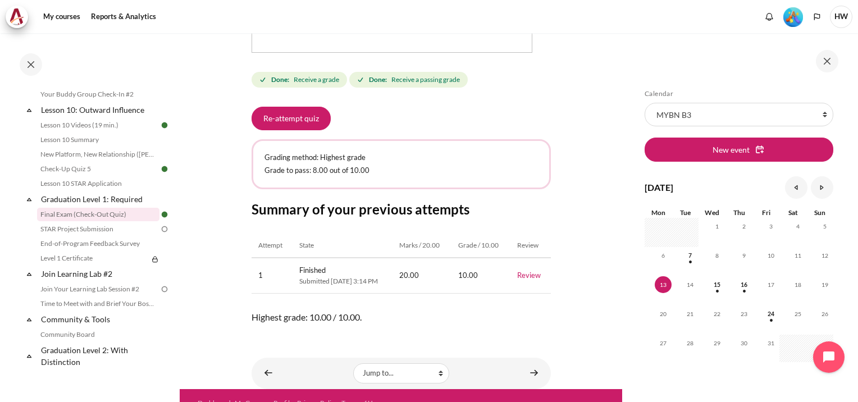
scroll to position [501, 0]
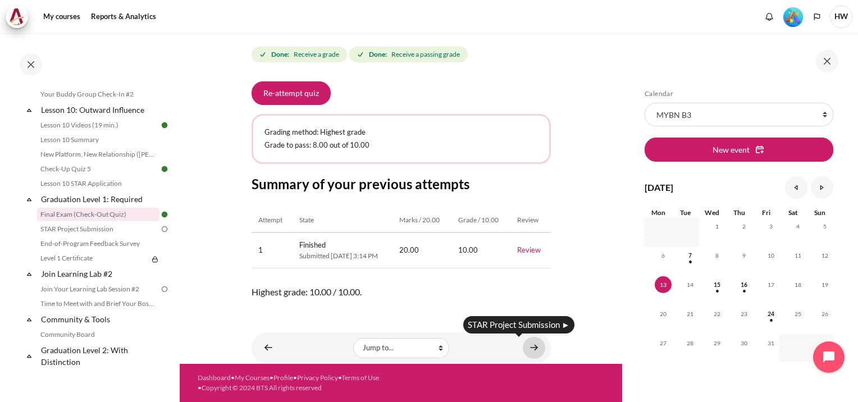
click at [522, 346] on link "Content" at bounding box center [533, 348] width 22 height 22
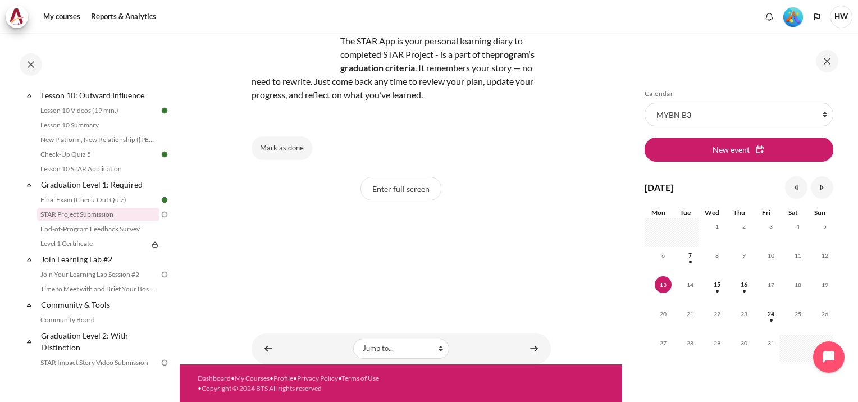
scroll to position [35, 0]
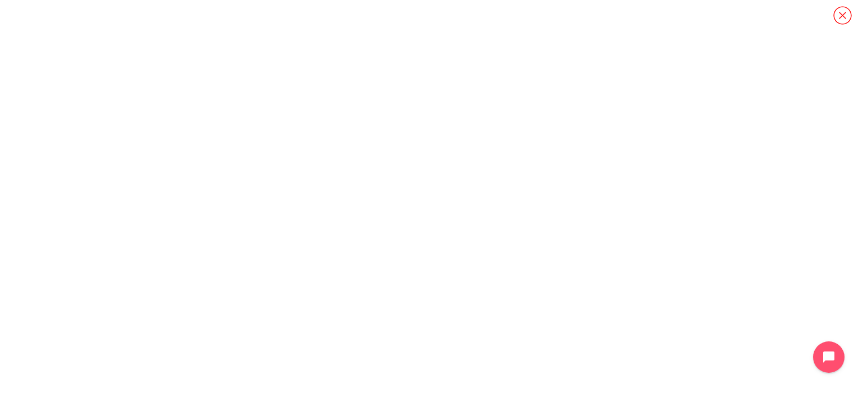
click at [837, 16] on icon "Content" at bounding box center [842, 16] width 20 height 20
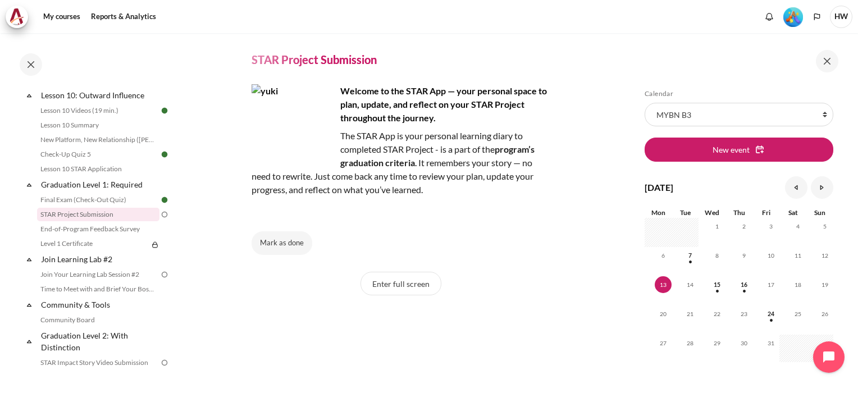
scroll to position [0, 0]
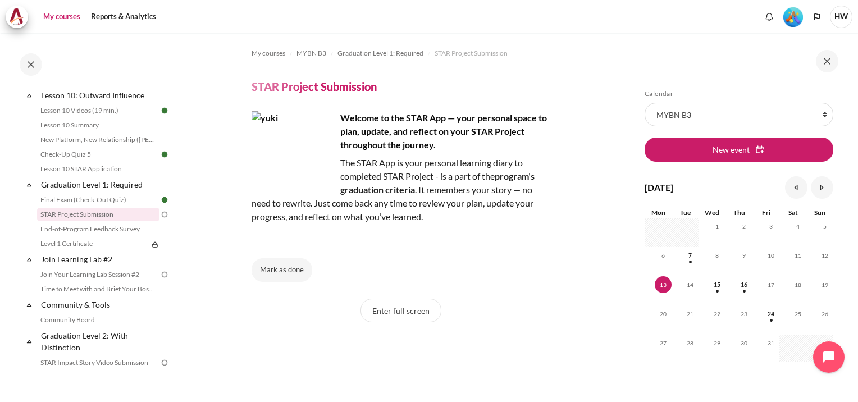
click at [72, 21] on link "My courses" at bounding box center [61, 17] width 45 height 22
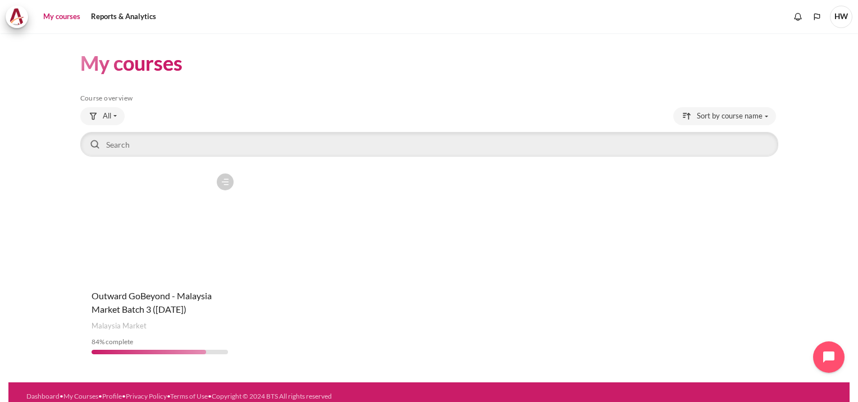
click at [186, 263] on figure "Content" at bounding box center [159, 224] width 159 height 112
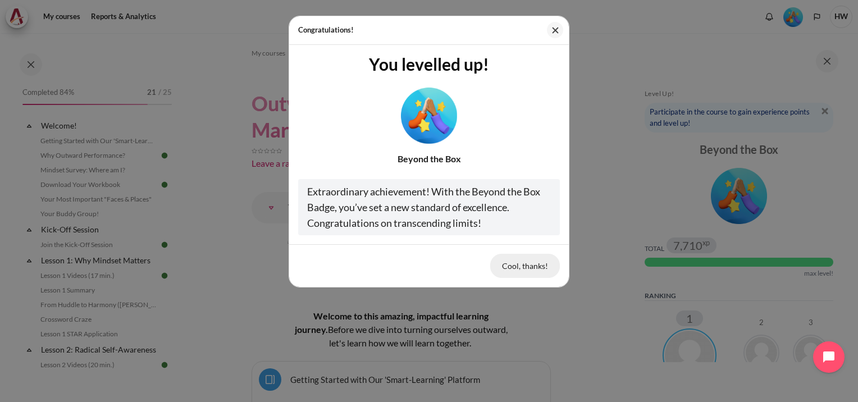
click at [514, 270] on button "Cool, thanks!" at bounding box center [525, 266] width 70 height 24
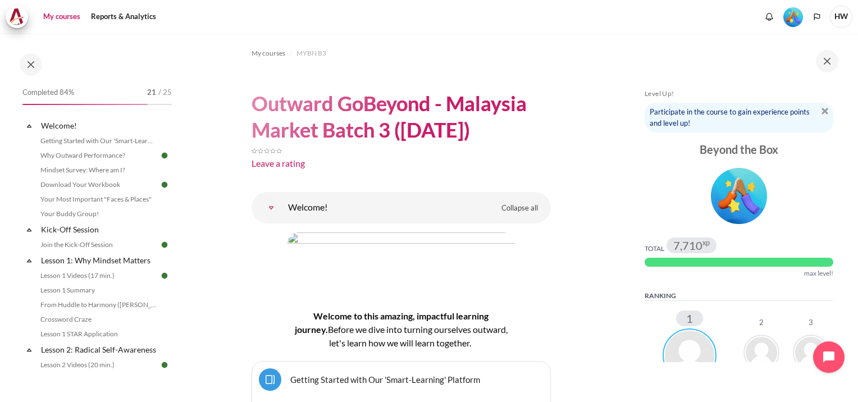
click at [71, 16] on link "My courses" at bounding box center [61, 17] width 45 height 22
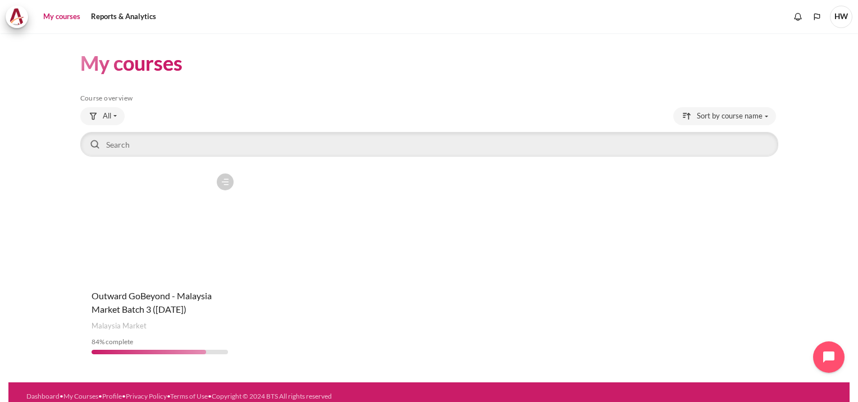
click at [190, 207] on figure "Content" at bounding box center [159, 224] width 159 height 112
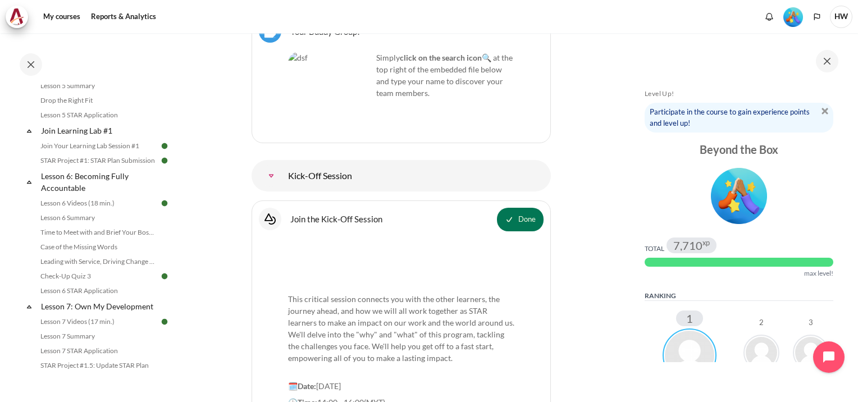
scroll to position [617, 0]
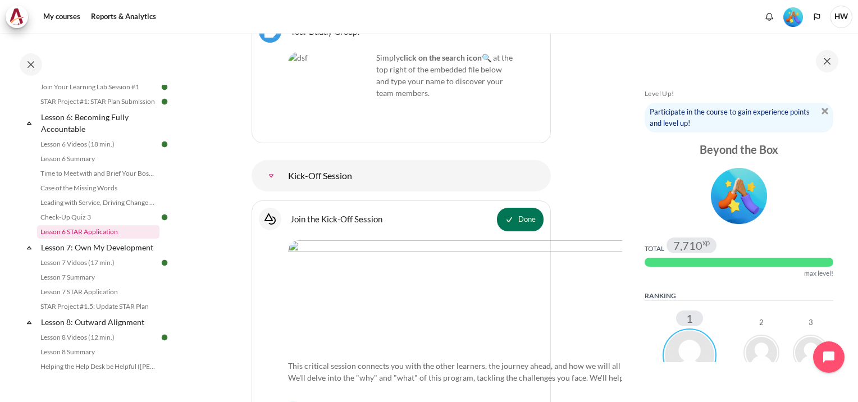
click at [106, 239] on link "Lesson 6 STAR Application" at bounding box center [98, 231] width 122 height 13
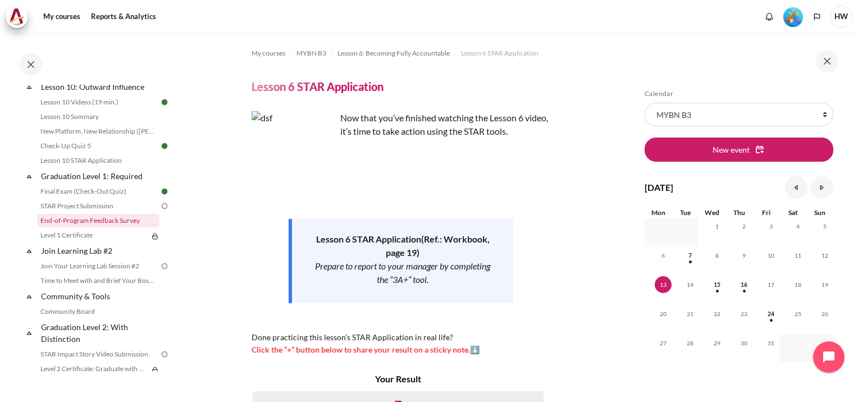
scroll to position [1024, 0]
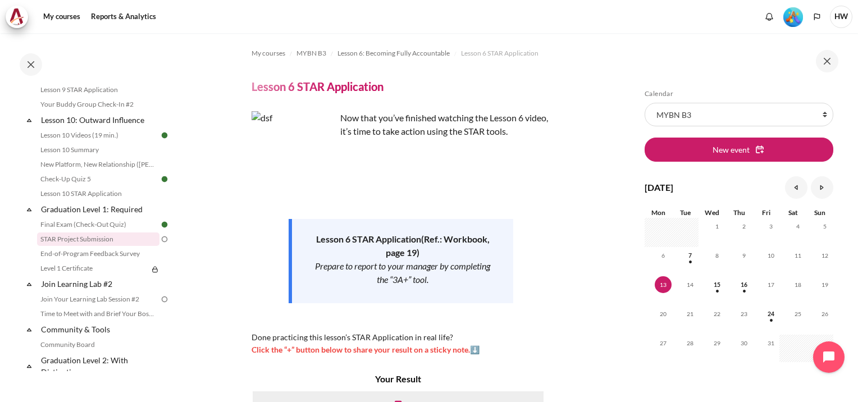
click at [101, 246] on link "STAR Project Submission" at bounding box center [98, 238] width 122 height 13
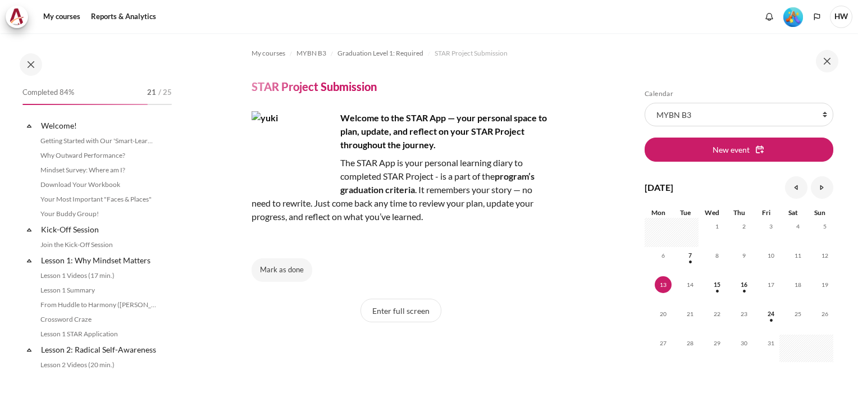
scroll to position [1049, 0]
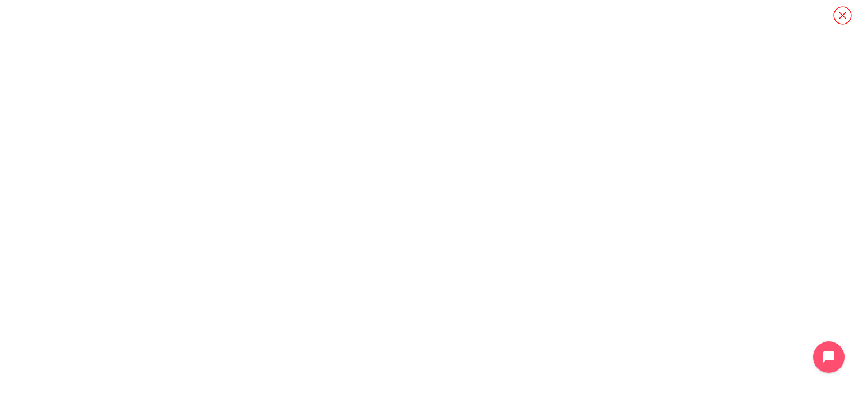
click at [842, 7] on icon "Content" at bounding box center [842, 16] width 20 height 20
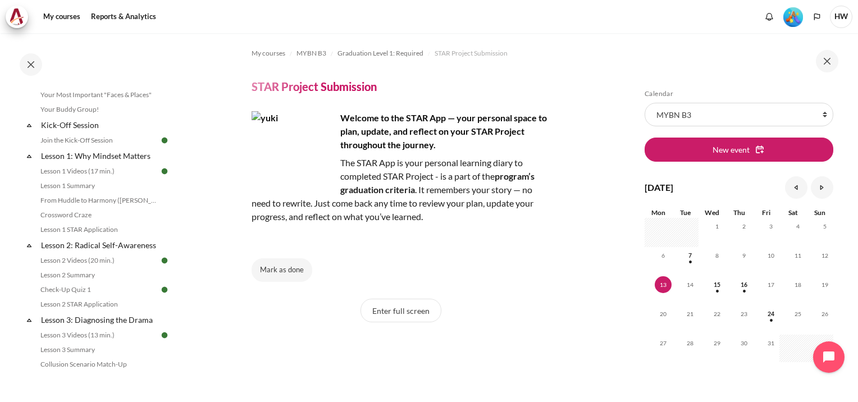
scroll to position [0, 0]
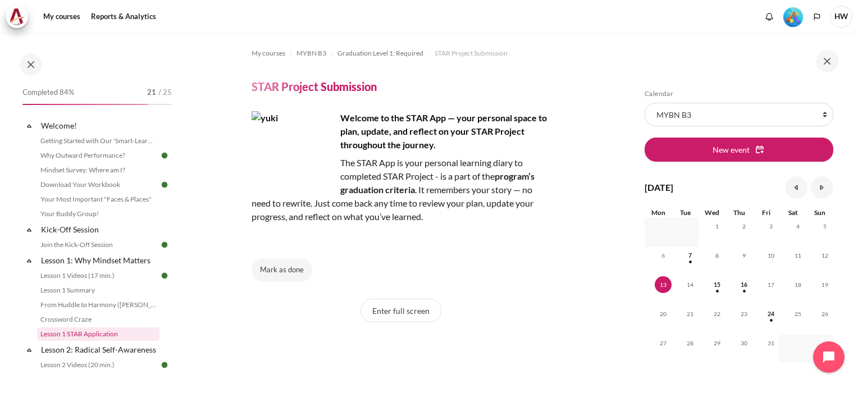
click at [86, 334] on link "Lesson 1 STAR Application" at bounding box center [98, 333] width 122 height 13
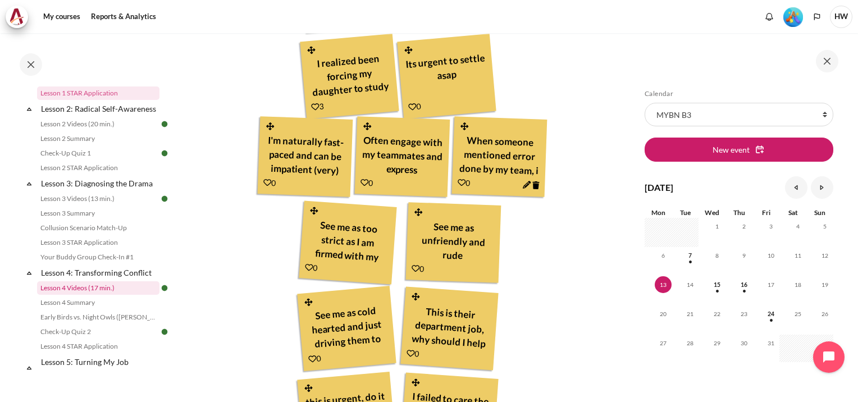
scroll to position [275, 0]
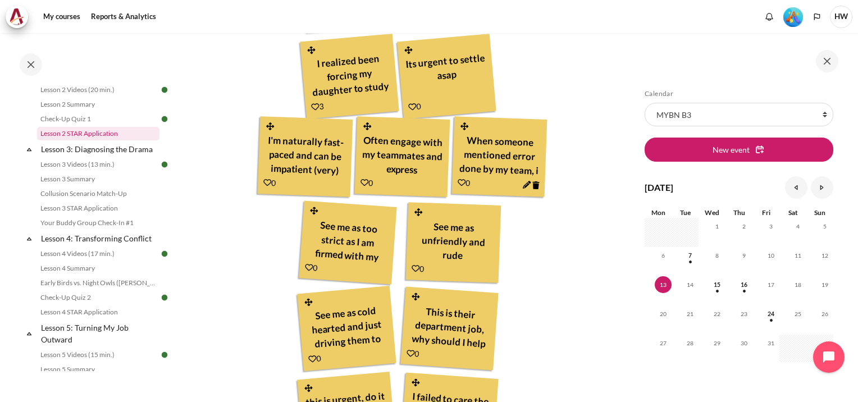
click at [87, 140] on link "Lesson 2 STAR Application" at bounding box center [98, 133] width 122 height 13
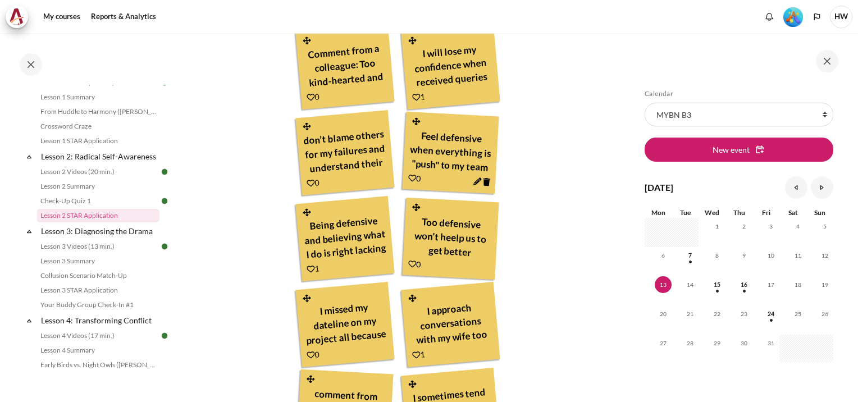
scroll to position [617, 0]
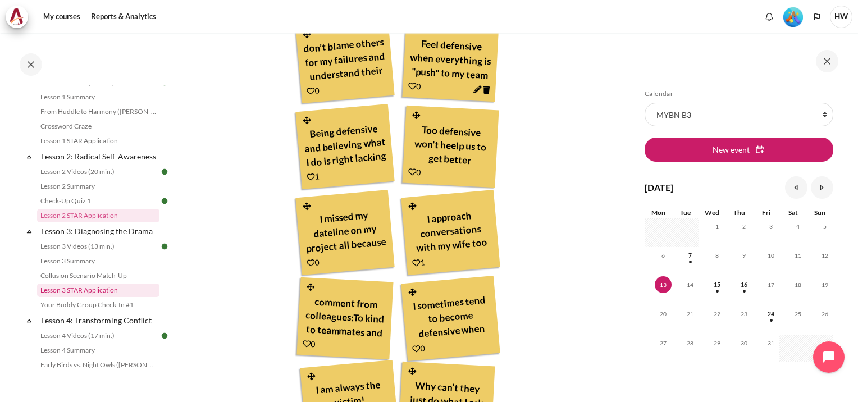
click at [103, 297] on link "Lesson 3 STAR Application" at bounding box center [98, 289] width 122 height 13
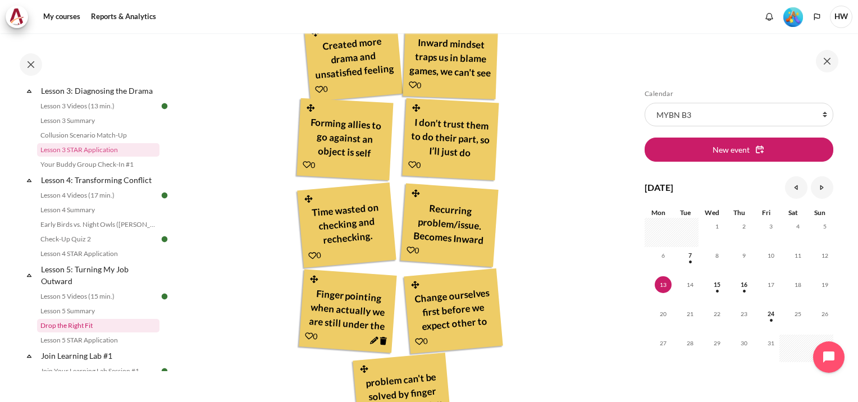
scroll to position [380, 0]
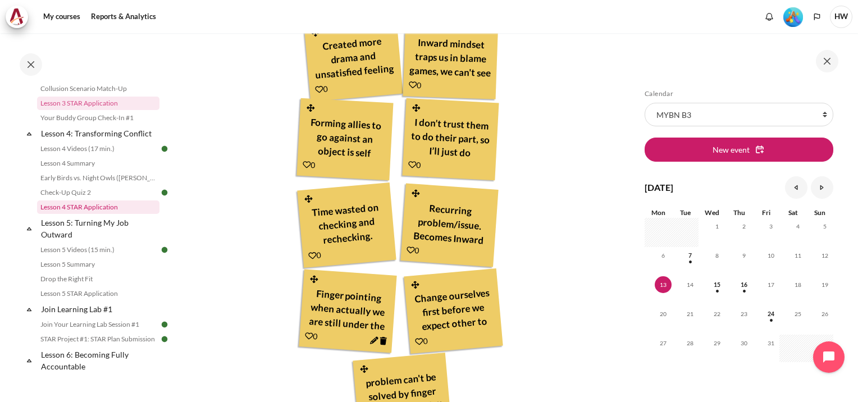
click at [90, 214] on link "Lesson 4 STAR Application" at bounding box center [98, 206] width 122 height 13
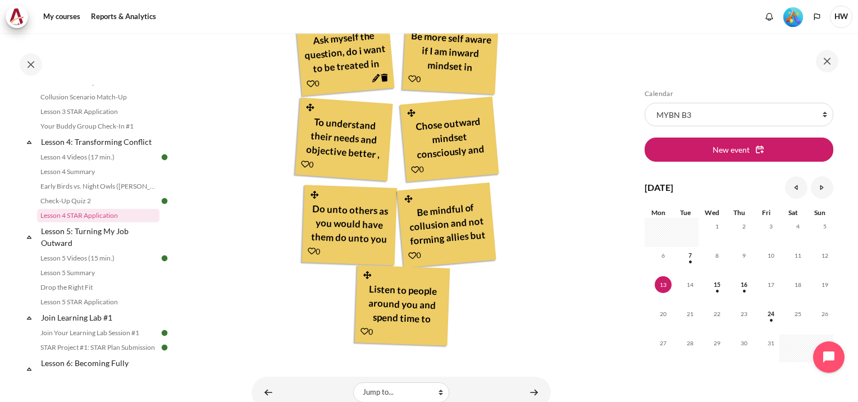
scroll to position [840, 0]
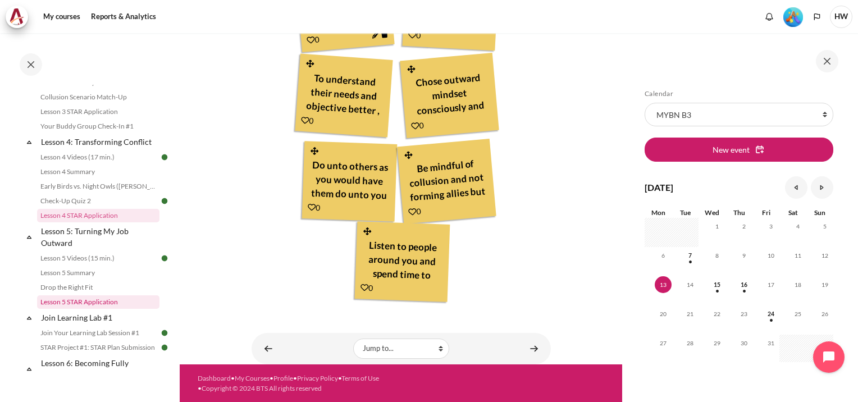
click at [93, 309] on link "Lesson 5 STAR Application" at bounding box center [98, 301] width 122 height 13
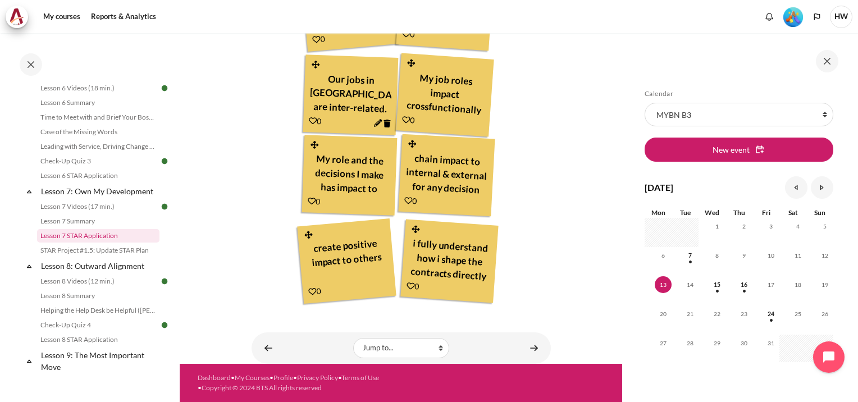
scroll to position [682, 0]
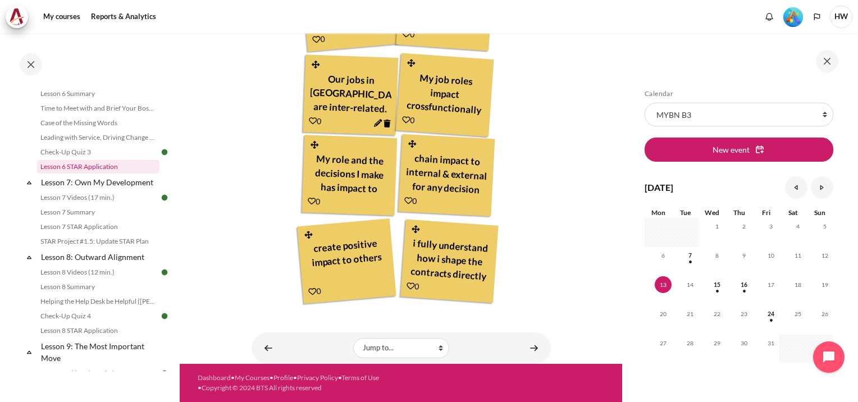
click at [91, 173] on link "Lesson 6 STAR Application" at bounding box center [98, 166] width 122 height 13
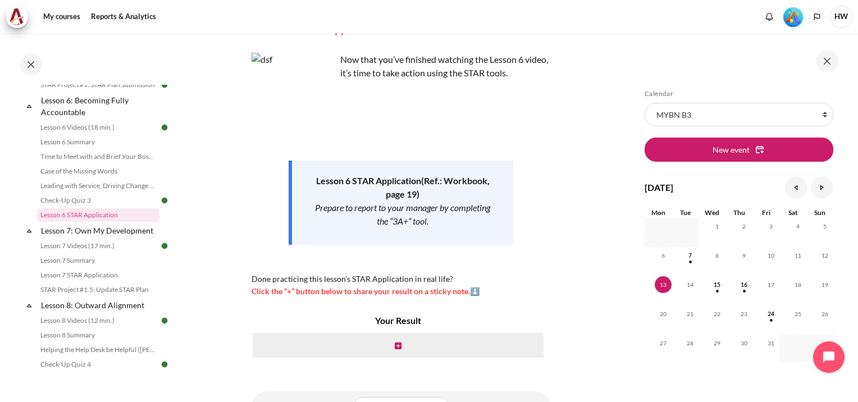
scroll to position [117, 0]
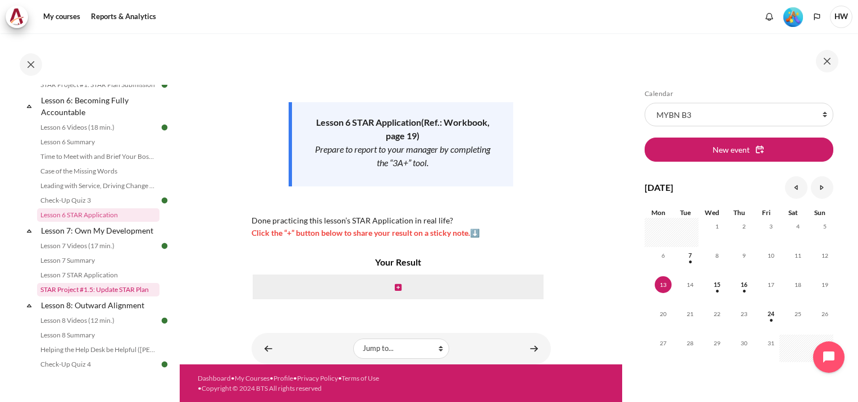
click at [104, 296] on link "STAR Project #1.5: Update STAR Plan" at bounding box center [98, 289] width 122 height 13
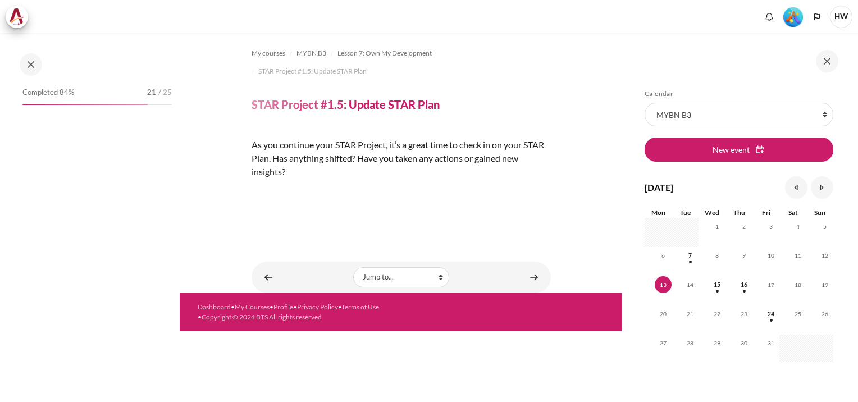
scroll to position [709, 0]
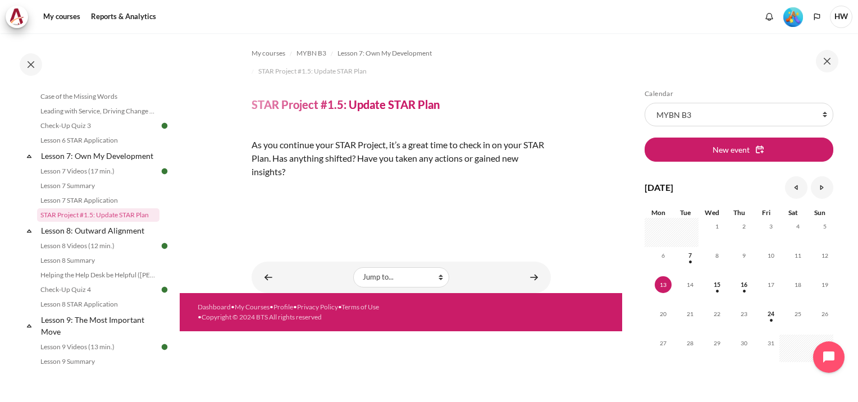
click at [251, 191] on img "Content" at bounding box center [251, 191] width 0 height 0
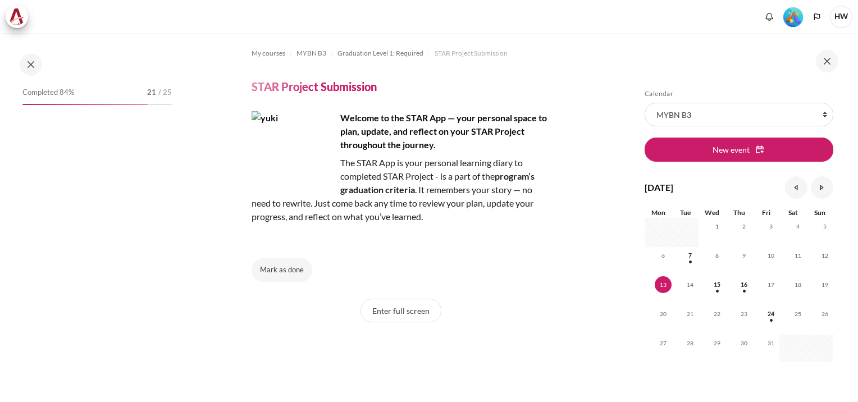
scroll to position [1049, 0]
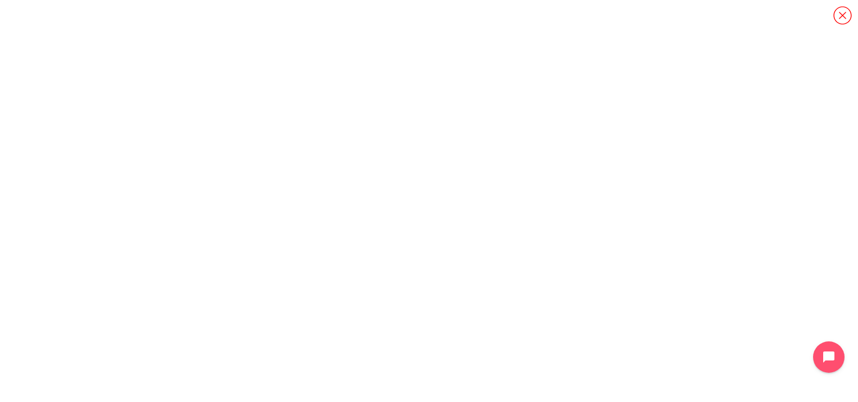
click at [843, 13] on icon "Content" at bounding box center [842, 16] width 20 height 20
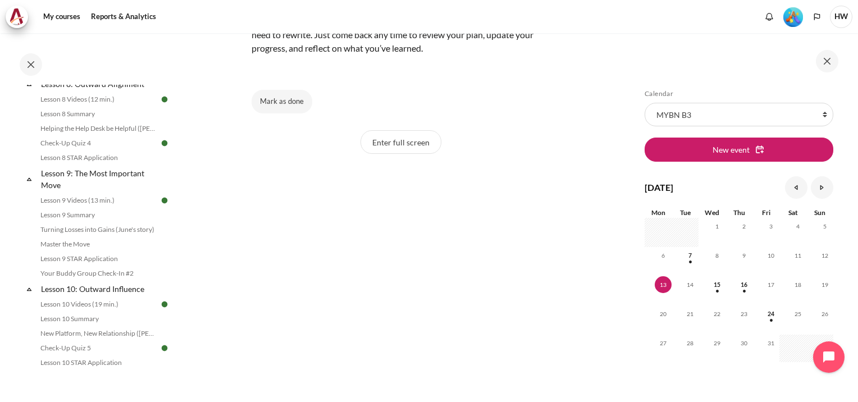
scroll to position [631, 0]
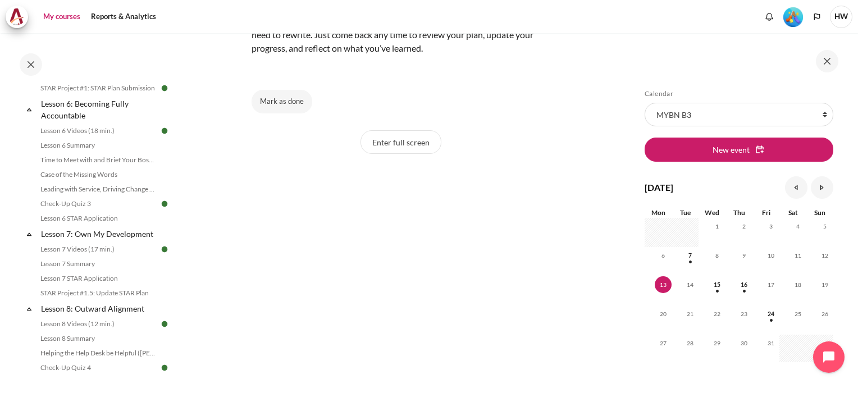
click at [72, 20] on link "My courses" at bounding box center [61, 17] width 45 height 22
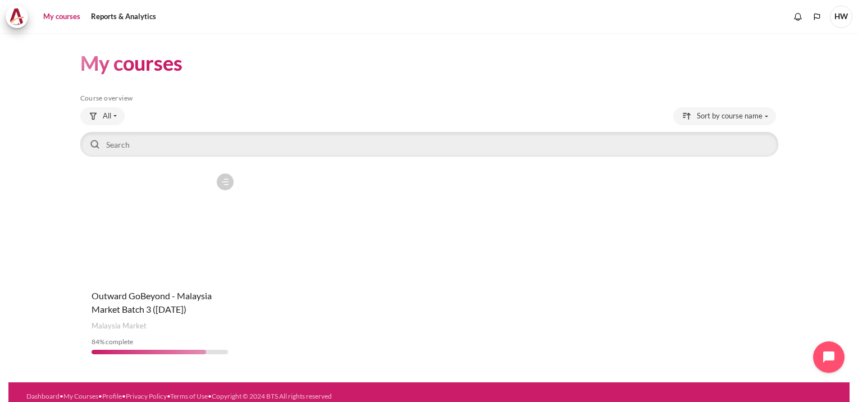
click at [168, 234] on figure "Content" at bounding box center [159, 224] width 159 height 112
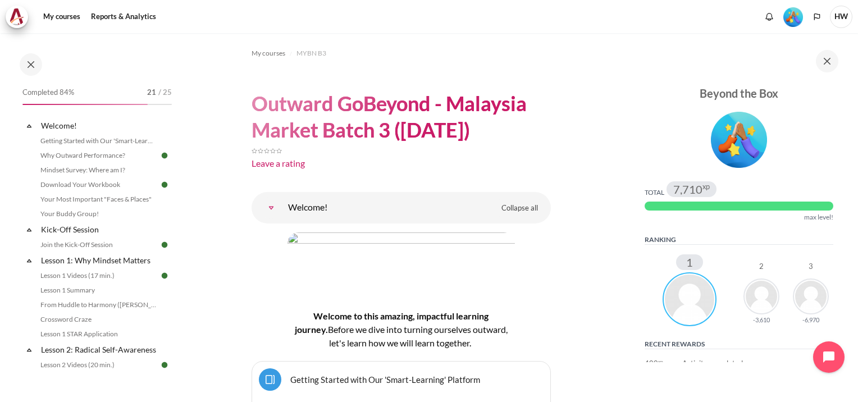
scroll to position [168, 0]
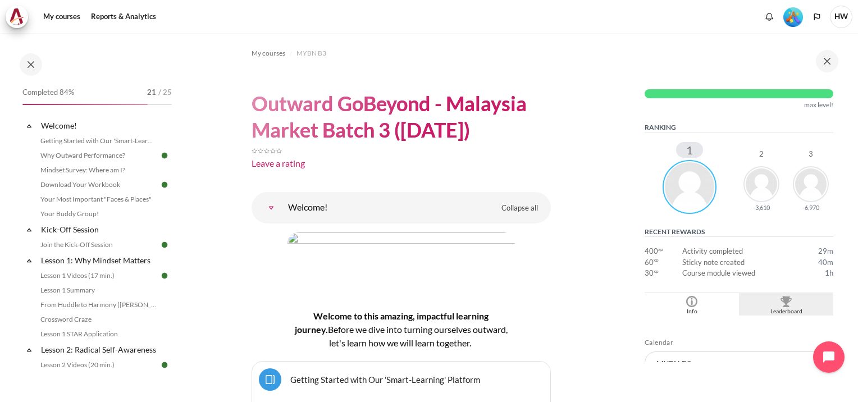
click at [780, 302] on img "Blocks" at bounding box center [785, 301] width 11 height 11
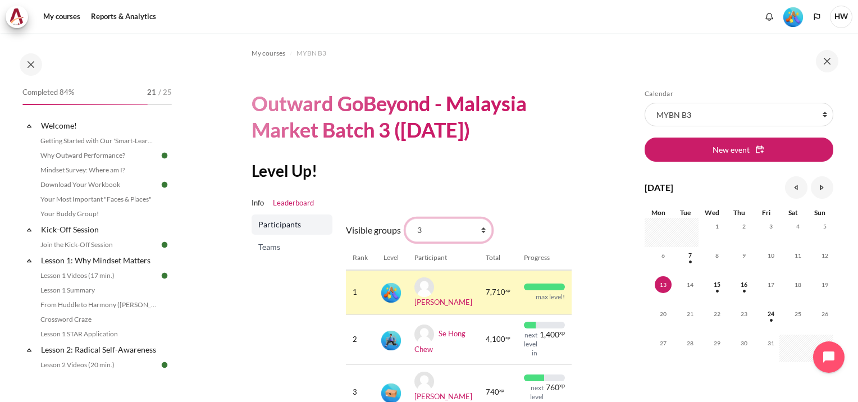
click at [482, 226] on select "All participants 3 1 2 3 4" at bounding box center [448, 230] width 86 height 24
select select "4961"
click at [405, 218] on select "All participants 3 1 2 3 4" at bounding box center [448, 230] width 86 height 24
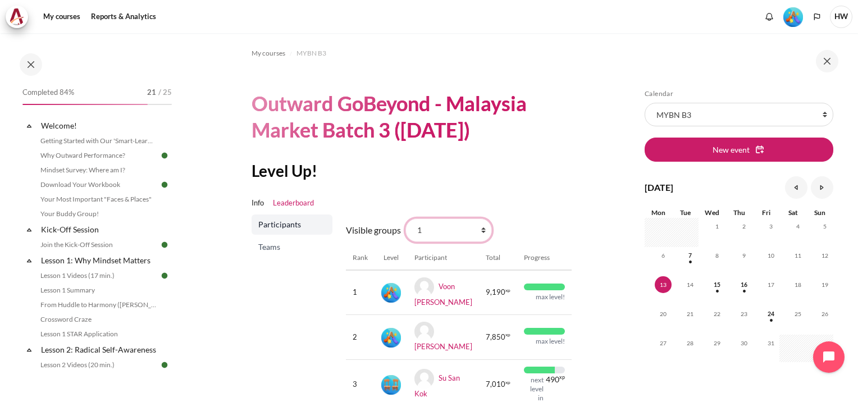
click at [480, 231] on select "All participants 3 1 2 3 4" at bounding box center [448, 230] width 86 height 24
select select "4962"
click at [405, 218] on select "All participants 3 1 2 3 4" at bounding box center [448, 230] width 86 height 24
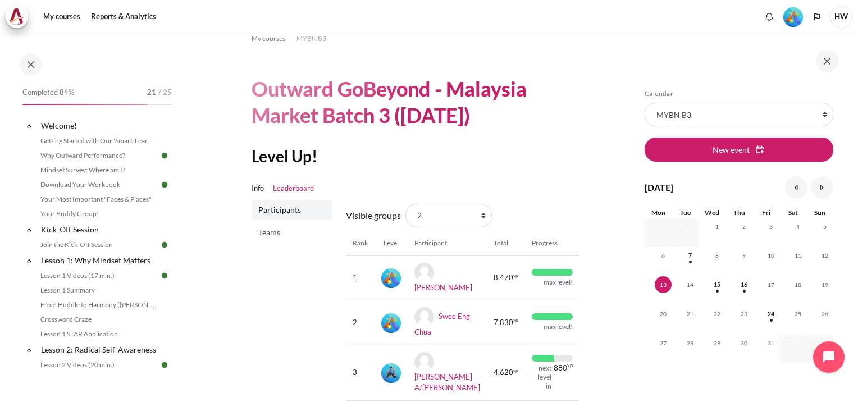
scroll to position [56, 0]
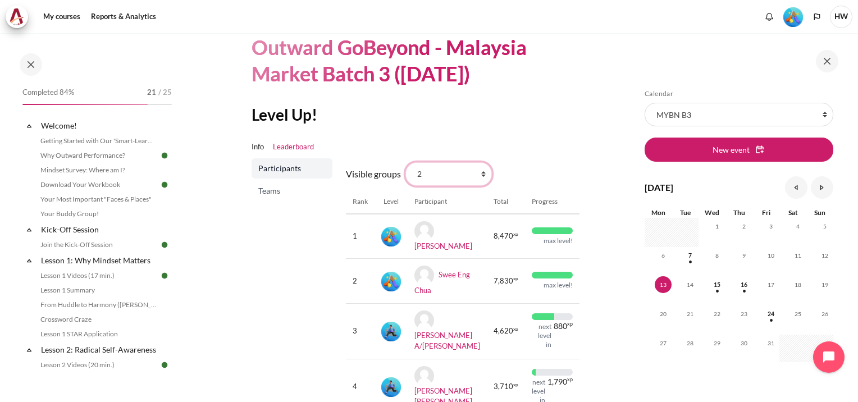
click at [484, 171] on select "All participants 3 1 2 3 4" at bounding box center [448, 174] width 86 height 24
select select "4979"
click at [405, 162] on select "All participants 3 1 2 3 4" at bounding box center [448, 174] width 86 height 24
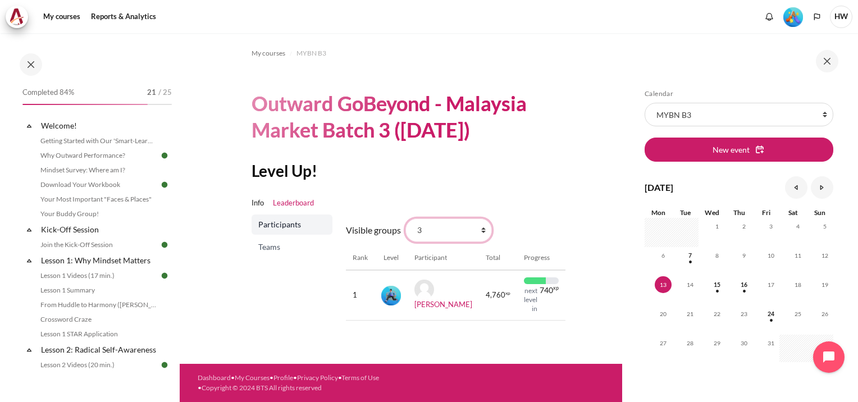
click at [484, 229] on select "All participants 3 1 2 3 4" at bounding box center [448, 230] width 86 height 24
select select "4964"
click at [405, 218] on select "All participants 3 1 2 3 4" at bounding box center [448, 230] width 86 height 24
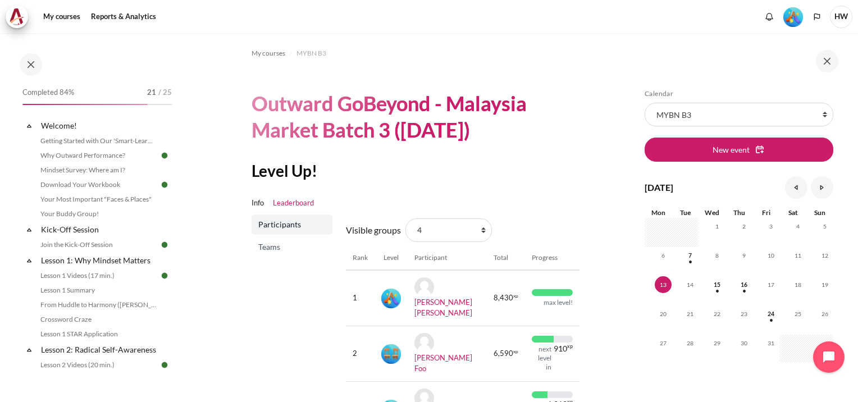
scroll to position [99, 0]
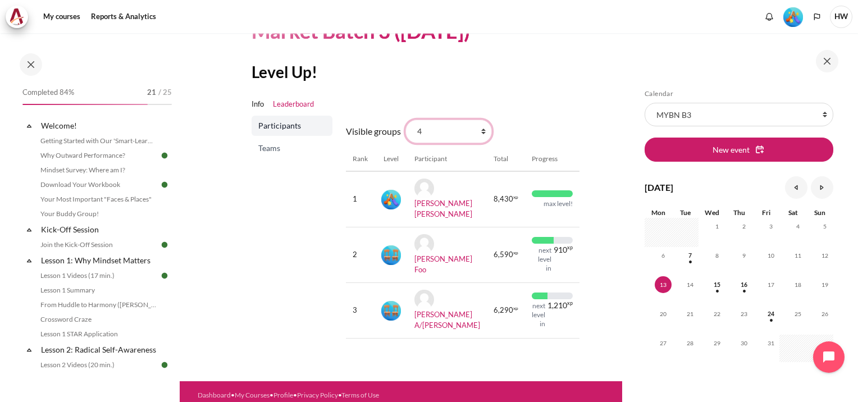
click at [483, 128] on select "All participants 3 1 2 3 4" at bounding box center [448, 132] width 86 height 24
click at [479, 128] on select "All participants 3 1 2 3 4" at bounding box center [448, 132] width 86 height 24
select select "4963"
click at [405, 120] on select "All participants 3 1 2 3 4" at bounding box center [448, 132] width 86 height 24
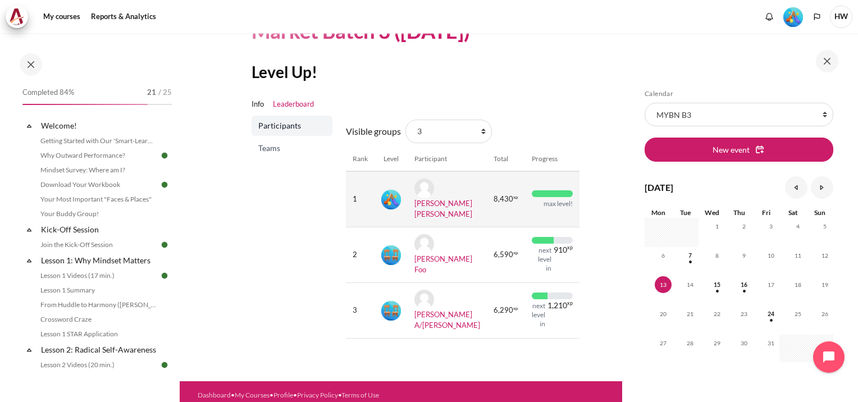
click at [460, 179] on td "Amelia Binti Azemi" at bounding box center [446, 199] width 79 height 56
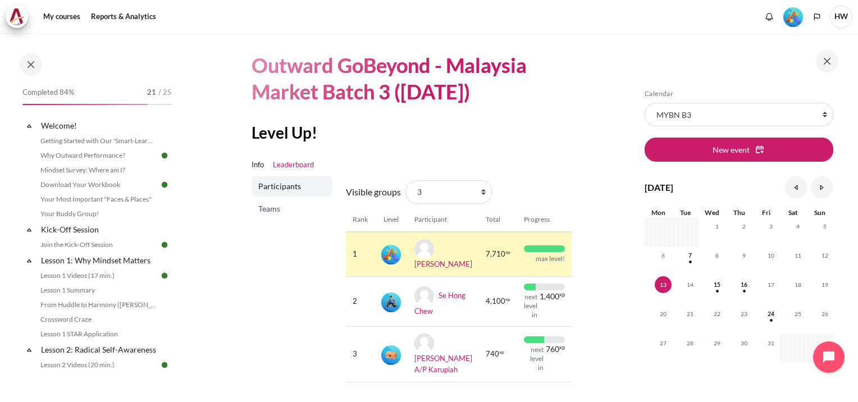
scroll to position [112, 0]
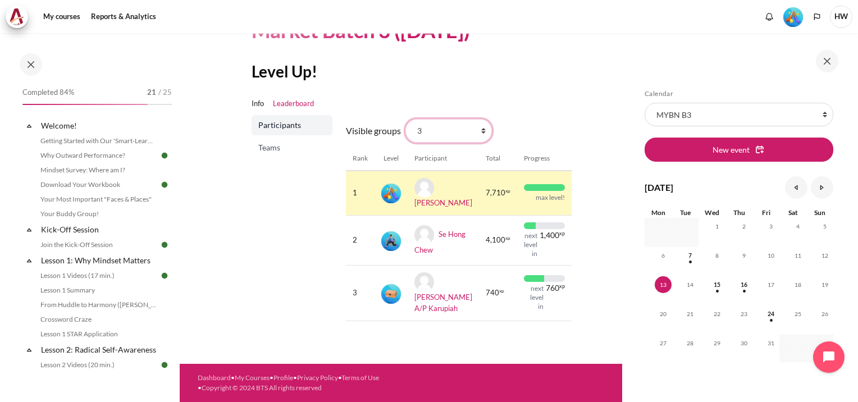
click at [480, 119] on select "All participants 3 1 2 3 4" at bounding box center [448, 131] width 86 height 24
select select "4961"
click at [405, 119] on select "All participants 3 1 2 3 4" at bounding box center [448, 131] width 86 height 24
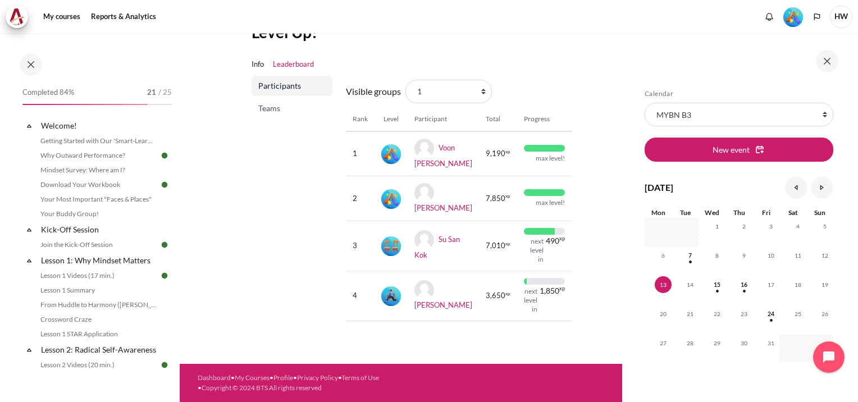
scroll to position [75, 0]
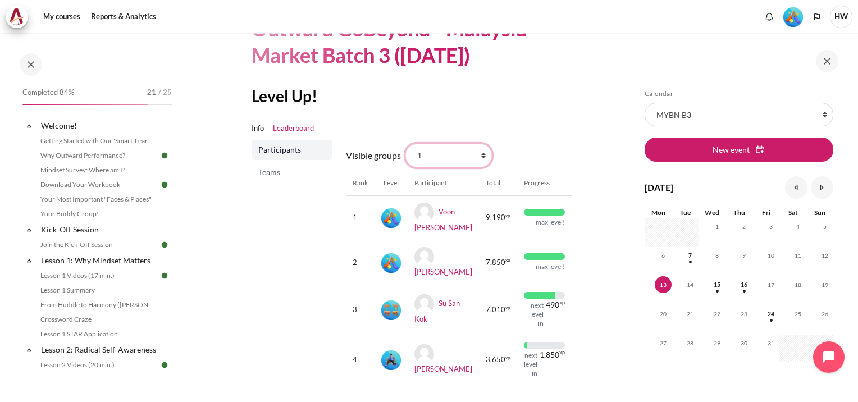
click at [479, 154] on select "All participants 3 1 2 3 4" at bounding box center [448, 156] width 86 height 24
select select "4962"
click at [405, 144] on select "All participants 3 1 2 3 4" at bounding box center [448, 156] width 86 height 24
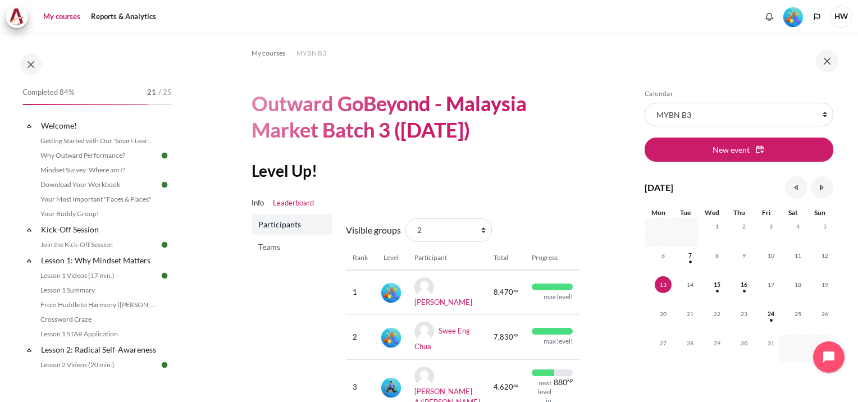
click at [57, 20] on link "My courses" at bounding box center [61, 17] width 45 height 22
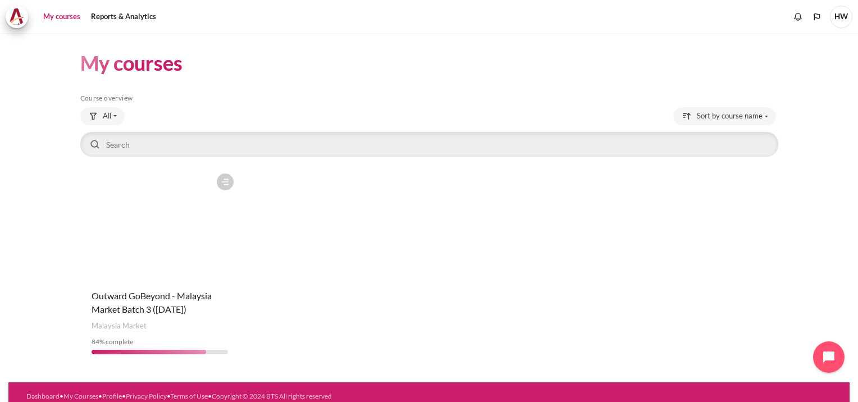
click at [158, 235] on figure "Content" at bounding box center [159, 224] width 159 height 112
